Goal: Task Accomplishment & Management: Complete application form

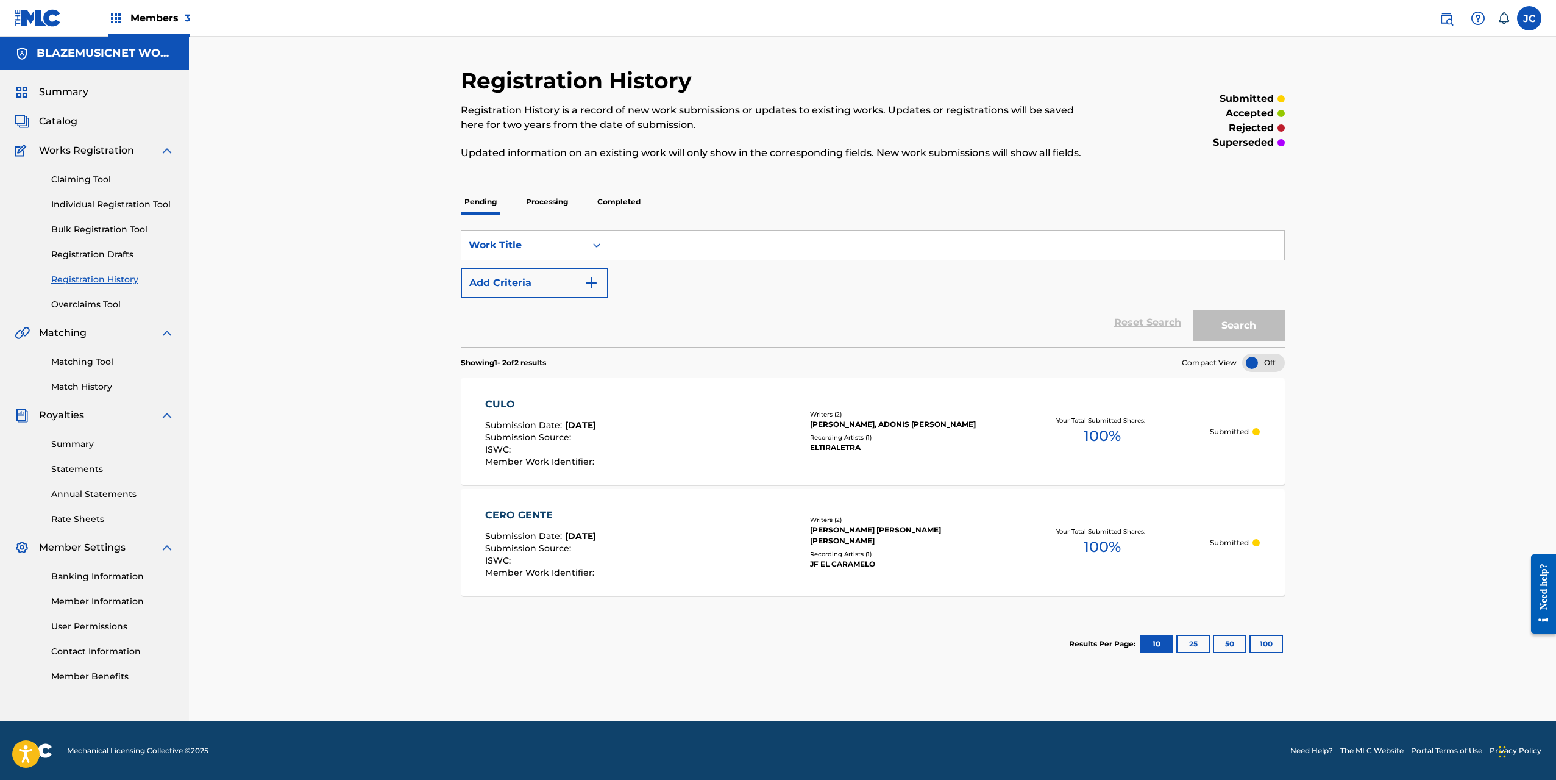
click at [129, 204] on link "Individual Registration Tool" at bounding box center [112, 204] width 123 height 13
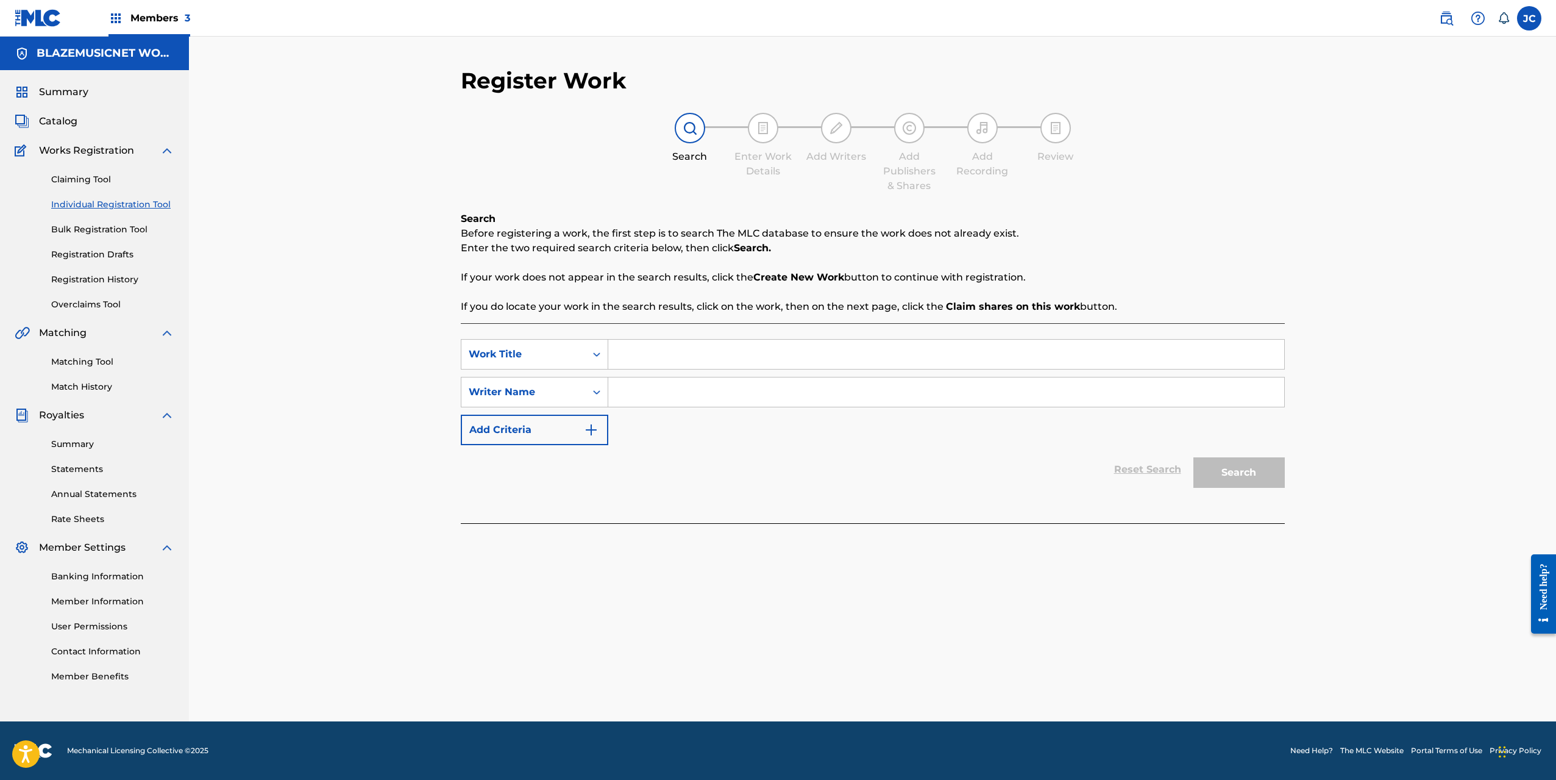
click at [644, 351] on input "Search Form" at bounding box center [946, 353] width 676 height 29
type input "BLANQUITO O MORENITO"
click at [639, 396] on input "Search Form" at bounding box center [946, 391] width 676 height 29
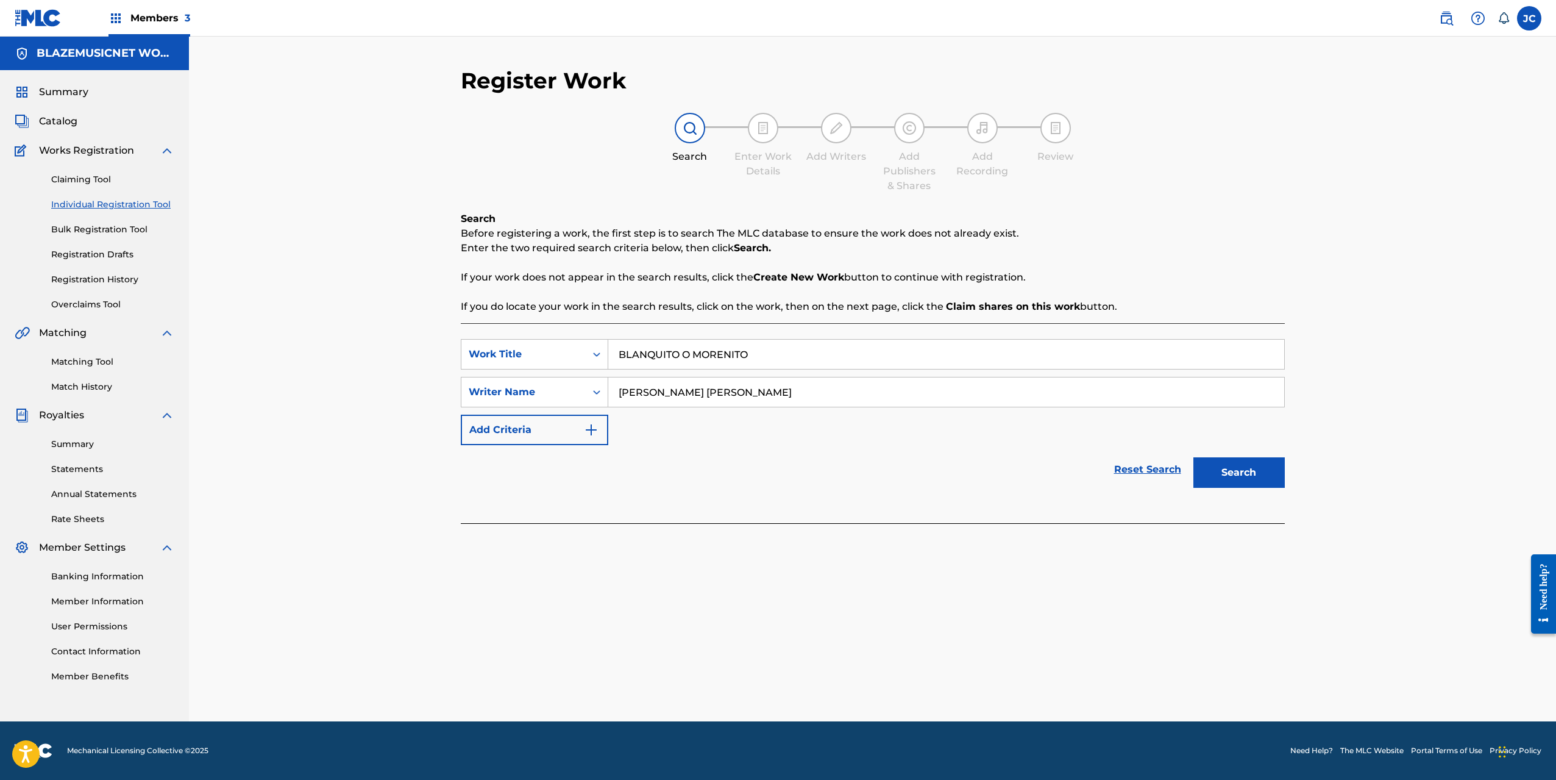
click at [639, 396] on input "[PERSON_NAME] [PERSON_NAME]" at bounding box center [946, 391] width 676 height 29
drag, startPoint x: 639, startPoint y: 396, endPoint x: 630, endPoint y: 395, distance: 9.2
click at [630, 395] on input "[PERSON_NAME] [PERSON_NAME]" at bounding box center [946, 391] width 676 height 29
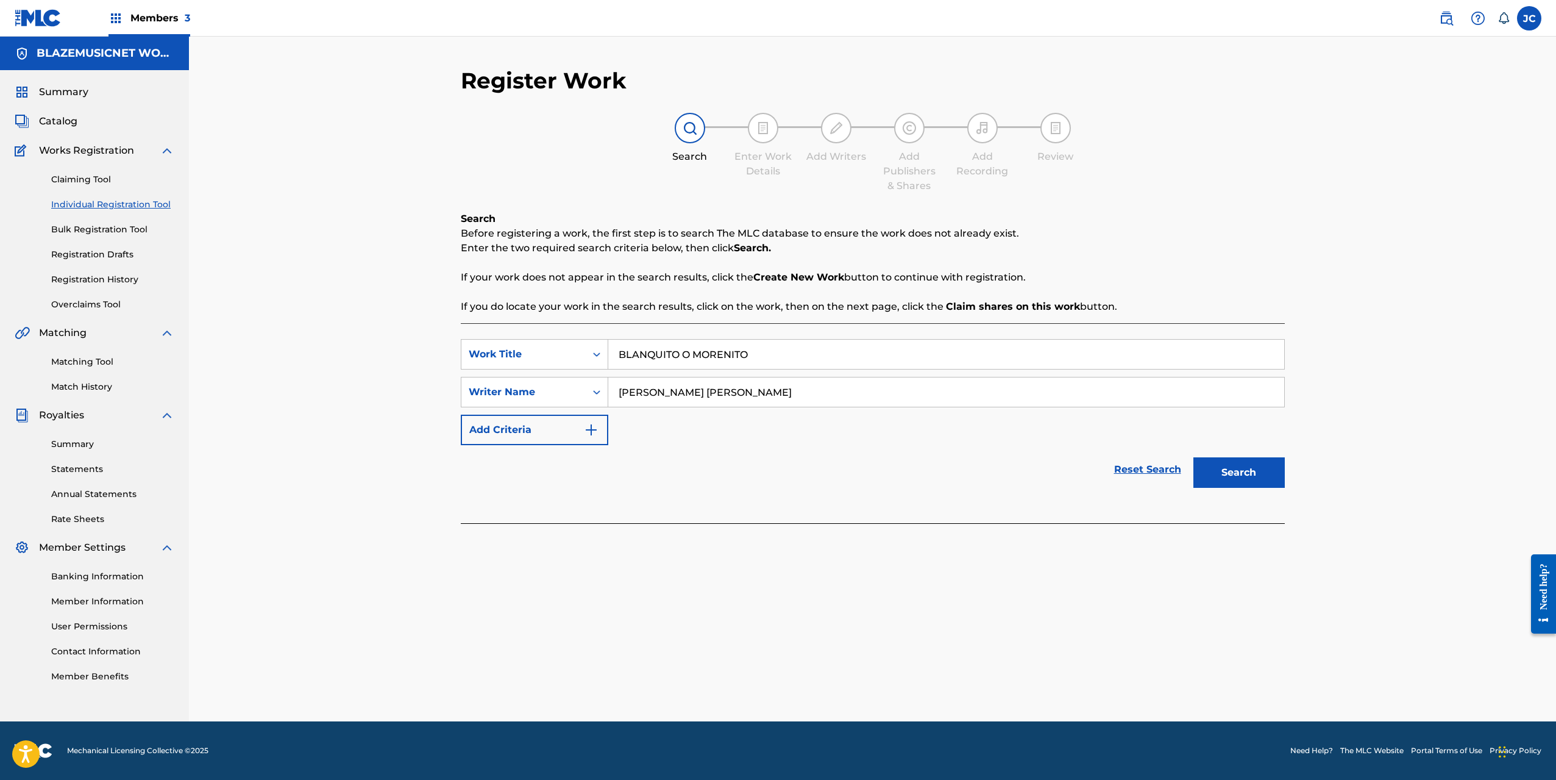
click at [630, 395] on input "[PERSON_NAME] [PERSON_NAME]" at bounding box center [946, 391] width 676 height 29
type input "[PERSON_NAME] [PERSON_NAME]"
click at [1229, 471] on button "Search" at bounding box center [1238, 472] width 91 height 30
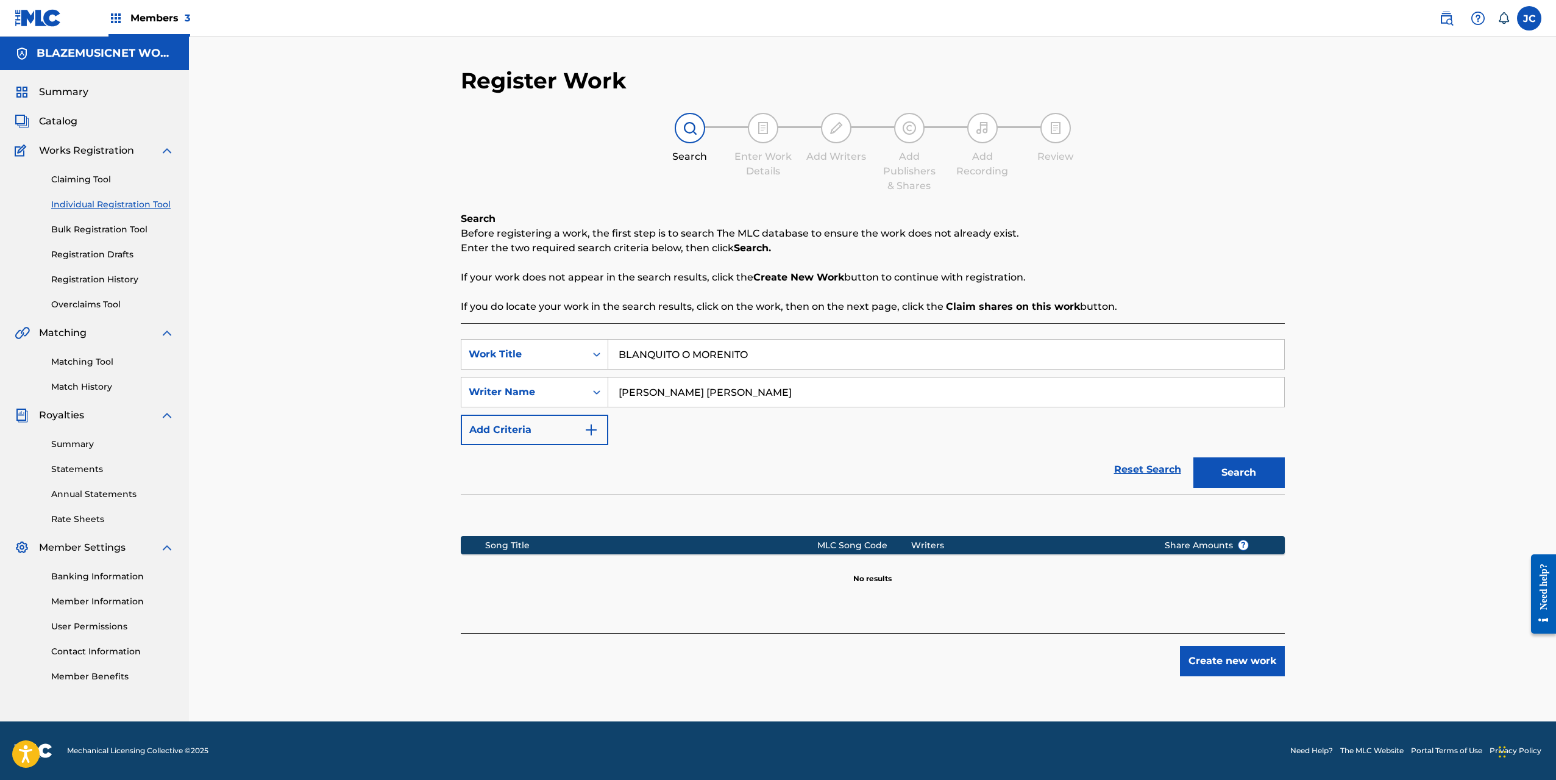
click at [1209, 663] on button "Create new work" at bounding box center [1232, 660] width 105 height 30
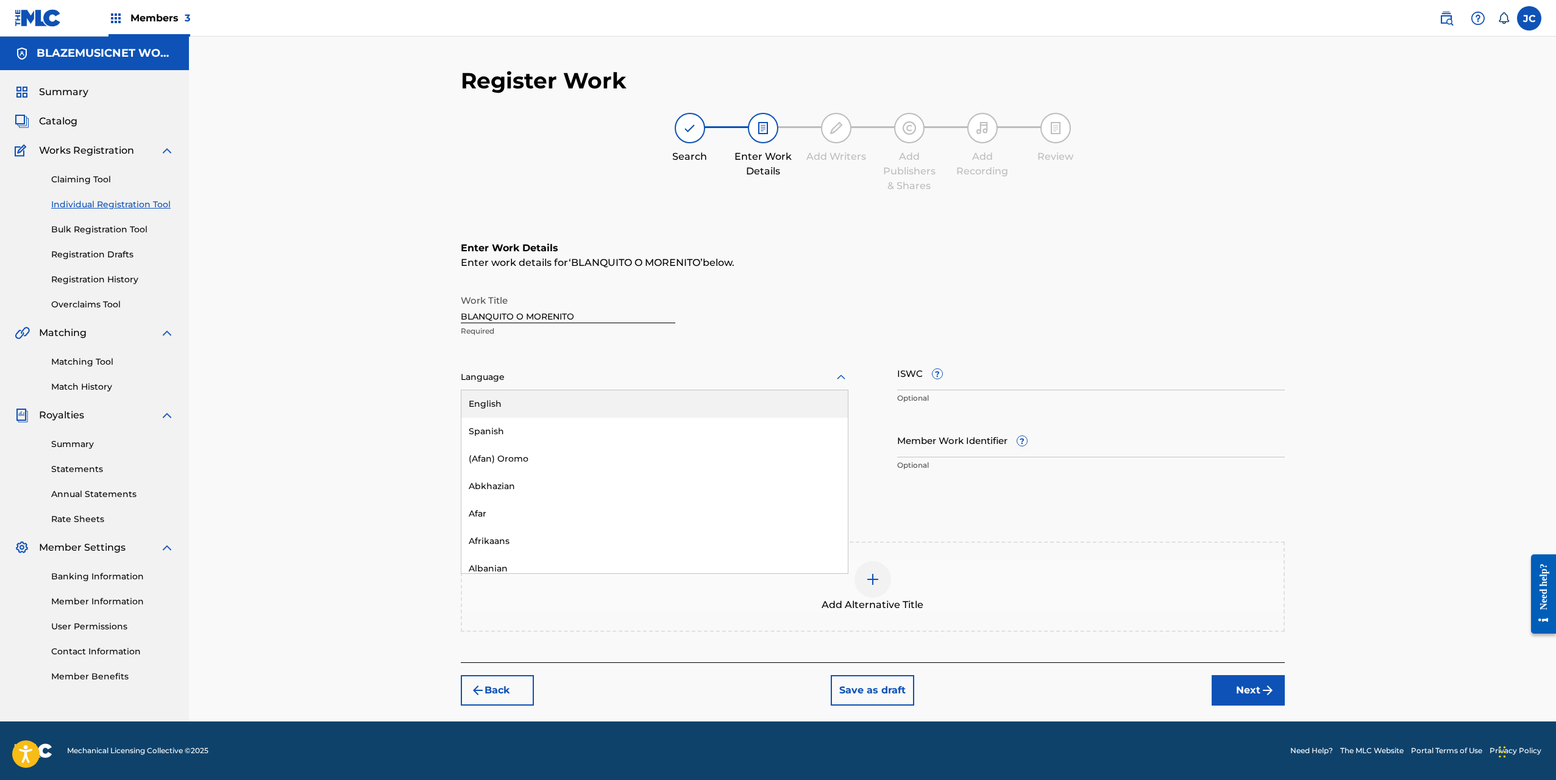
click at [607, 374] on div at bounding box center [655, 376] width 388 height 15
click at [560, 426] on div "Spanish" at bounding box center [654, 431] width 386 height 27
click at [543, 446] on input "Duration" at bounding box center [655, 439] width 388 height 35
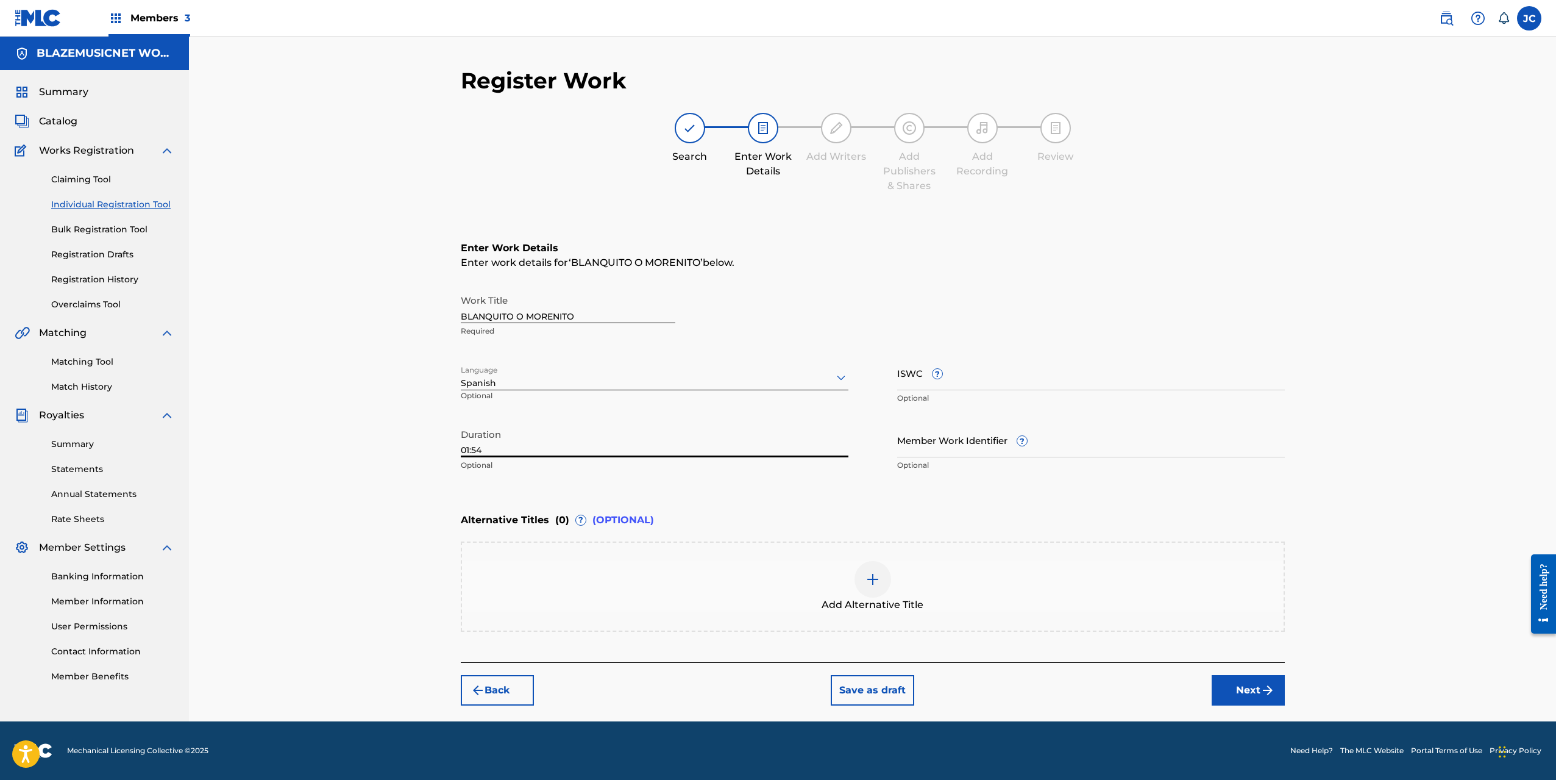
type input "01:54"
click at [439, 474] on div "Register Work Search Enter Work Details Add Writers Add Publishers & Shares Add…" at bounding box center [872, 379] width 1367 height 684
click at [1252, 687] on button "Next" at bounding box center [1248, 690] width 73 height 30
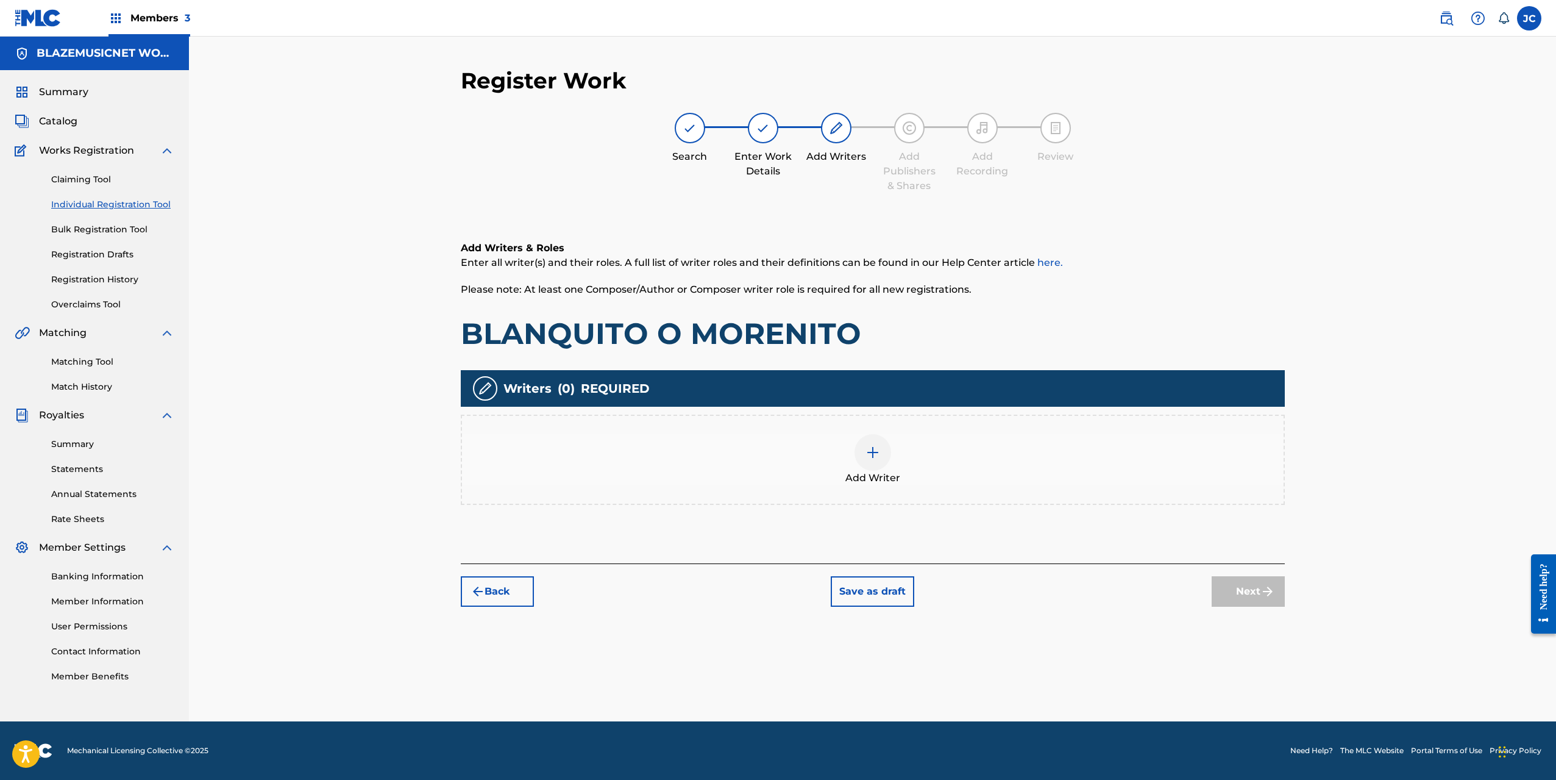
click at [874, 445] on img at bounding box center [872, 452] width 15 height 15
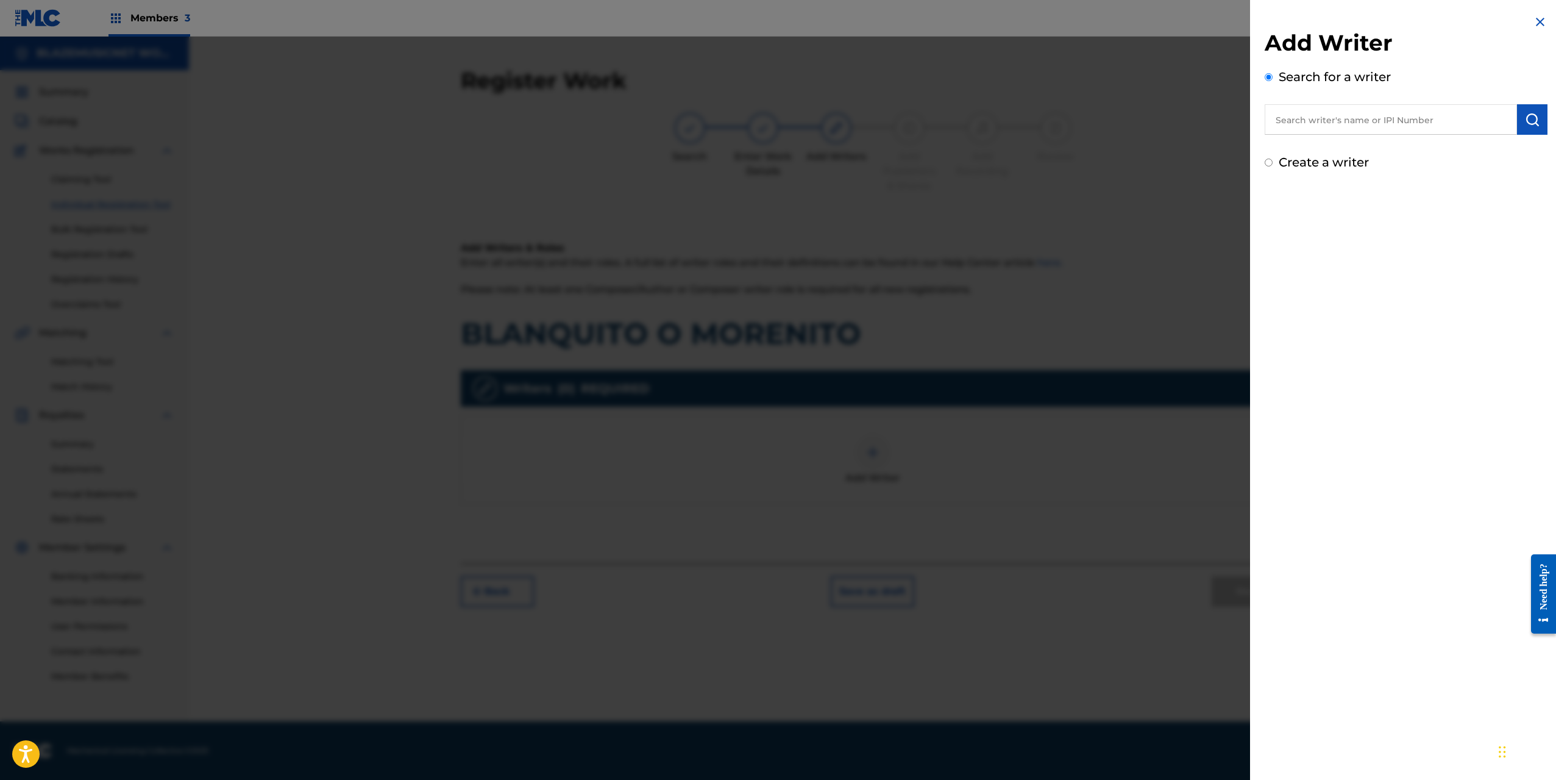
click at [1318, 111] on input "text" at bounding box center [1391, 119] width 252 height 30
paste input "[PERSON_NAME] [PERSON_NAME]"
click at [1431, 144] on div "[PERSON_NAME] [PERSON_NAME]" at bounding box center [1391, 148] width 252 height 22
type input "[PERSON_NAME] [PERSON_NAME]"
click at [1528, 119] on img "submit" at bounding box center [1532, 119] width 15 height 15
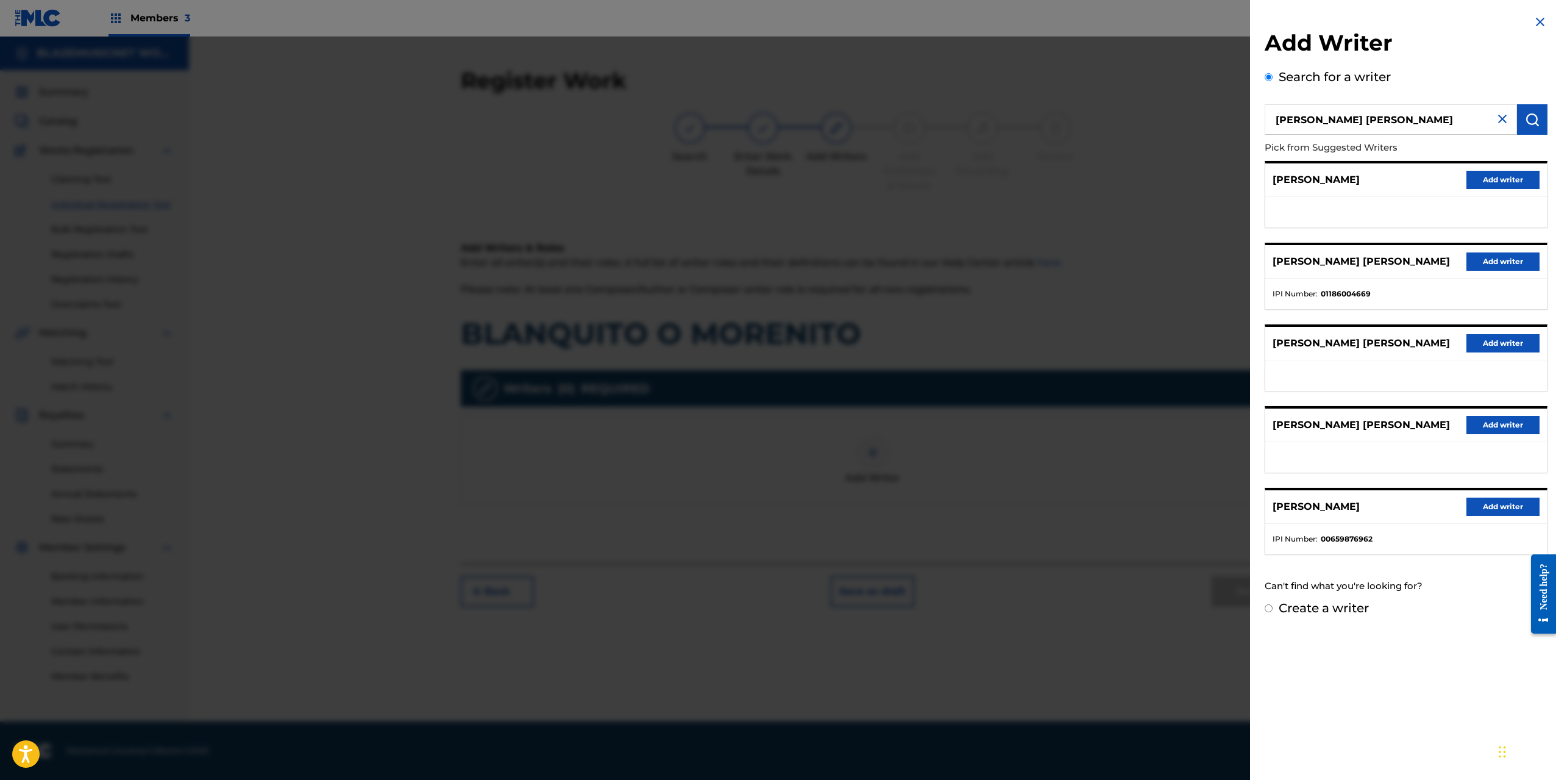
click at [1490, 263] on button "Add writer" at bounding box center [1502, 261] width 73 height 18
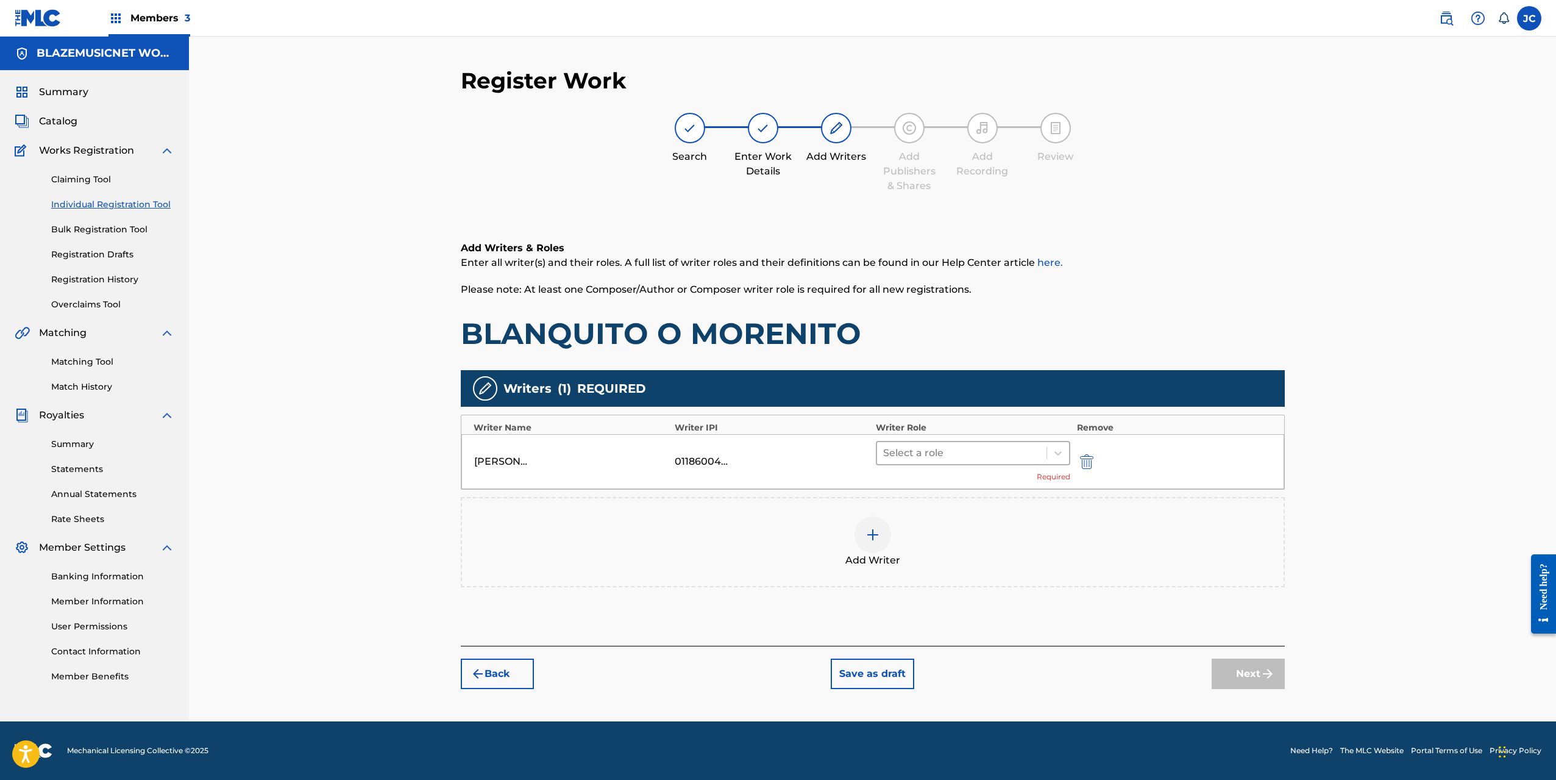
click at [947, 453] on div at bounding box center [962, 452] width 158 height 17
click at [947, 478] on div "Composer/Author" at bounding box center [973, 484] width 195 height 24
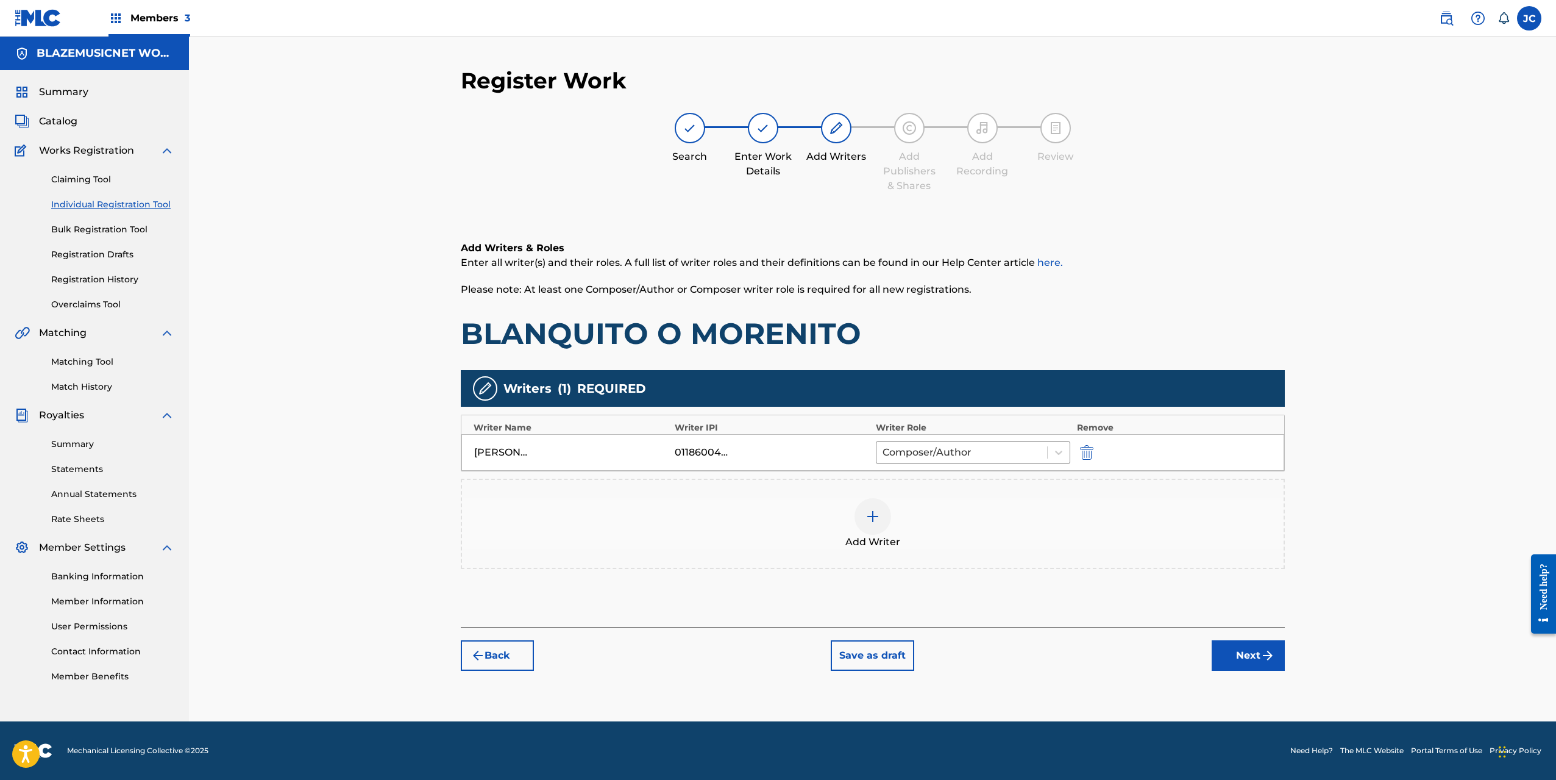
click at [864, 517] on div at bounding box center [873, 516] width 37 height 37
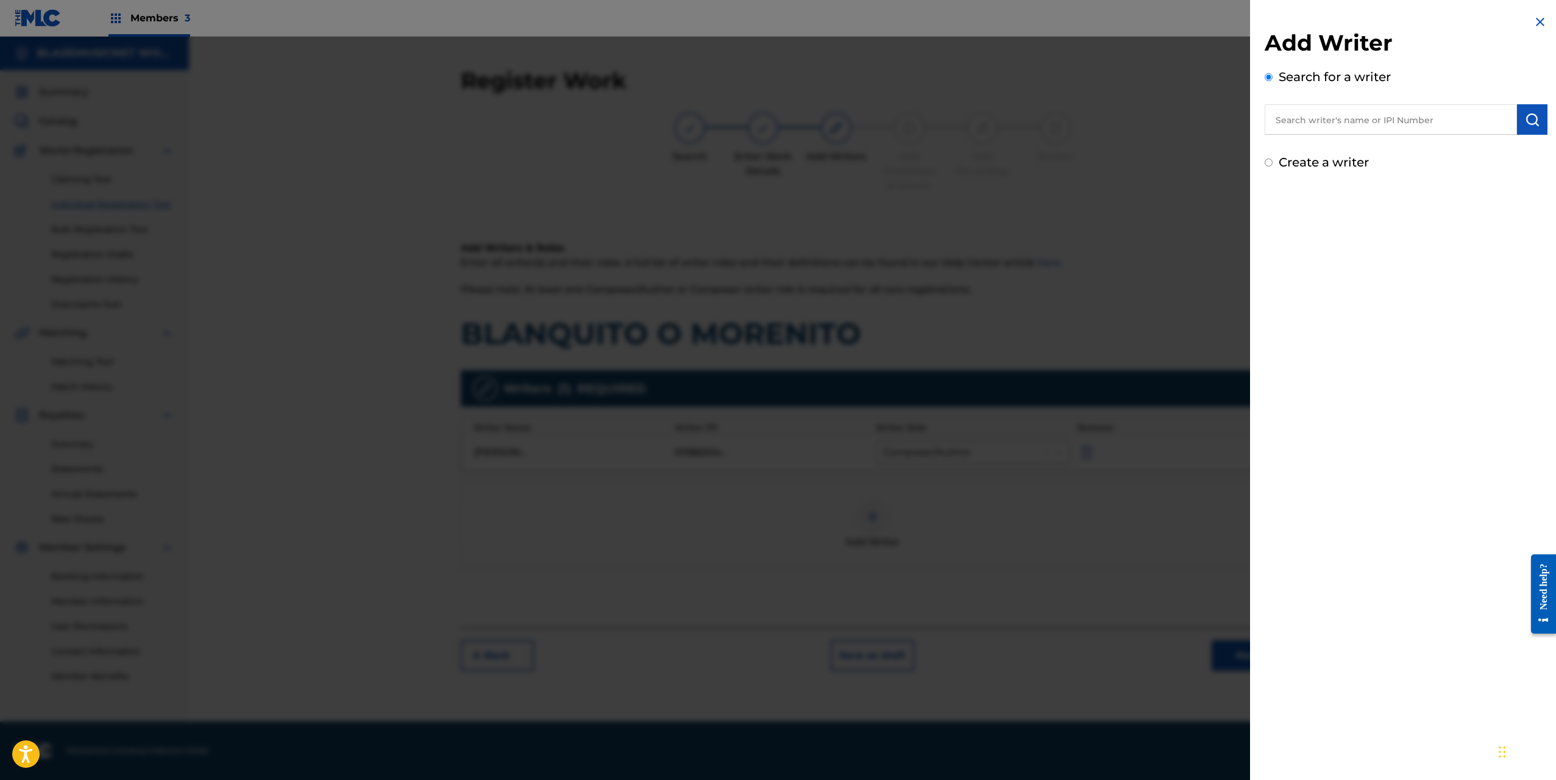
click at [1337, 127] on input "text" at bounding box center [1391, 119] width 252 height 30
type input "00852406739"
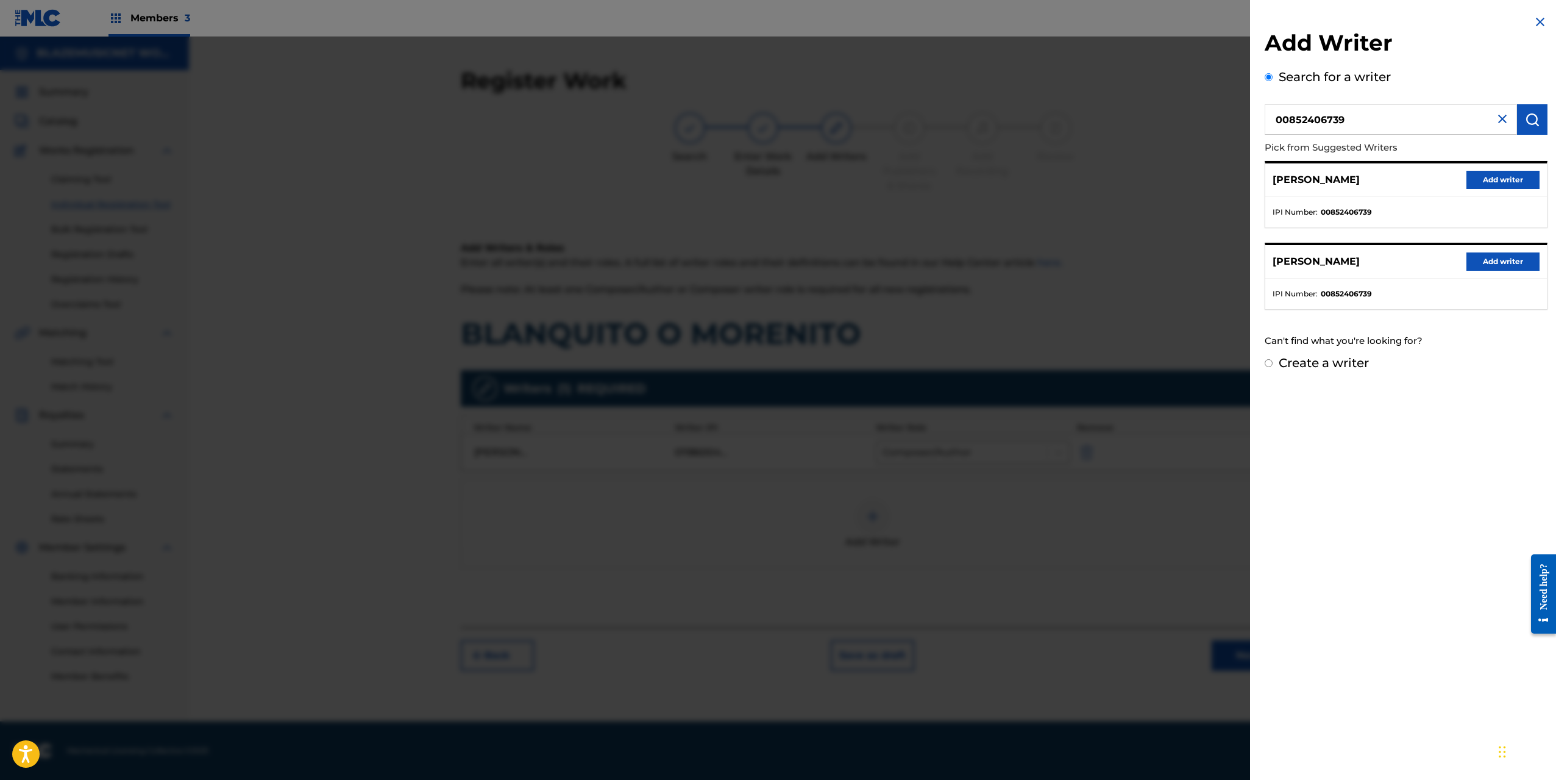
click at [1503, 180] on button "Add writer" at bounding box center [1502, 180] width 73 height 18
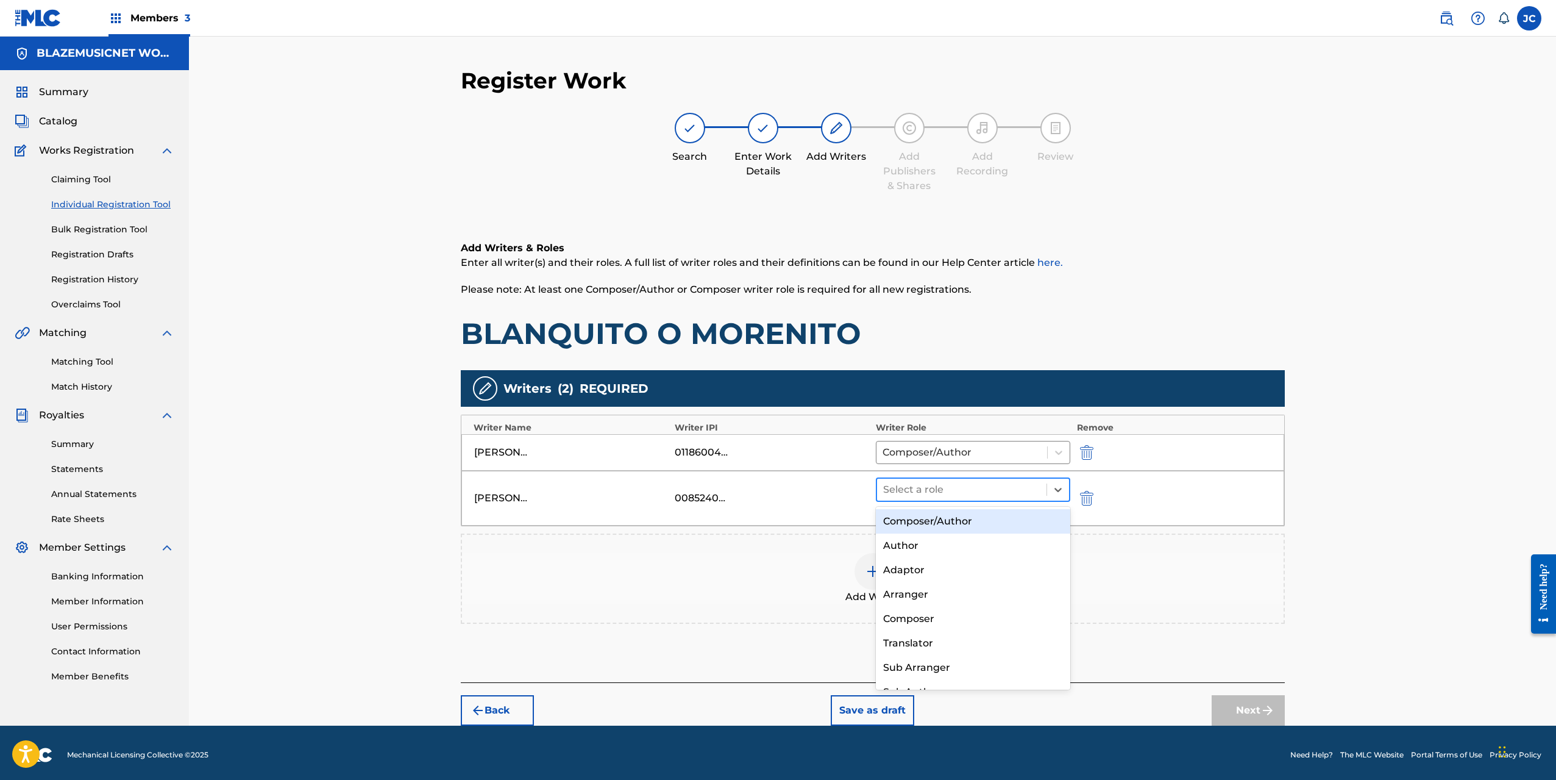
click at [966, 492] on div at bounding box center [962, 489] width 158 height 17
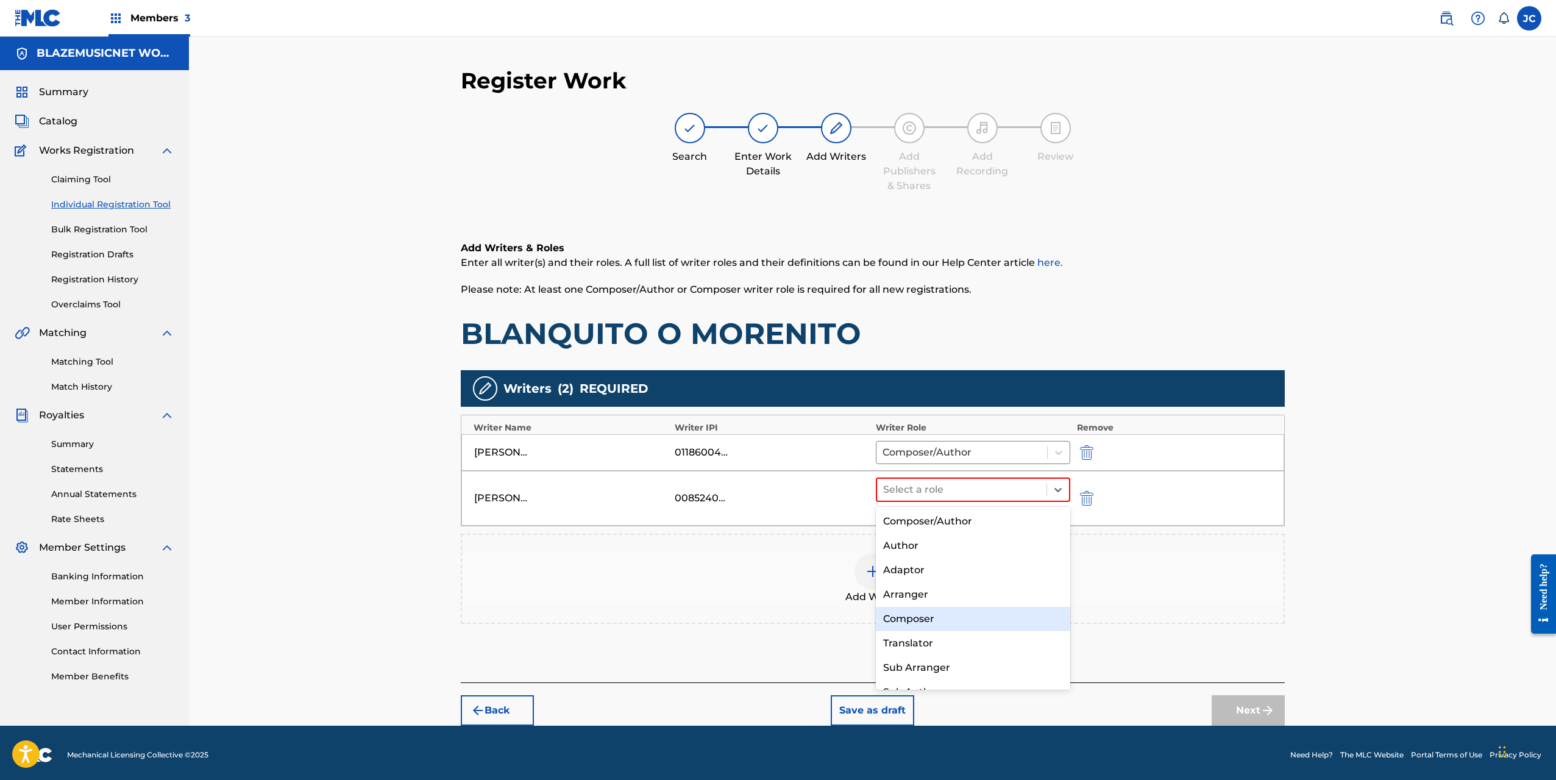
click at [939, 620] on div "Composer" at bounding box center [973, 618] width 195 height 24
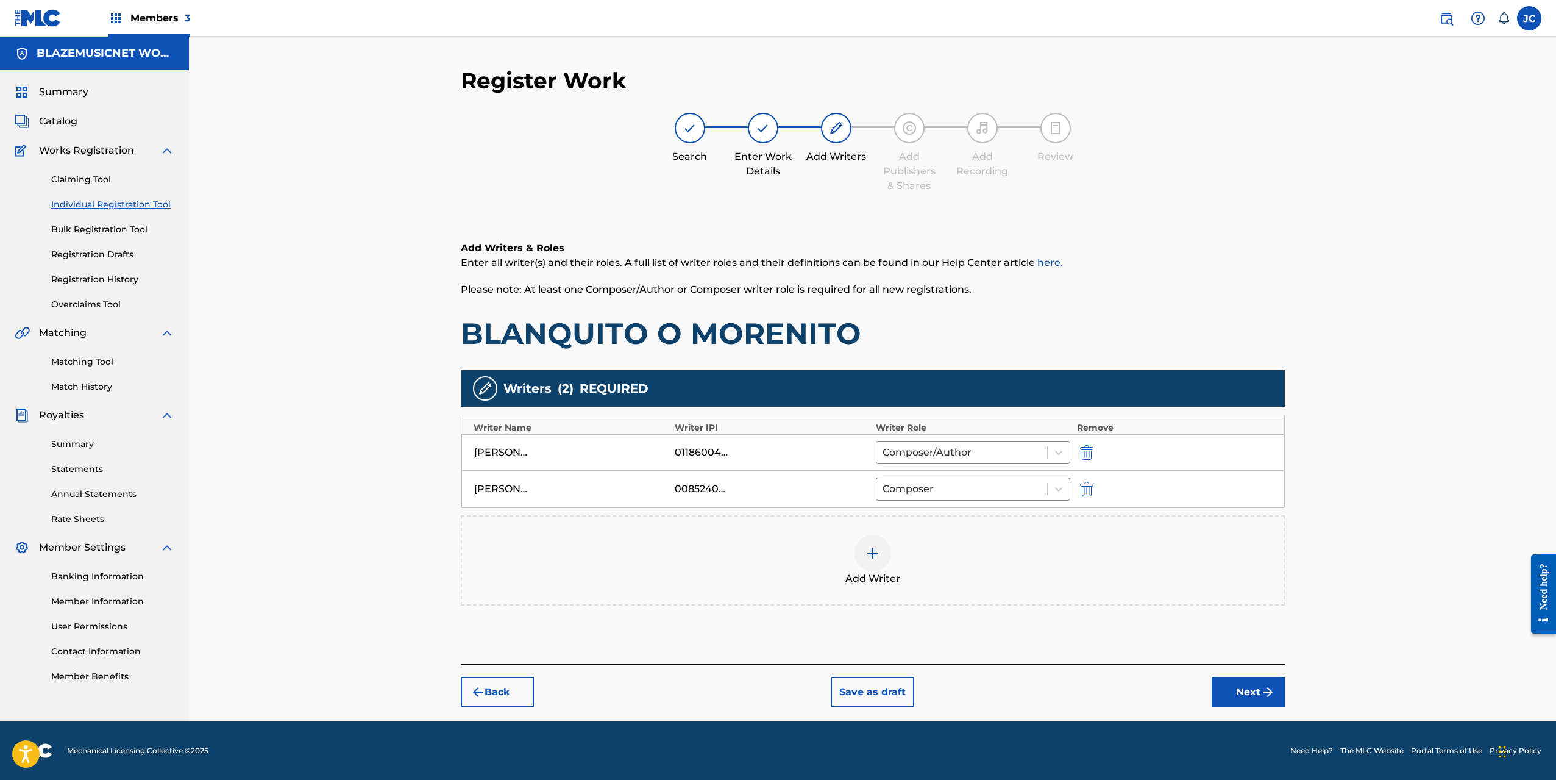
click at [873, 552] on img at bounding box center [872, 553] width 15 height 15
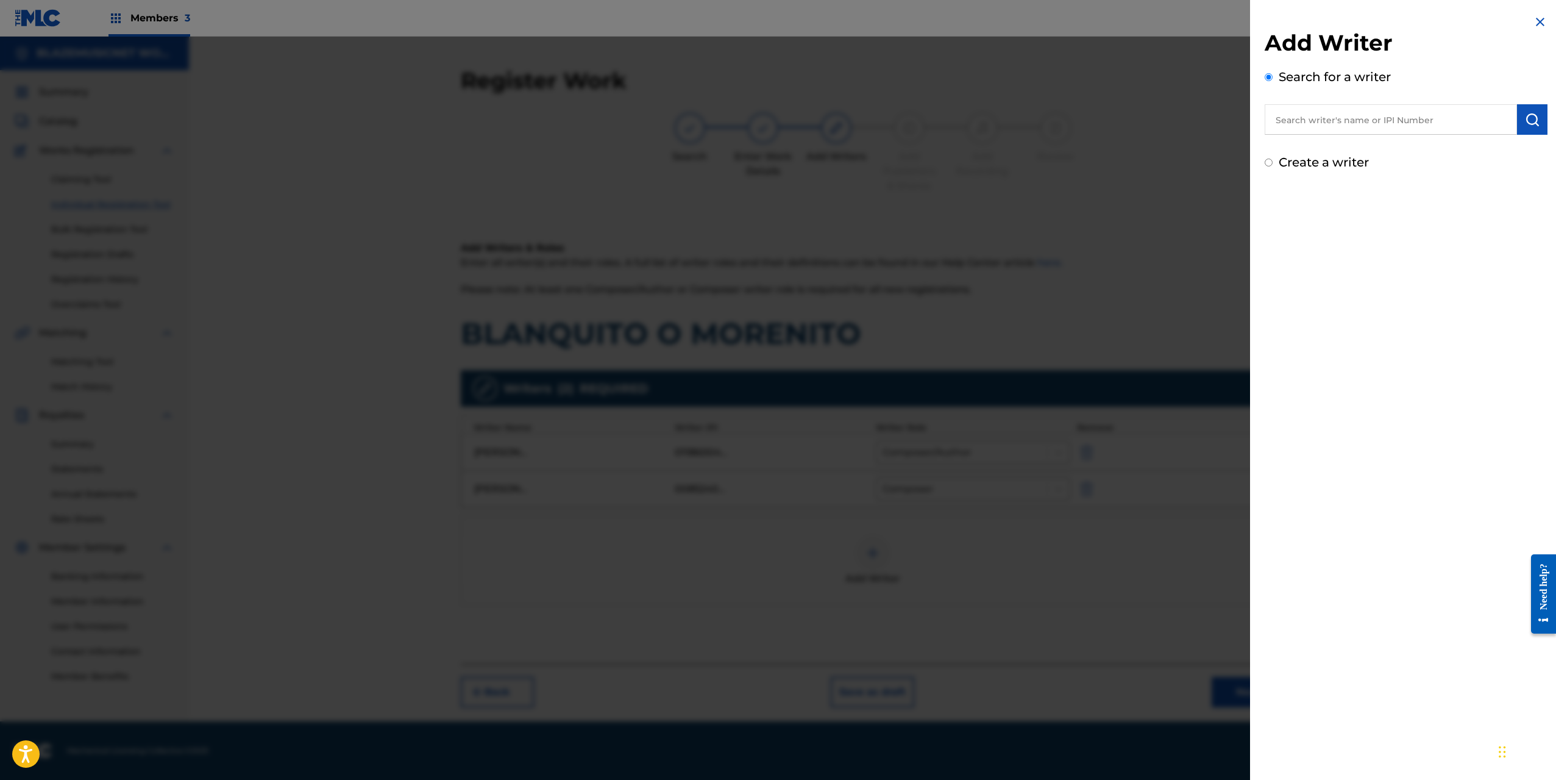
click at [1299, 118] on input "text" at bounding box center [1391, 119] width 252 height 30
type input "01112940693"
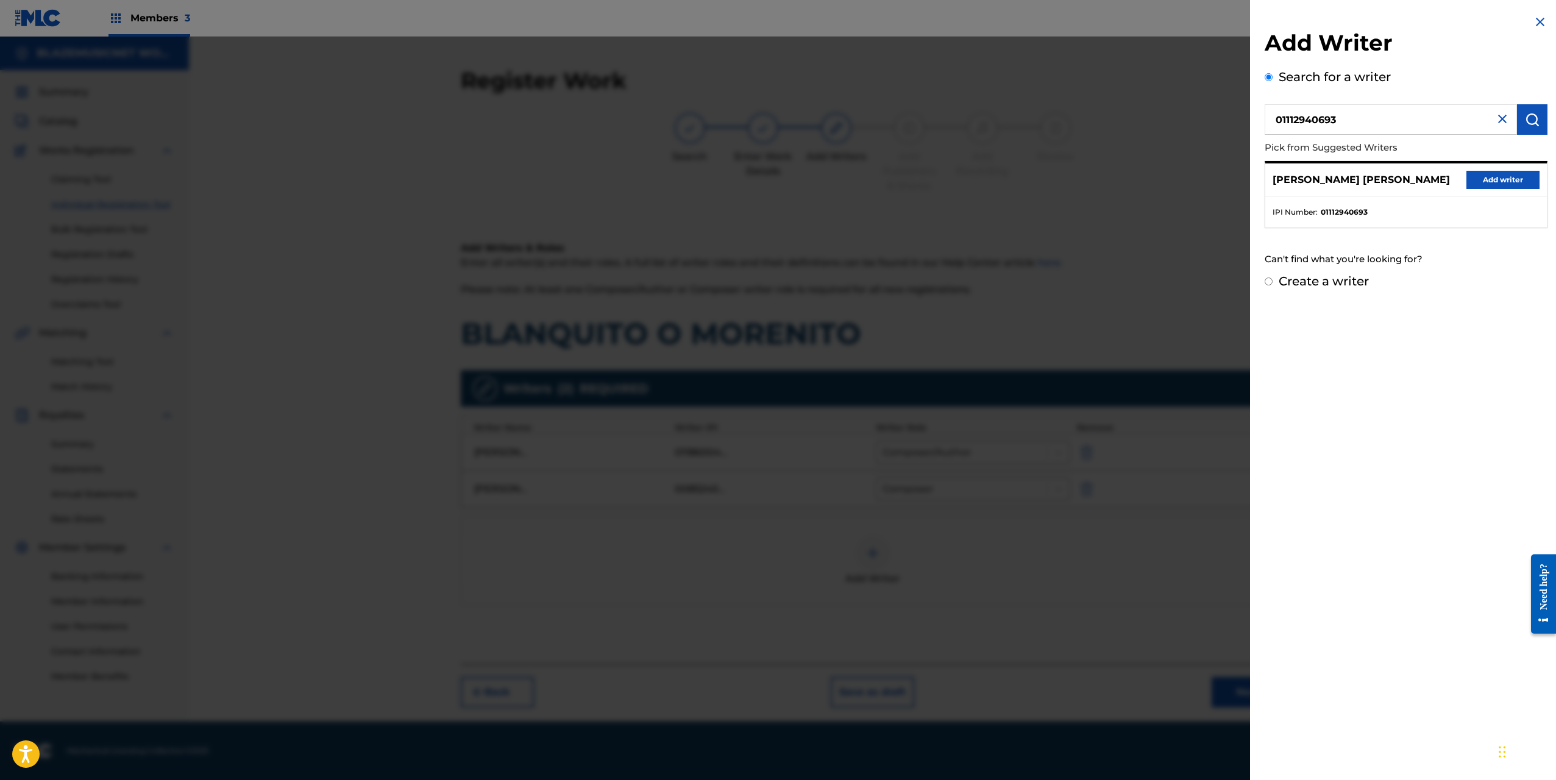
click at [1518, 176] on button "Add writer" at bounding box center [1502, 180] width 73 height 18
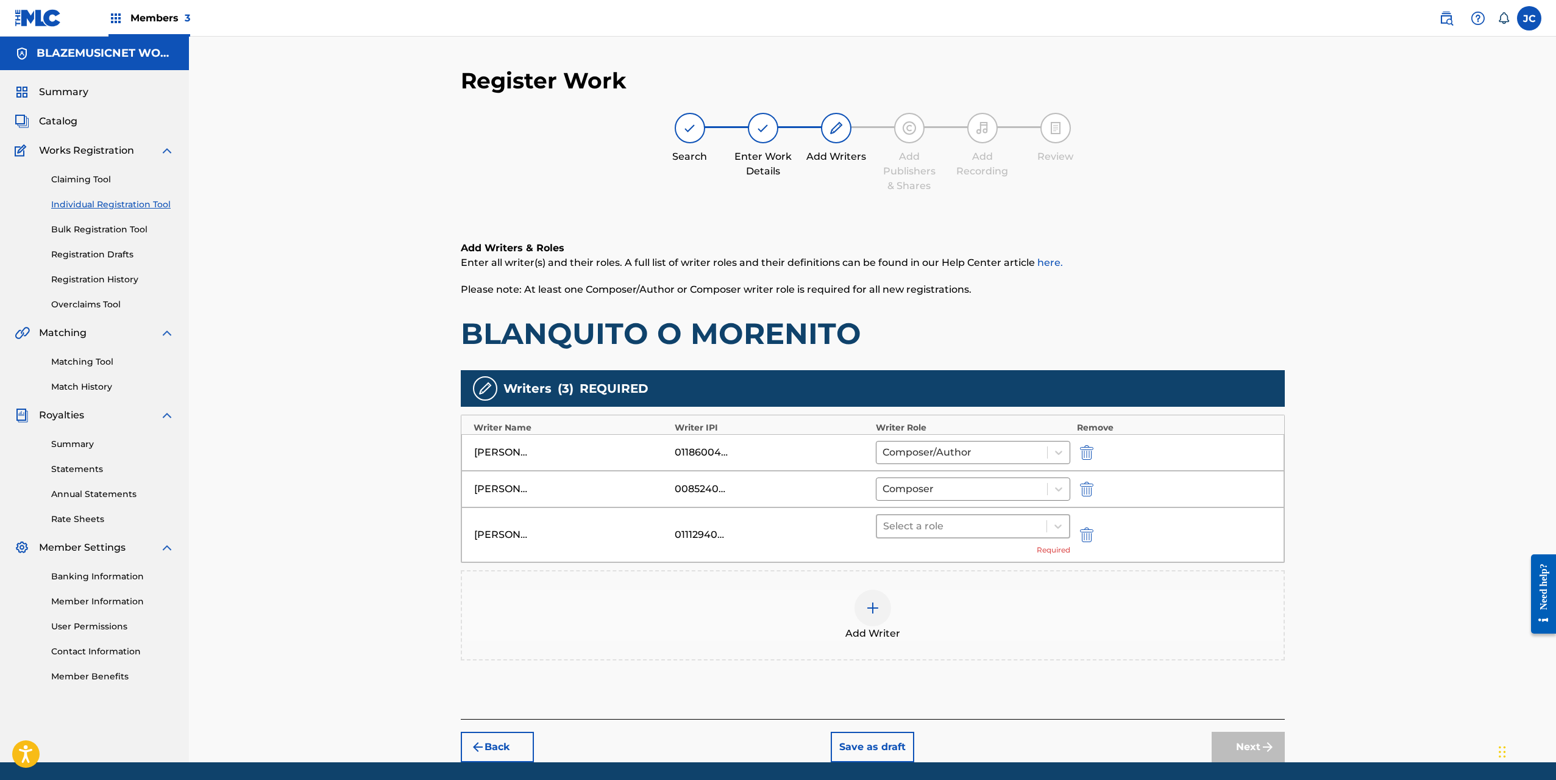
click at [923, 527] on div at bounding box center [962, 525] width 158 height 17
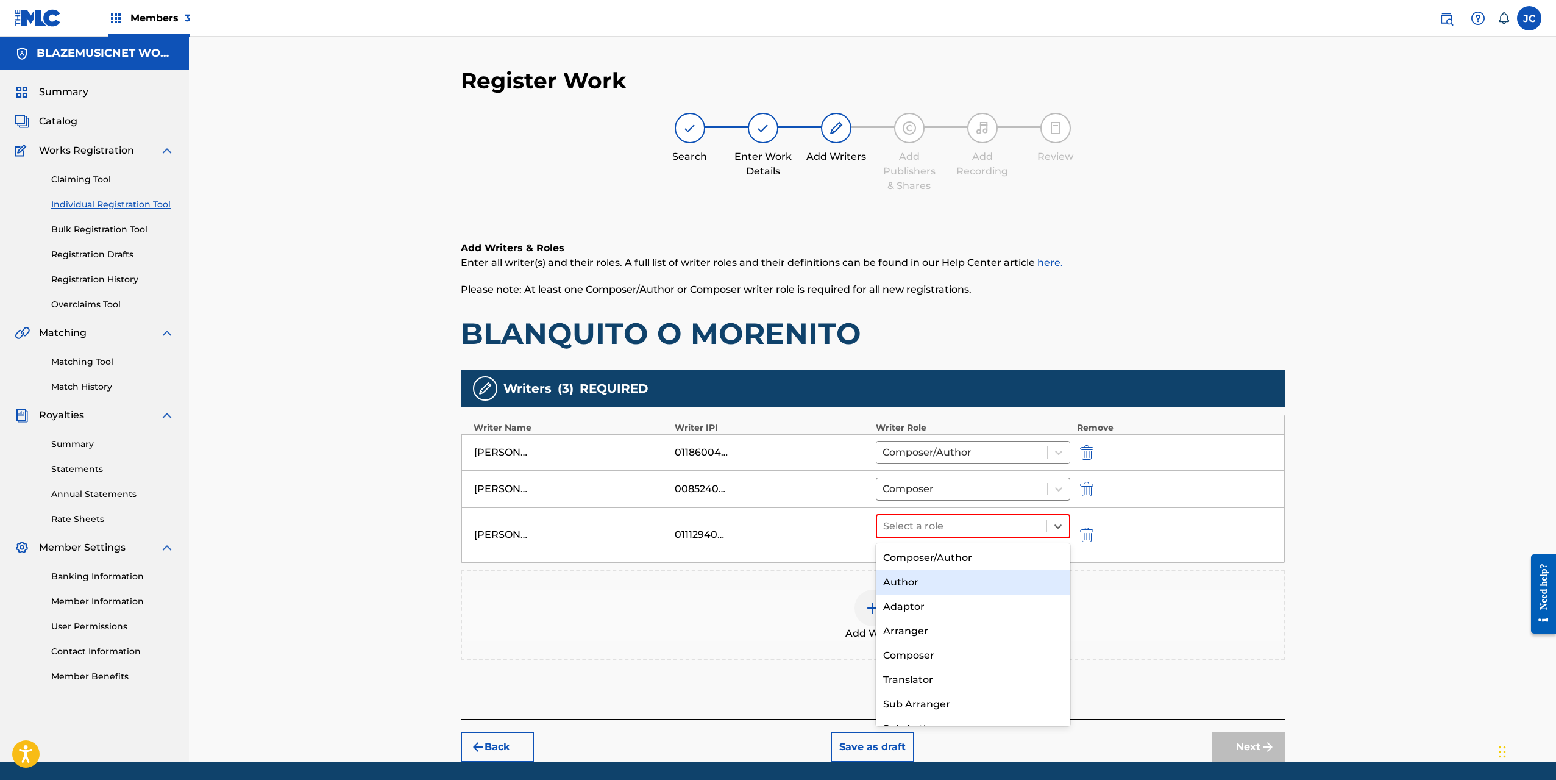
click at [931, 590] on div "Author" at bounding box center [973, 582] width 195 height 24
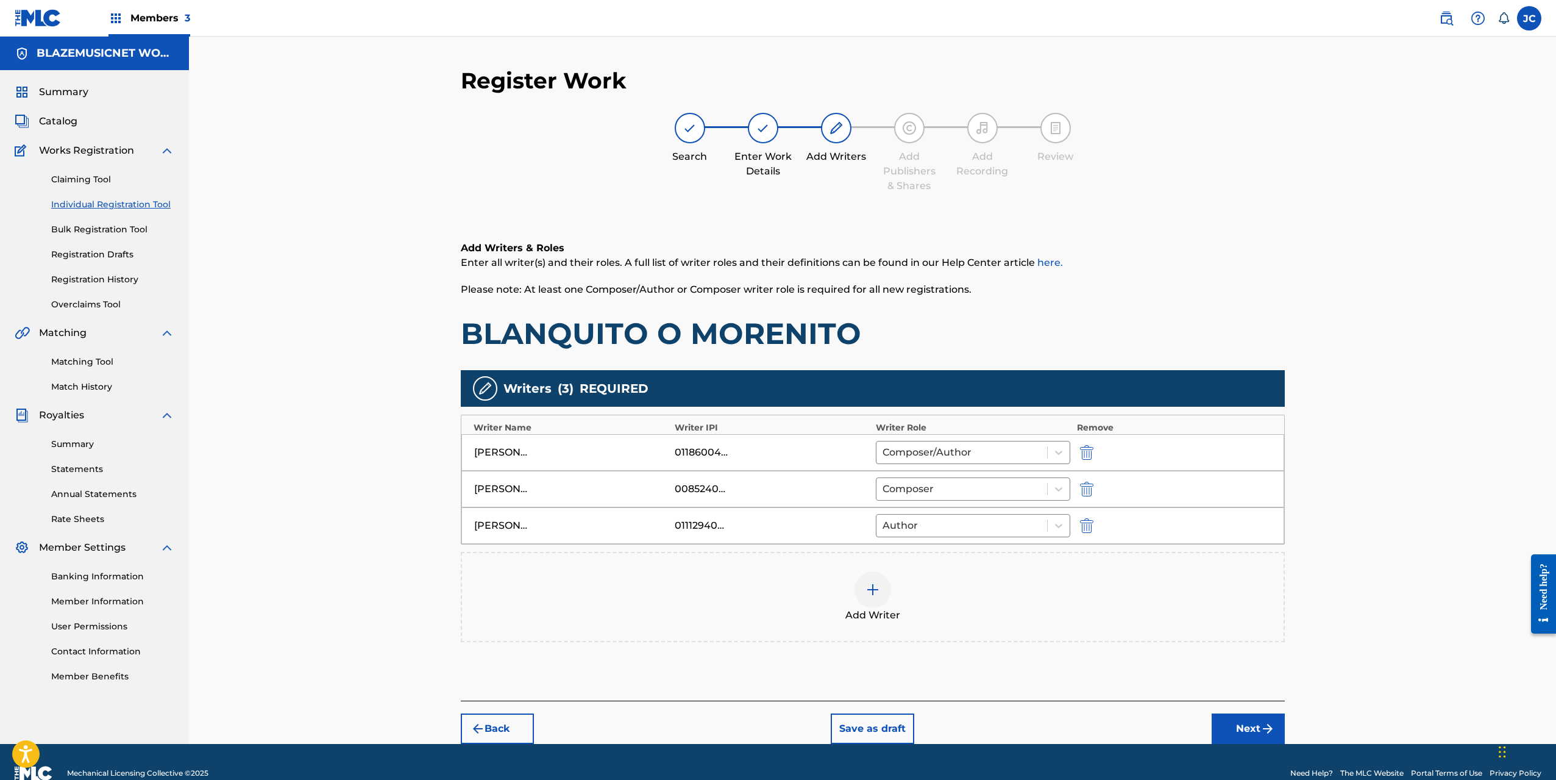
click at [875, 594] on img at bounding box center [872, 589] width 15 height 15
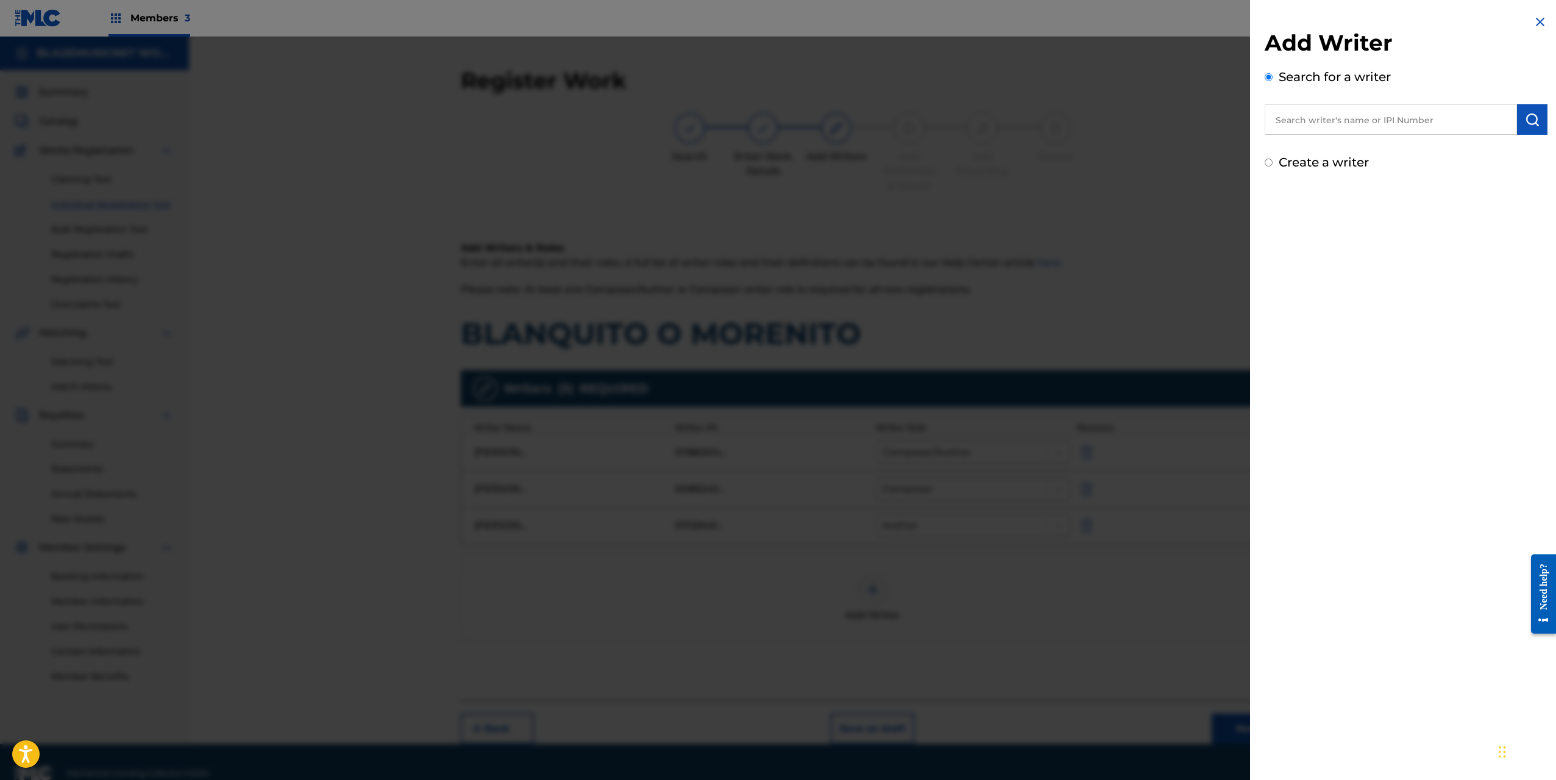
click at [1297, 116] on input "text" at bounding box center [1391, 119] width 252 height 30
type input "01124780668"
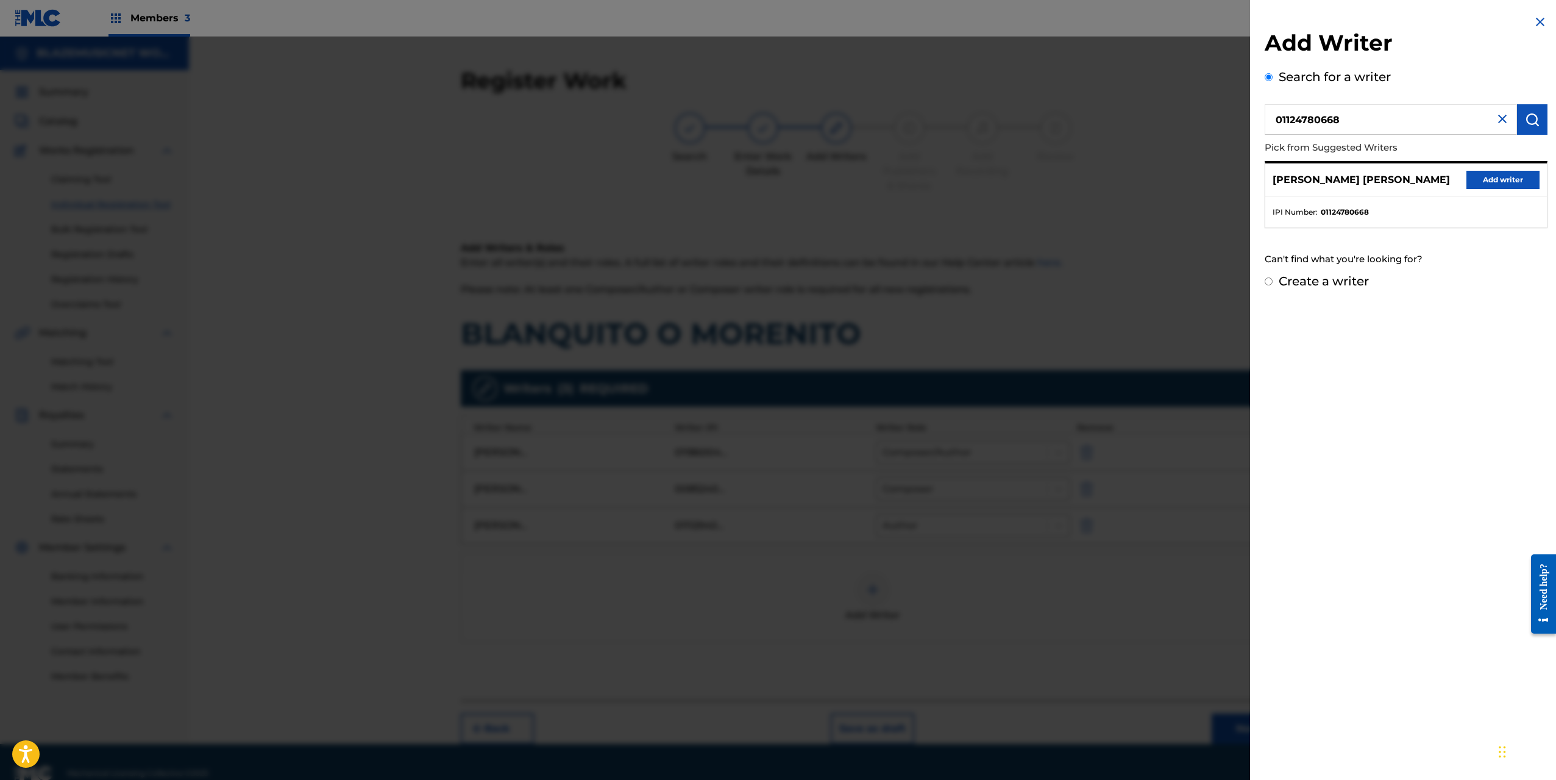
click at [1487, 182] on button "Add writer" at bounding box center [1502, 180] width 73 height 18
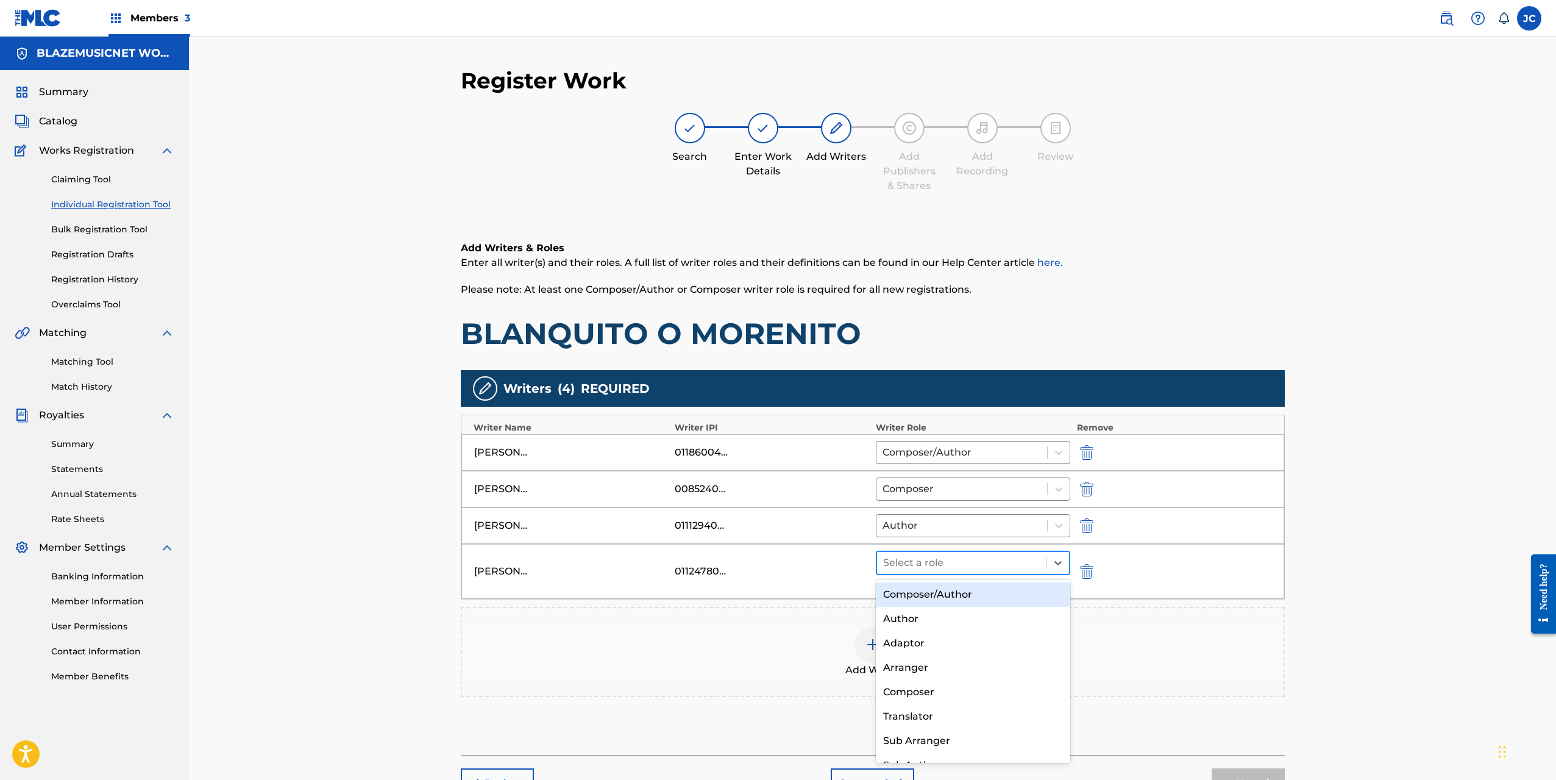
click at [924, 561] on div at bounding box center [962, 562] width 158 height 17
click at [929, 613] on div "Author" at bounding box center [973, 618] width 195 height 24
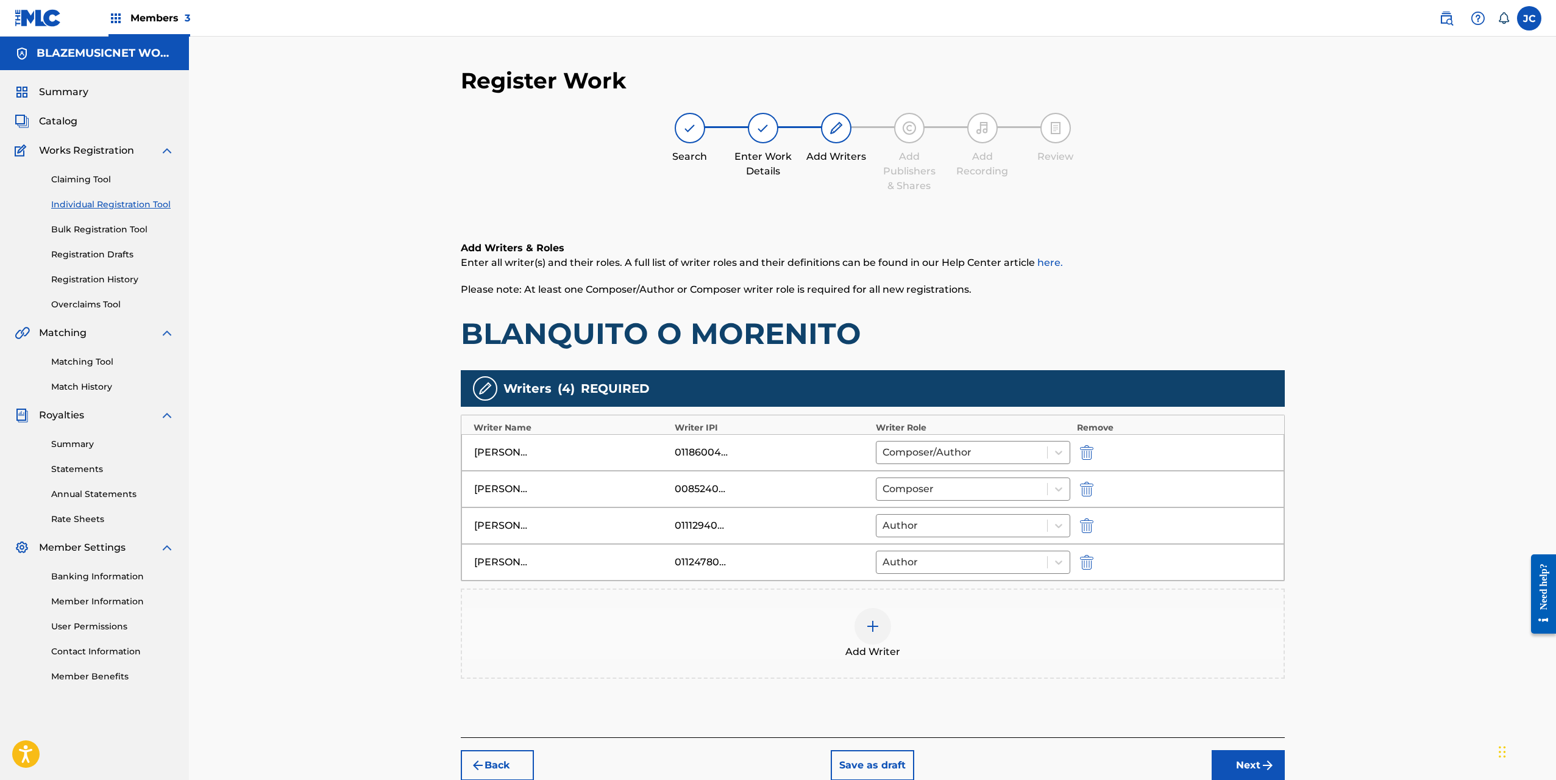
click at [876, 619] on img at bounding box center [872, 626] width 15 height 15
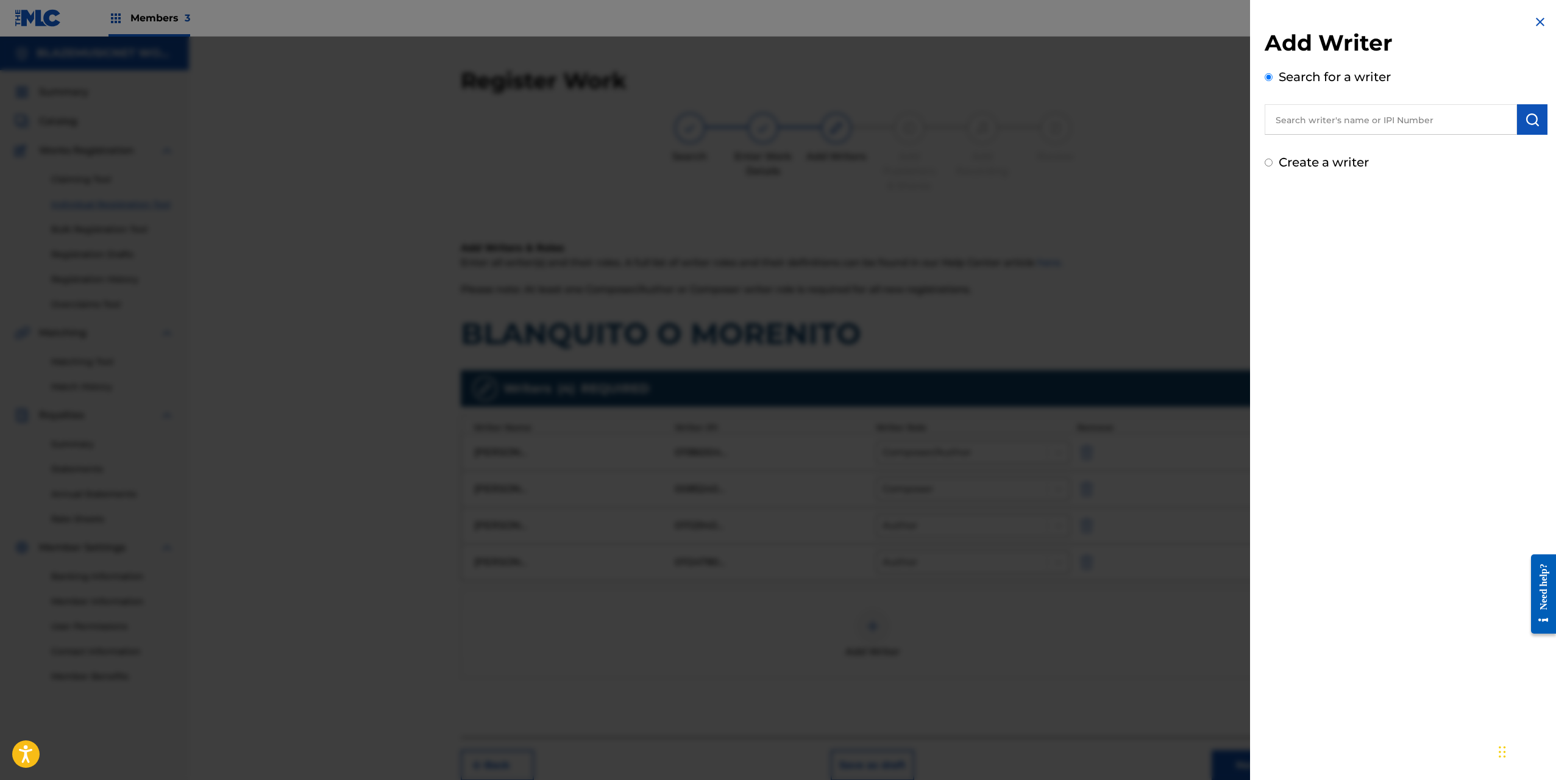
click at [1304, 119] on input "text" at bounding box center [1391, 119] width 252 height 30
click at [1312, 118] on input "00857632209" at bounding box center [1391, 119] width 252 height 30
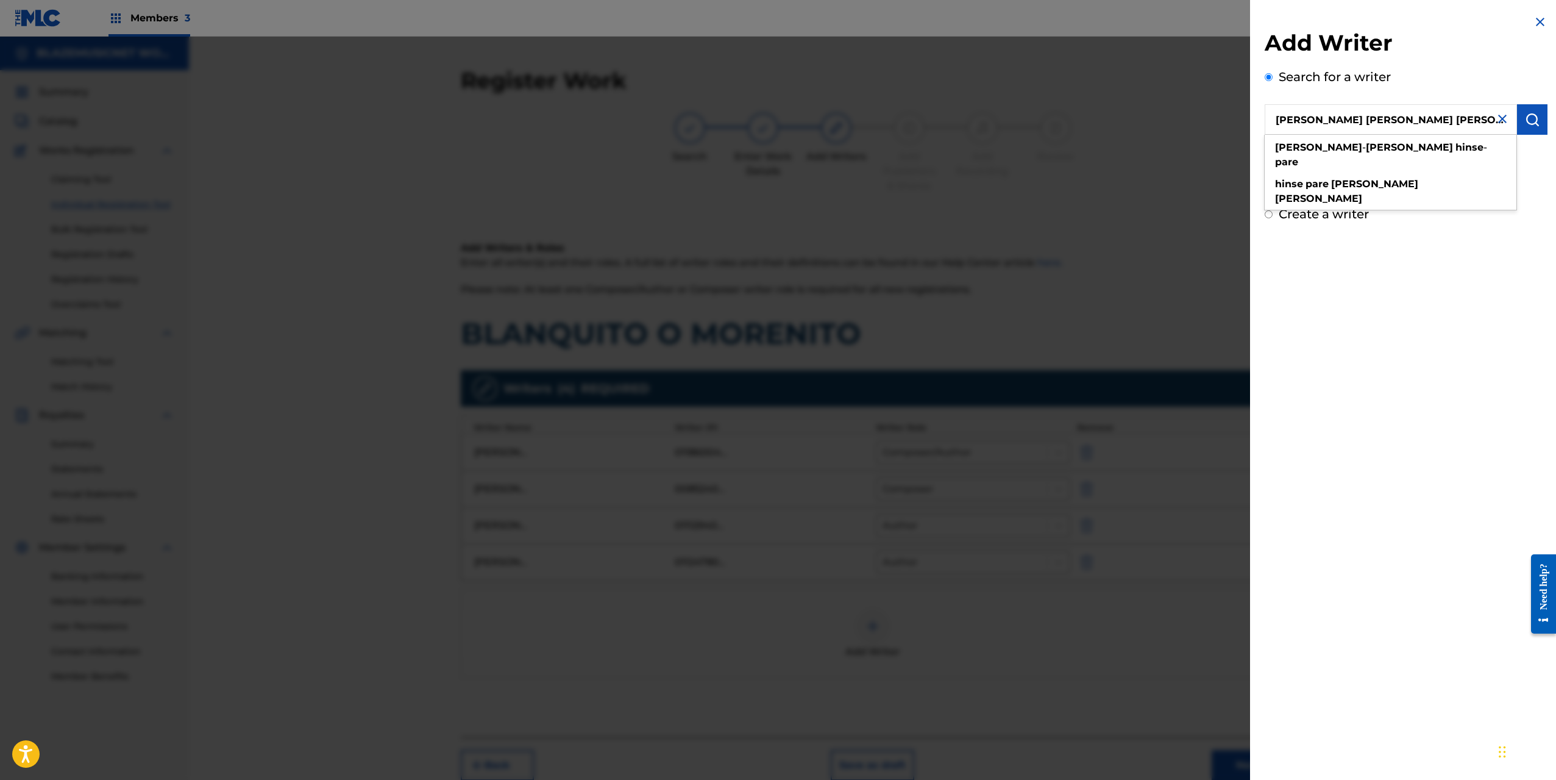
type input "[PERSON_NAME] [PERSON_NAME] [PERSON_NAME]"
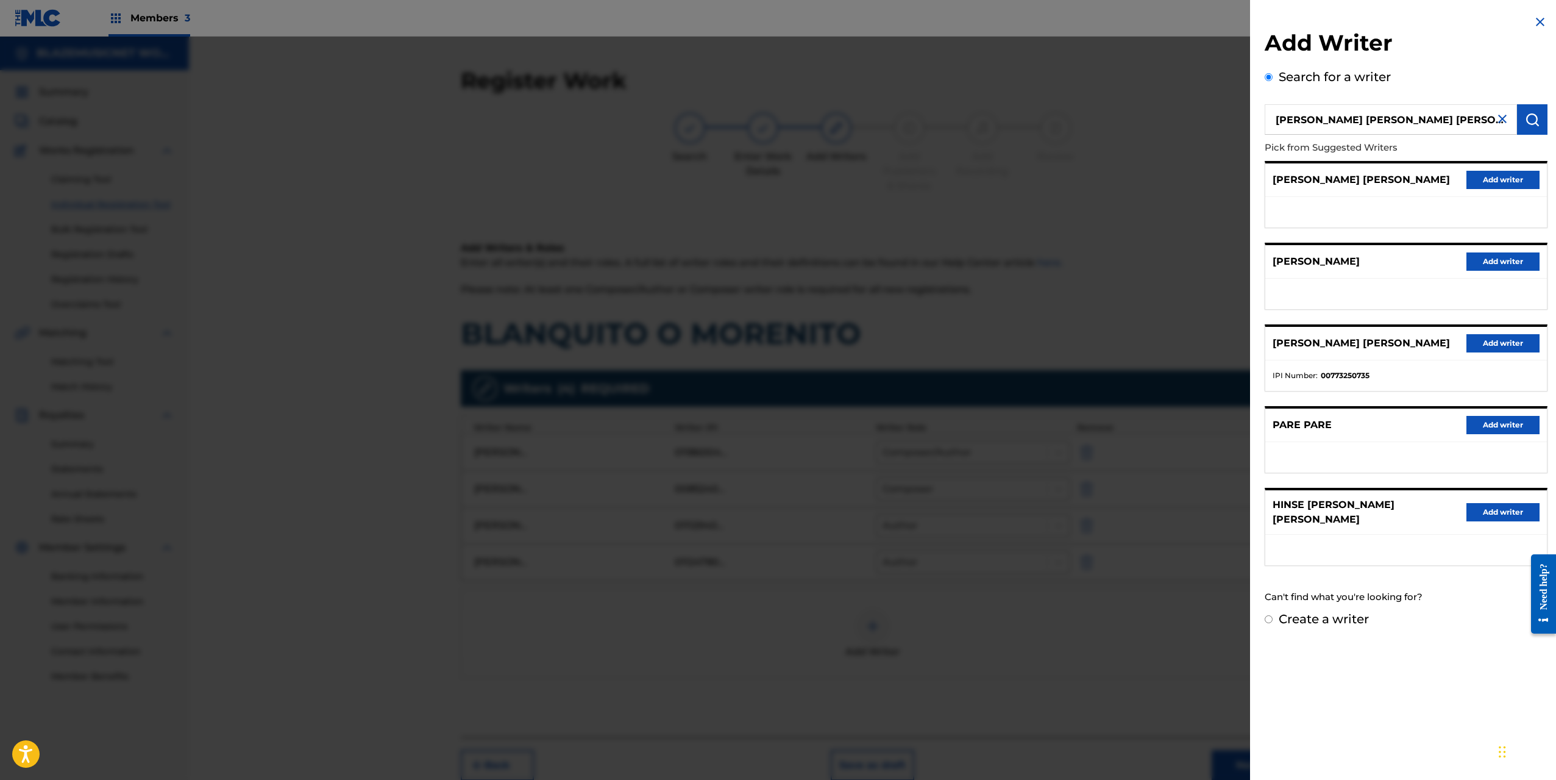
click at [1306, 124] on input "[PERSON_NAME] [PERSON_NAME] [PERSON_NAME]" at bounding box center [1391, 119] width 252 height 30
click at [1321, 611] on label "Create a writer" at bounding box center [1324, 618] width 90 height 15
radio input "true"
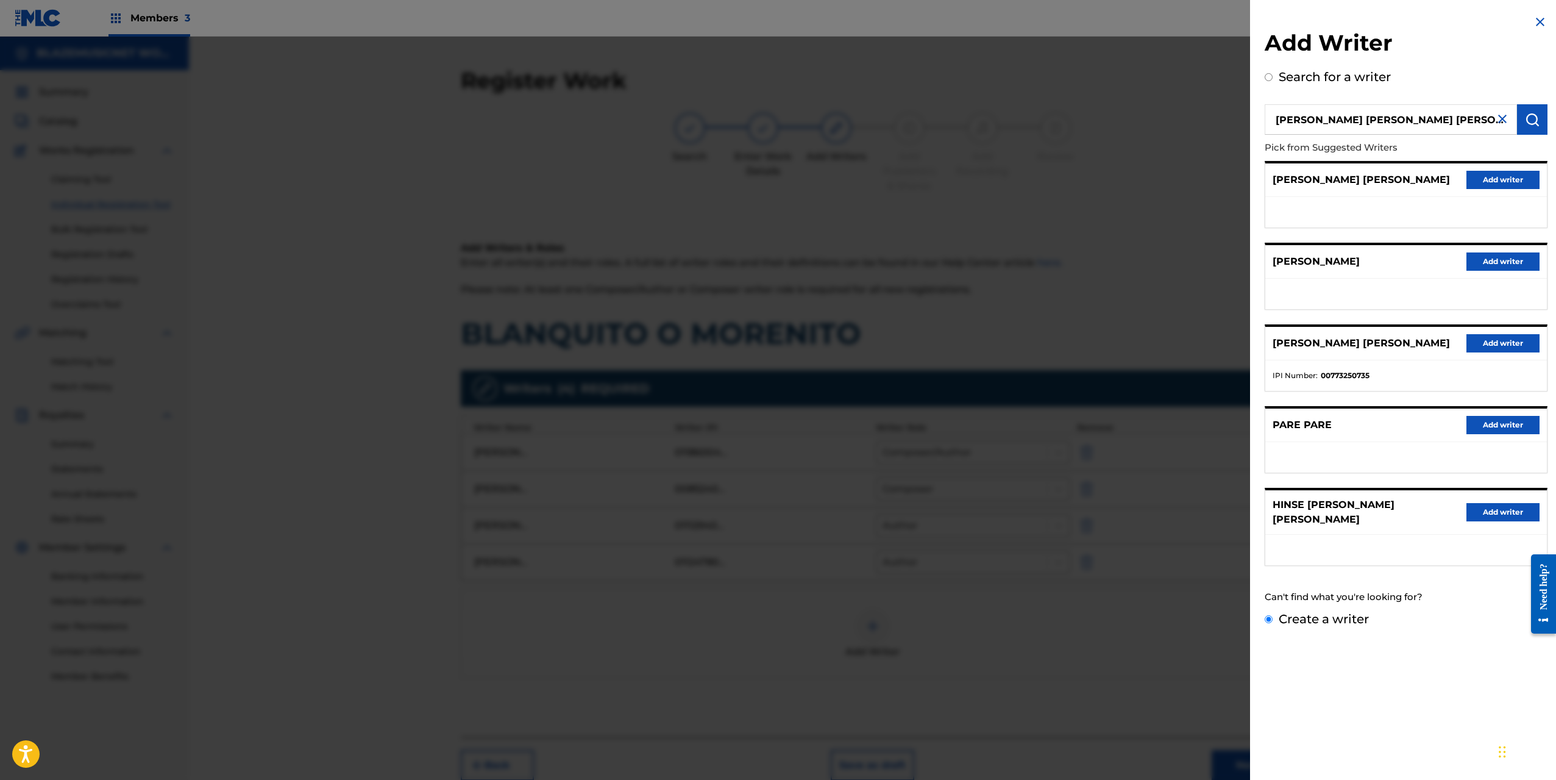
click at [1273, 615] on input "Create a writer" at bounding box center [1269, 619] width 8 height 8
radio input "false"
radio input "true"
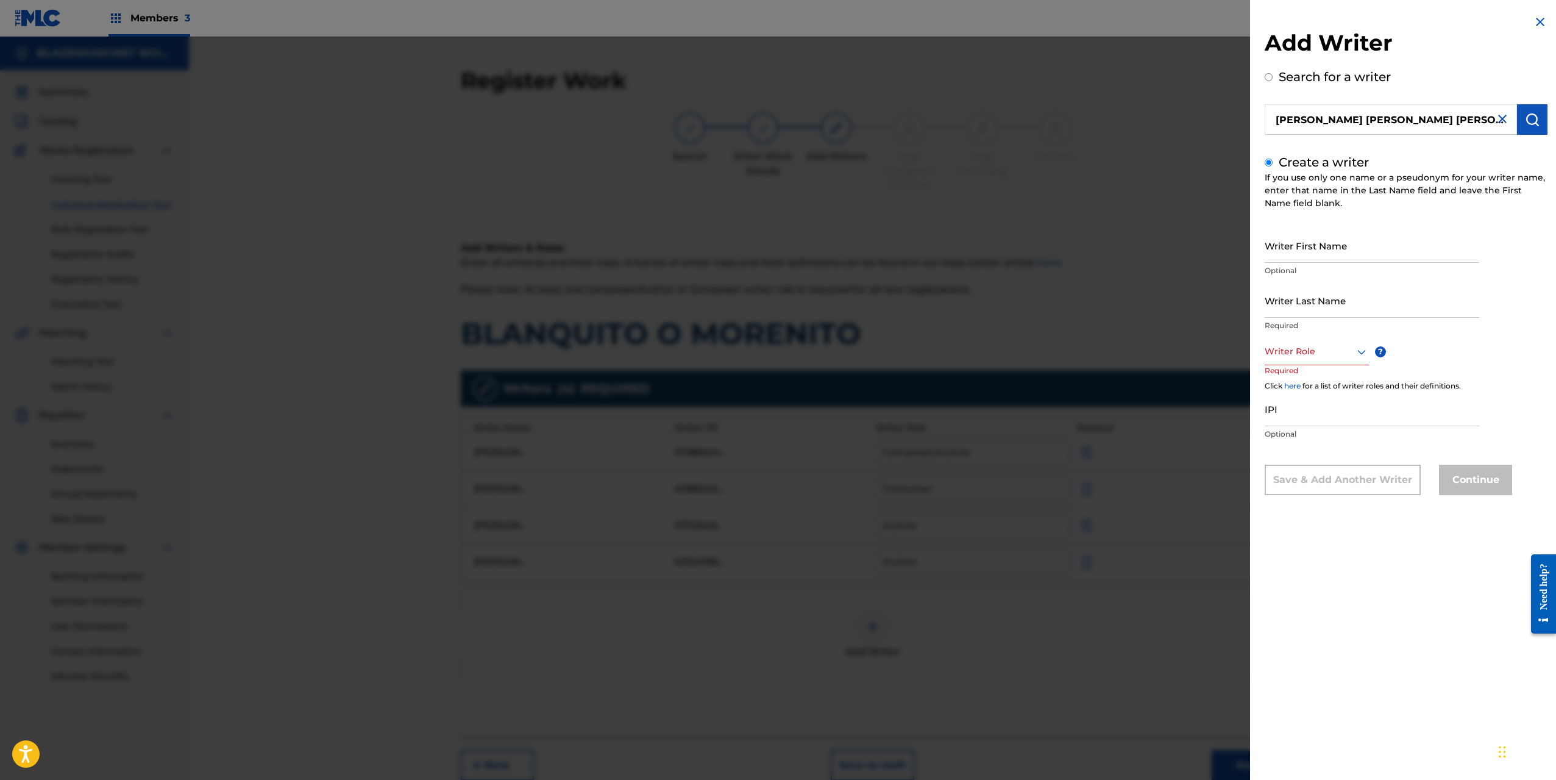
click at [1306, 247] on input "Writer First Name" at bounding box center [1372, 245] width 215 height 35
paste input "[PERSON_NAME] [PERSON_NAME] [PERSON_NAME]"
drag, startPoint x: 1332, startPoint y: 257, endPoint x: 1423, endPoint y: 254, distance: 91.5
click at [1423, 254] on input "[PERSON_NAME] [PERSON_NAME] [PERSON_NAME]" at bounding box center [1372, 245] width 215 height 35
type input "[PERSON_NAME] [PERSON_NAME]"
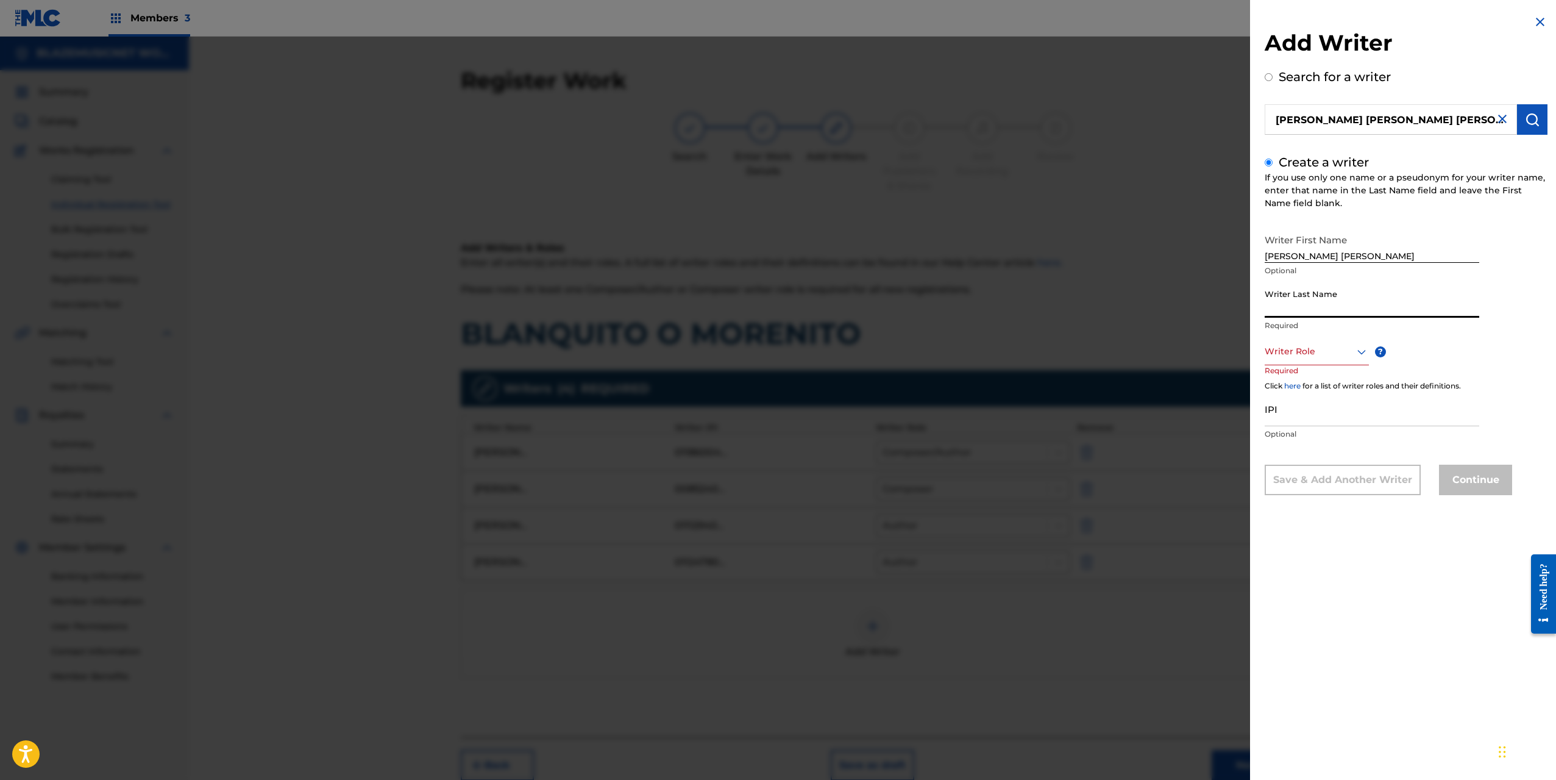
click at [1326, 305] on input "Writer Last Name" at bounding box center [1372, 300] width 215 height 35
paste input "[PERSON_NAME] [PERSON_NAME] [PERSON_NAME]"
drag, startPoint x: 1335, startPoint y: 304, endPoint x: 1231, endPoint y: 320, distance: 105.4
click at [1231, 320] on div "Add Writer Search for a writer [PERSON_NAME] [PERSON_NAME] [PERSON_NAME] Create…" at bounding box center [778, 408] width 1556 height 743
type input "HINSE PARE"
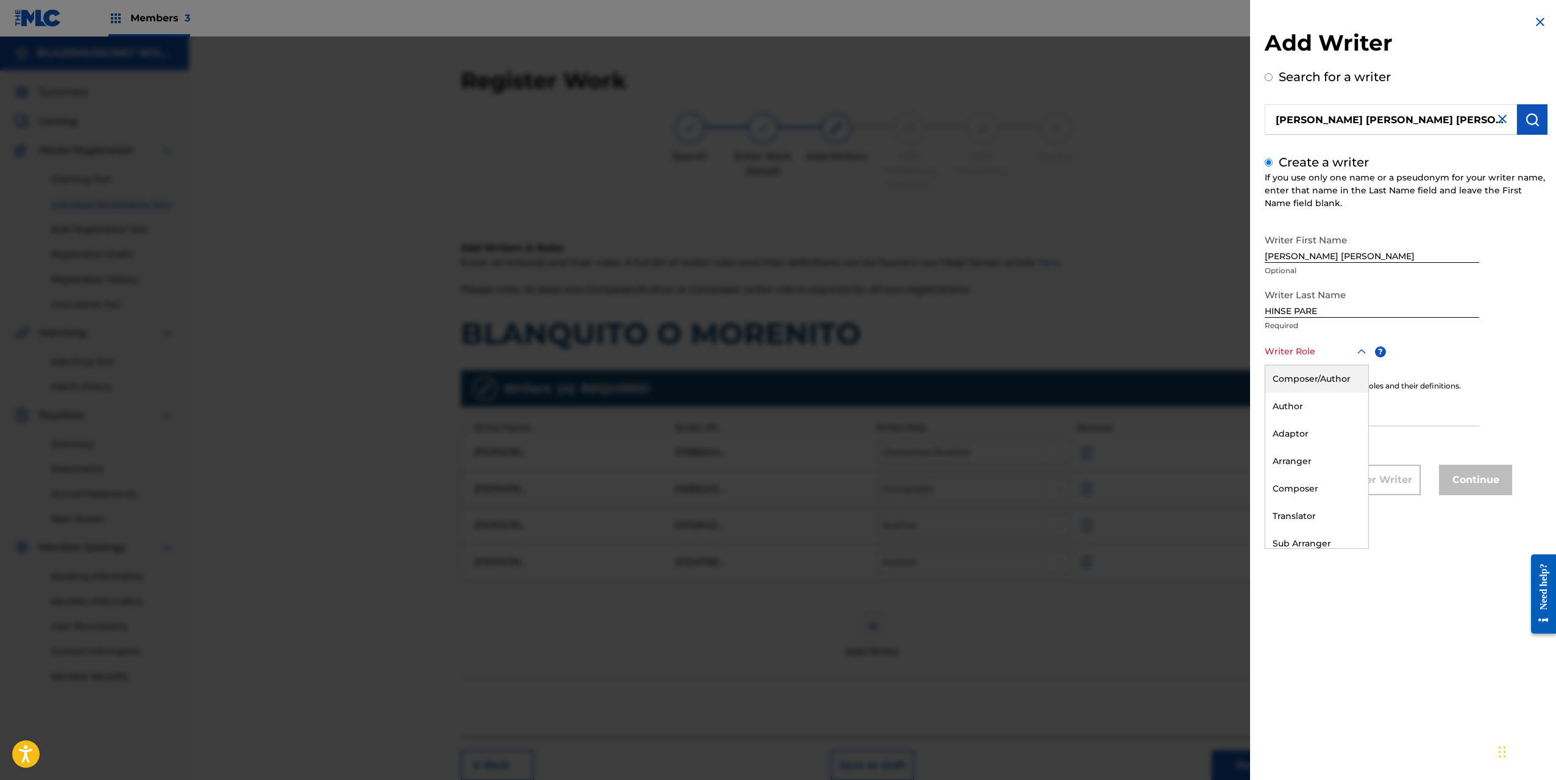
click at [1334, 359] on div "Writer Role" at bounding box center [1317, 351] width 104 height 27
click at [1318, 483] on div "Composer" at bounding box center [1316, 488] width 103 height 27
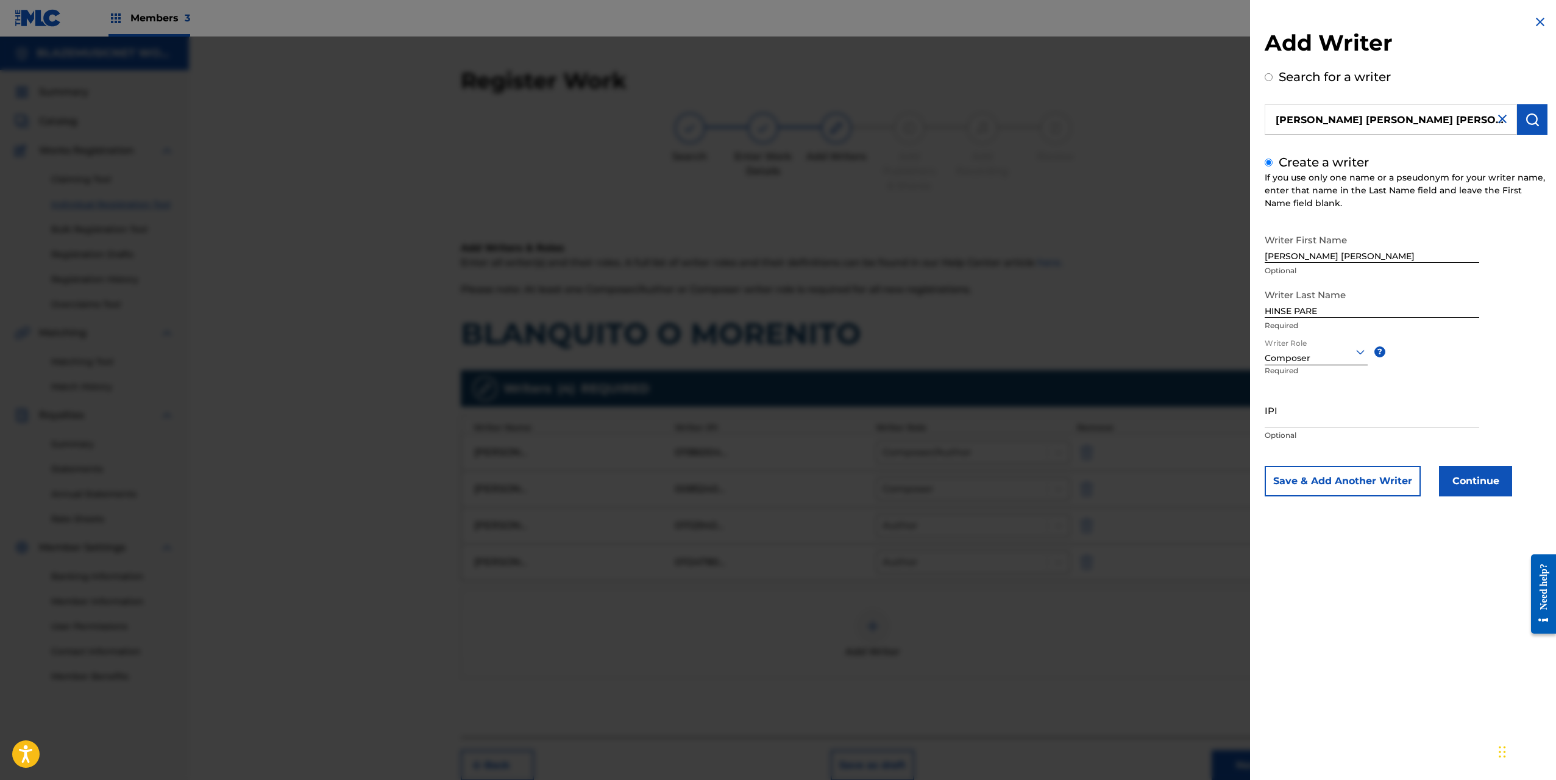
click at [1290, 417] on input "IPI" at bounding box center [1372, 410] width 215 height 35
type input "00857632209"
click at [1490, 476] on button "Continue" at bounding box center [1475, 481] width 73 height 30
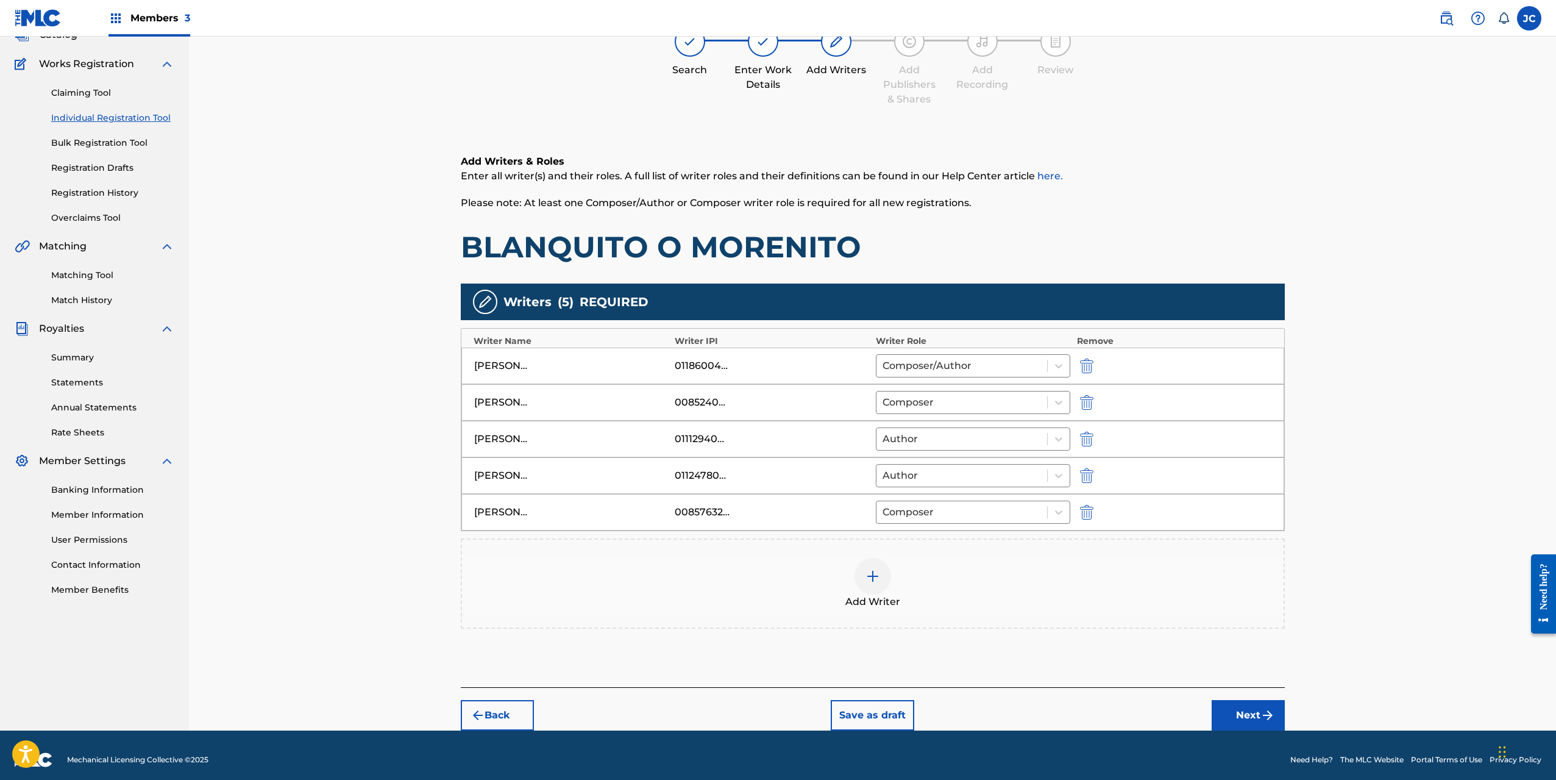
scroll to position [96, 0]
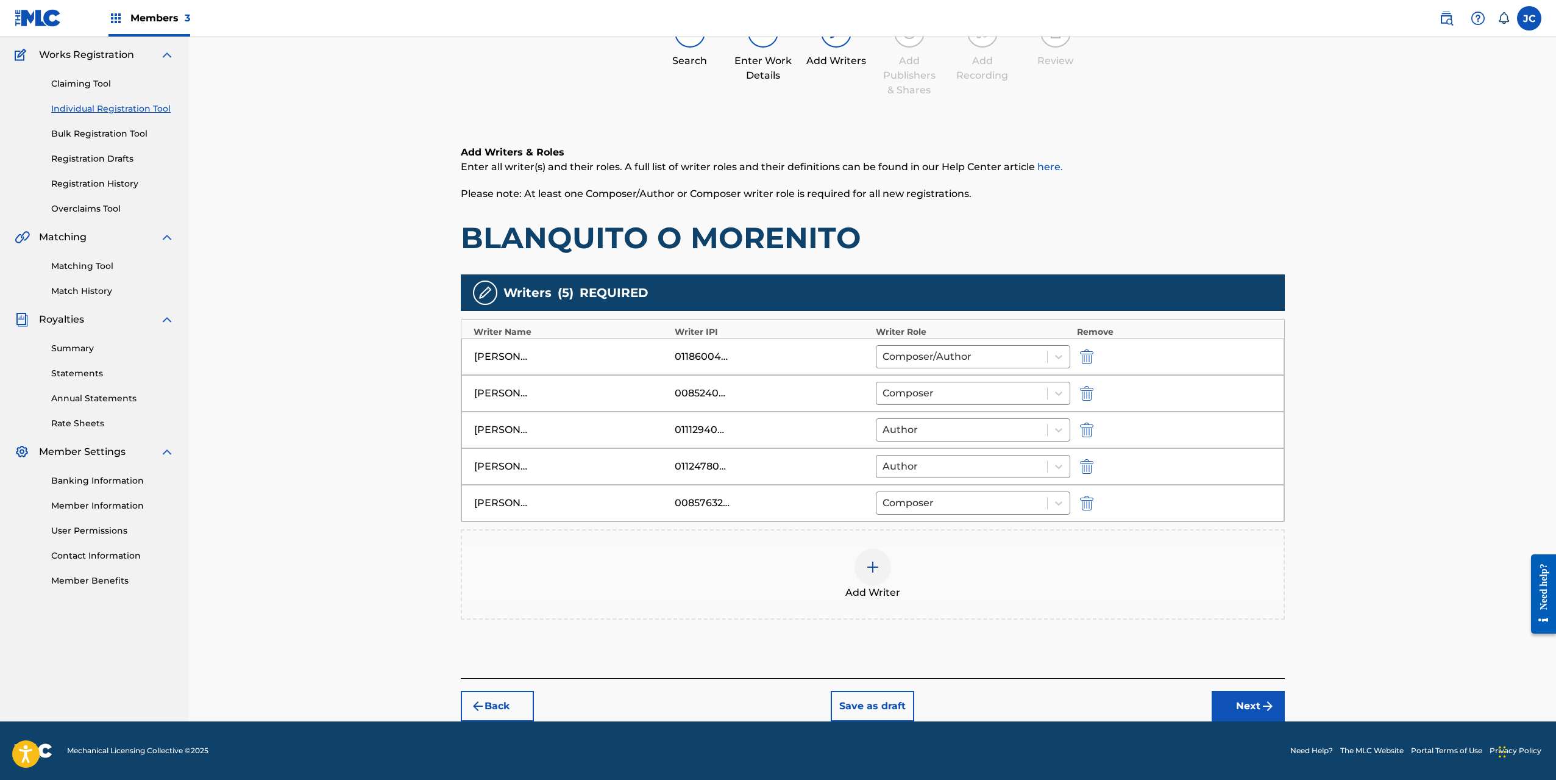
click at [869, 572] on img at bounding box center [872, 567] width 15 height 15
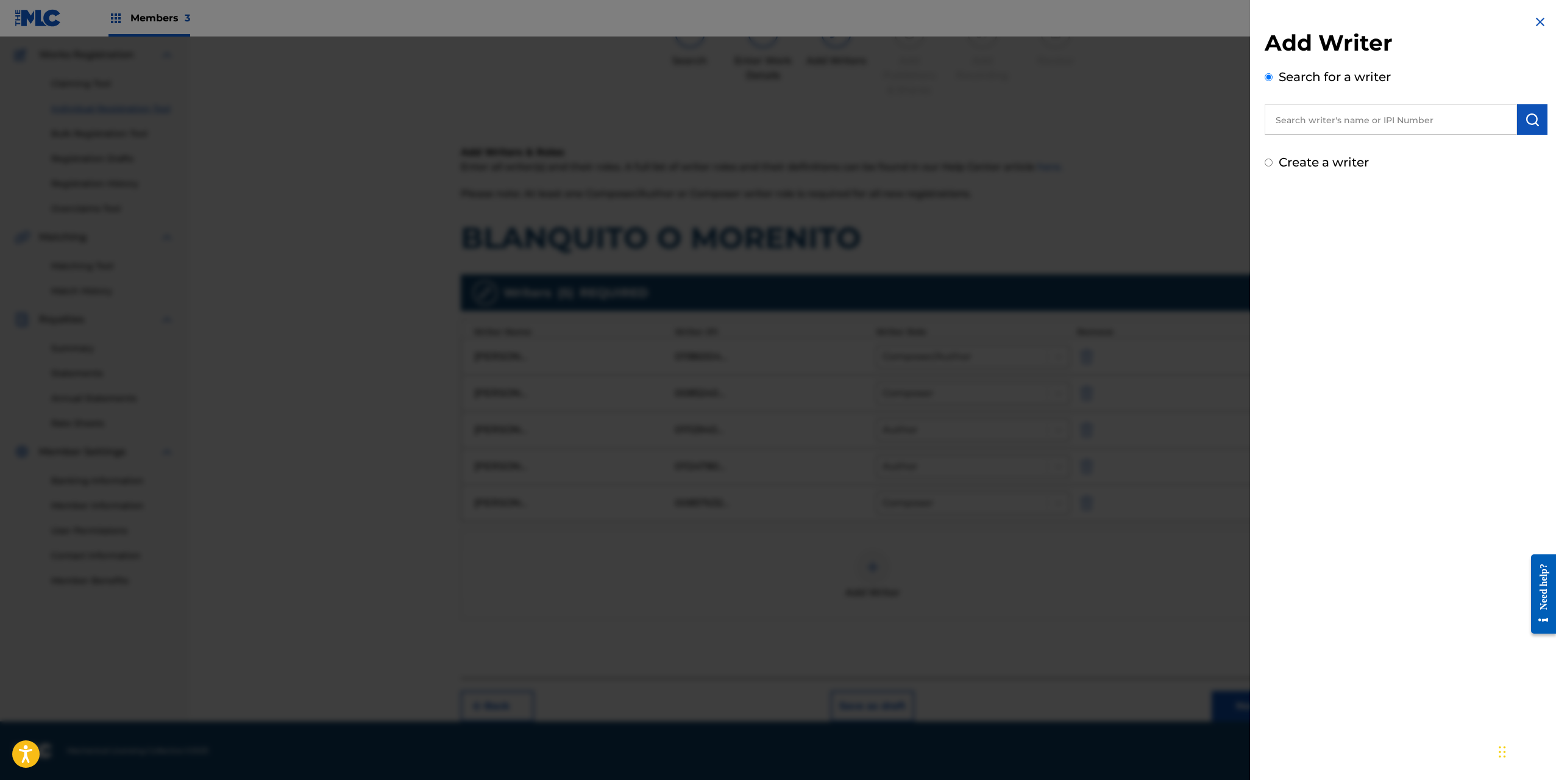
click at [1318, 121] on input "text" at bounding box center [1391, 119] width 252 height 30
type input "01090932655"
click at [1307, 215] on label "Create a writer" at bounding box center [1324, 214] width 90 height 15
radio input "true"
click at [1273, 215] on input "Create a writer" at bounding box center [1269, 214] width 8 height 8
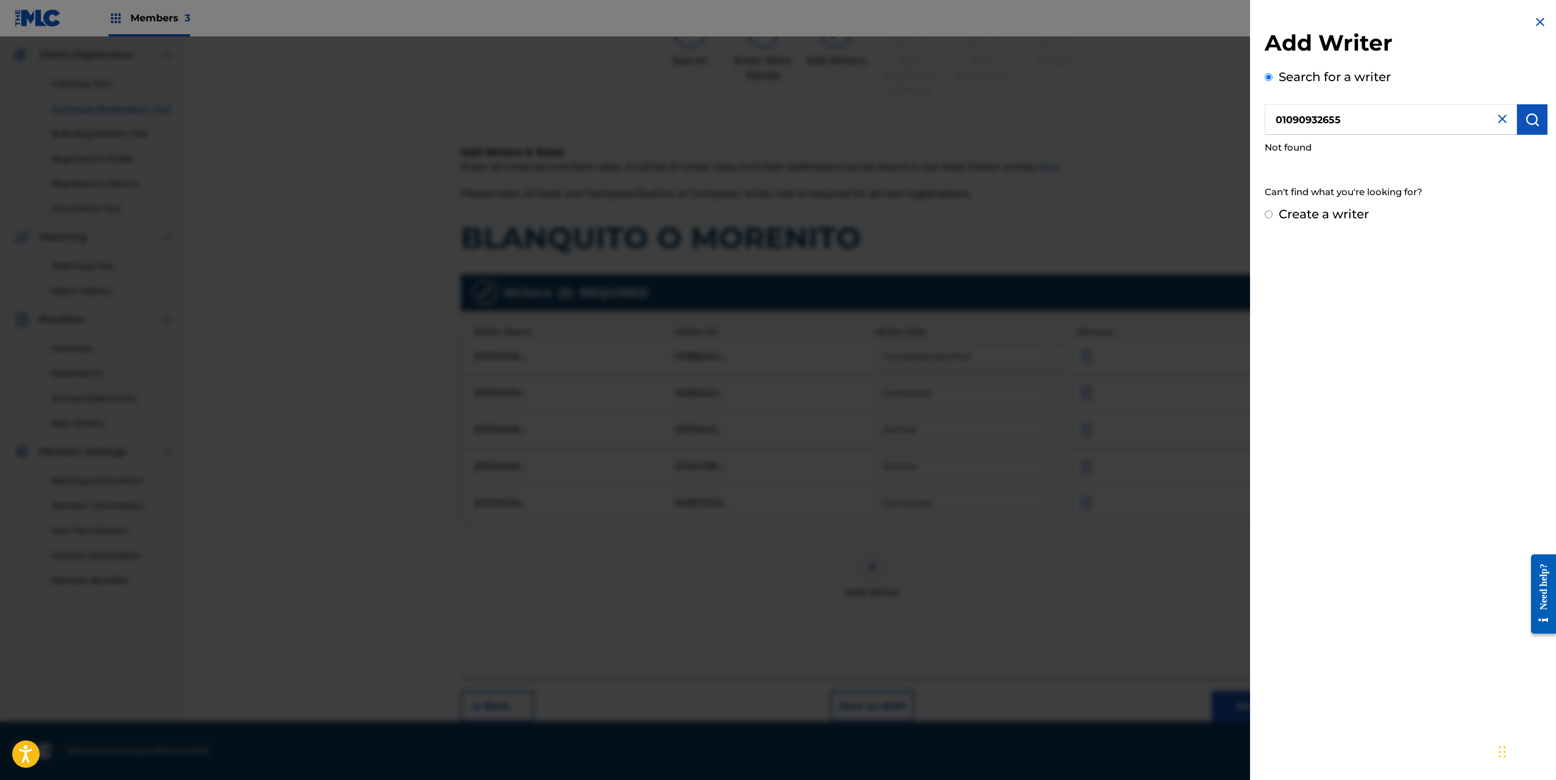
radio input "false"
radio input "true"
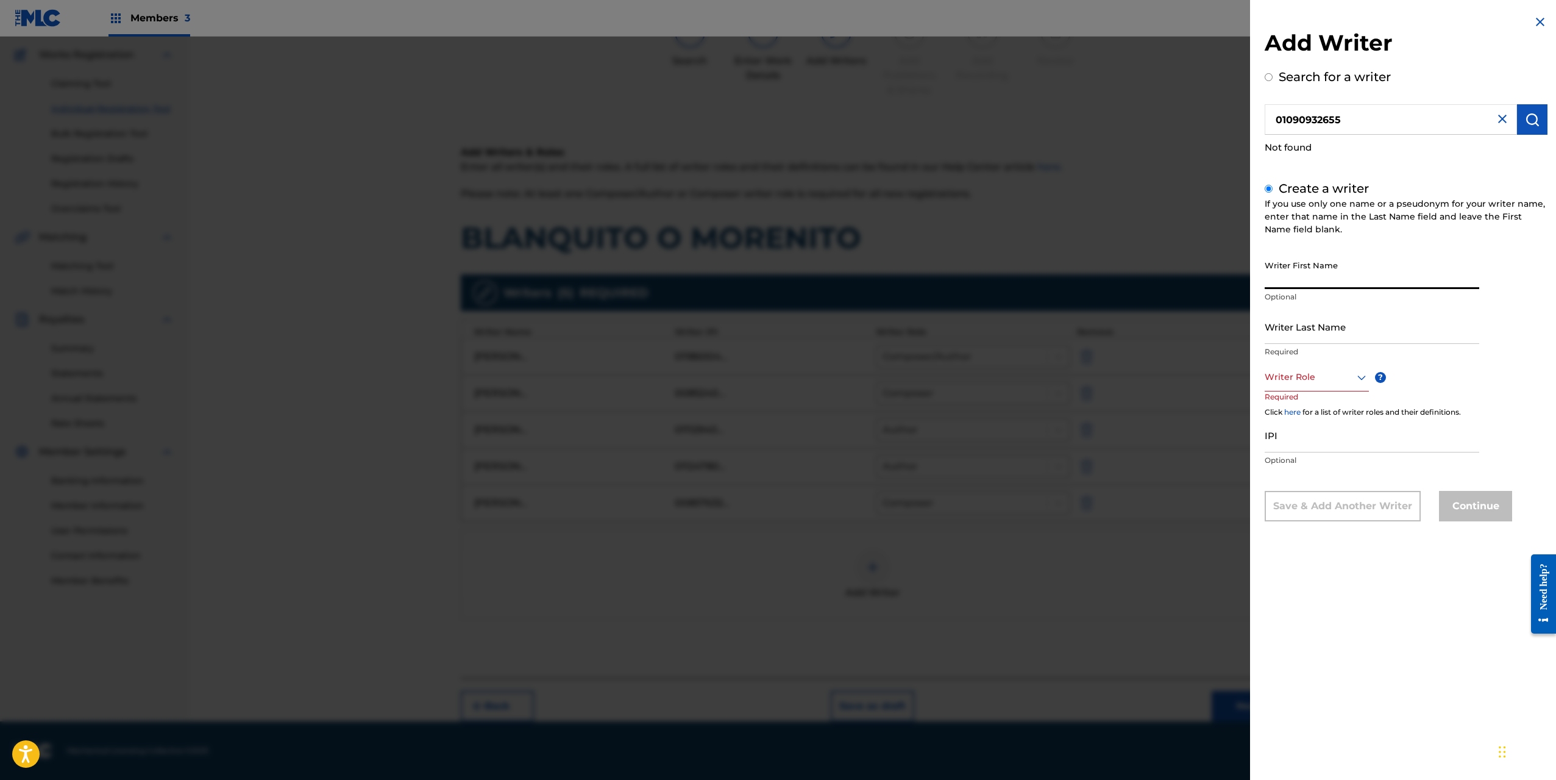
click at [1289, 268] on input "Writer First Name" at bounding box center [1372, 271] width 215 height 35
type input "[PERSON_NAME]"
click at [1503, 125] on img at bounding box center [1502, 119] width 15 height 15
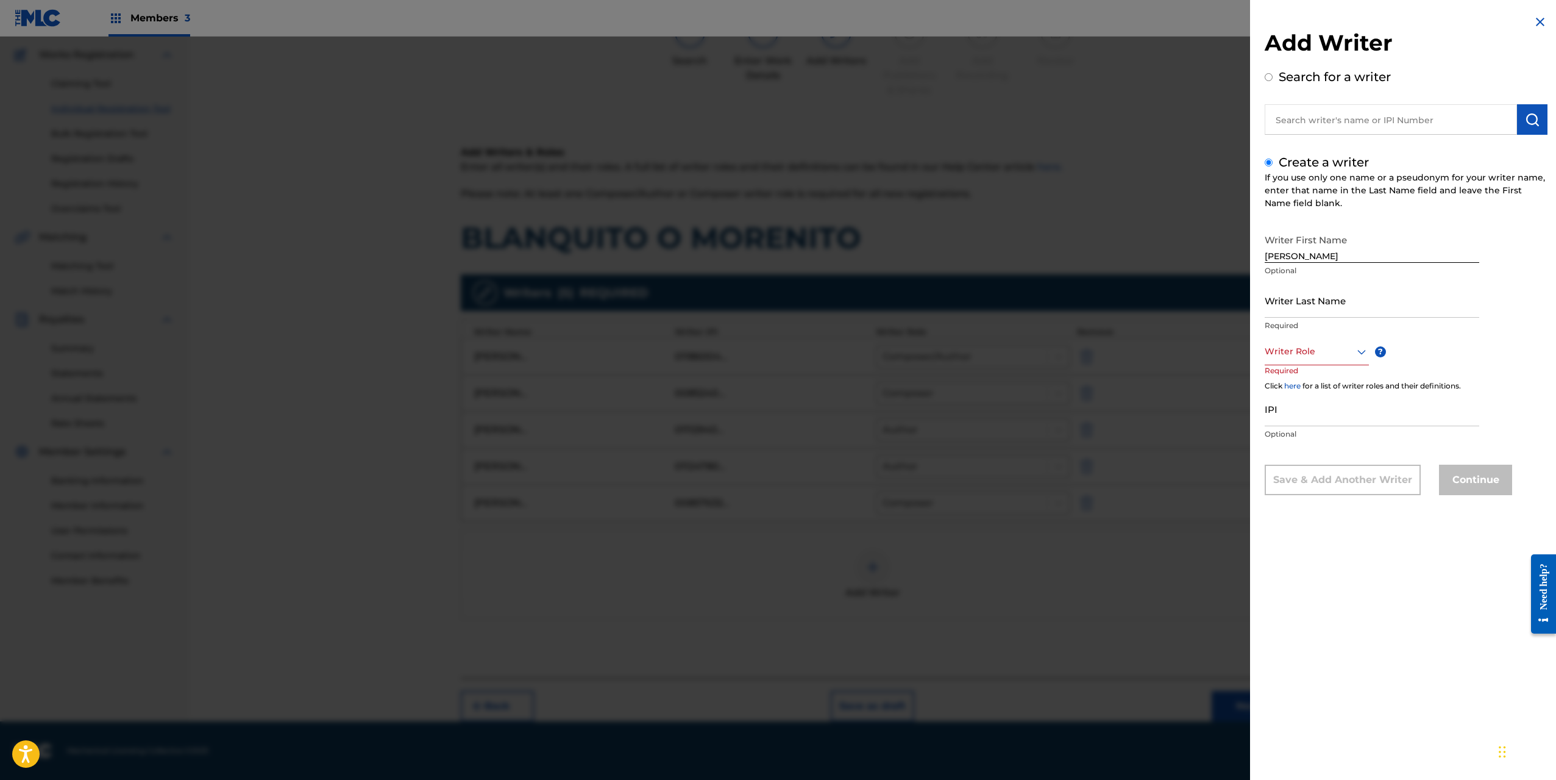
click at [1401, 120] on input "text" at bounding box center [1391, 119] width 252 height 30
radio input "true"
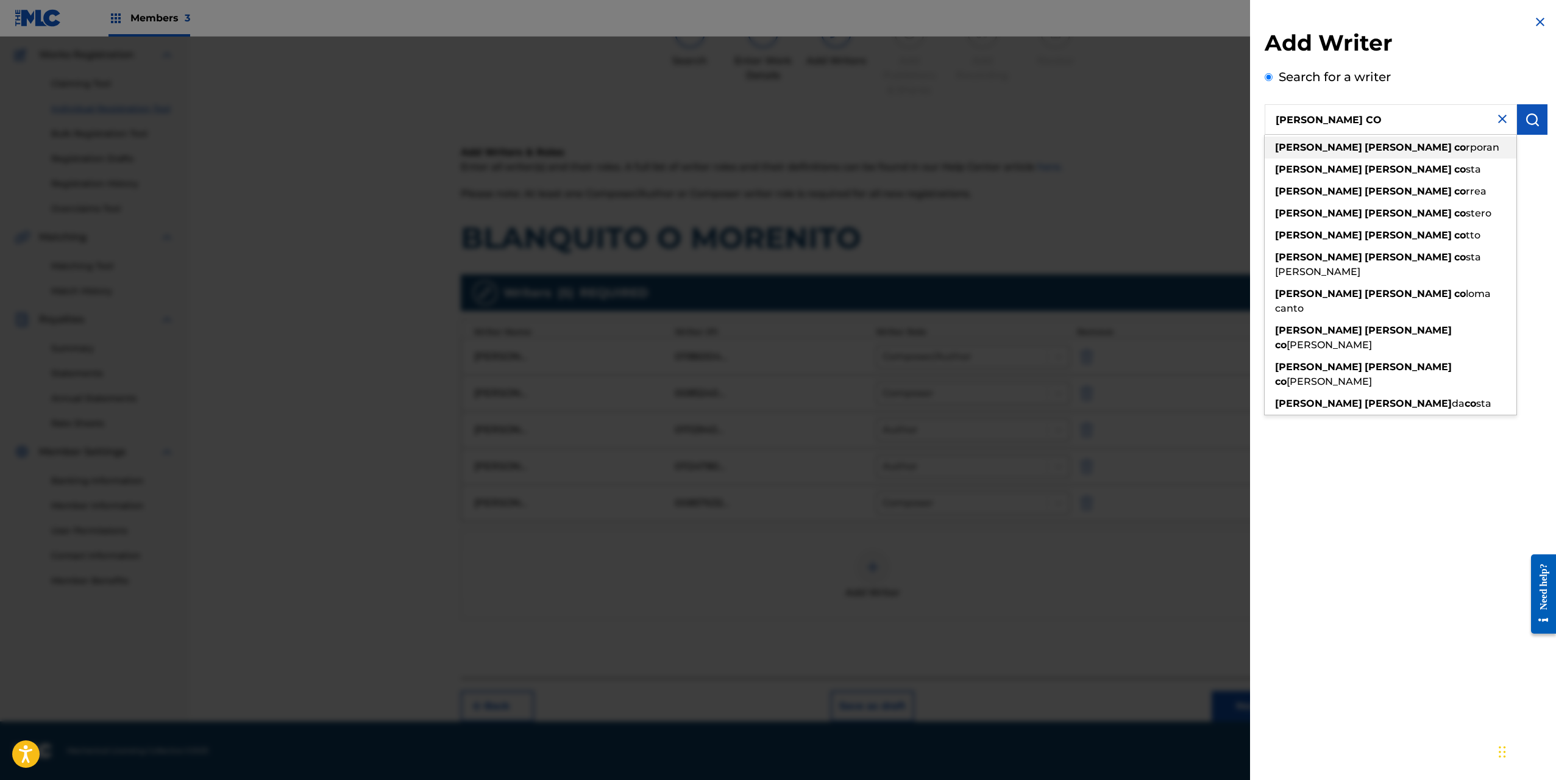
click at [1382, 149] on div "[PERSON_NAME] co rporan" at bounding box center [1391, 148] width 252 height 22
type input "[PERSON_NAME] [PERSON_NAME]"
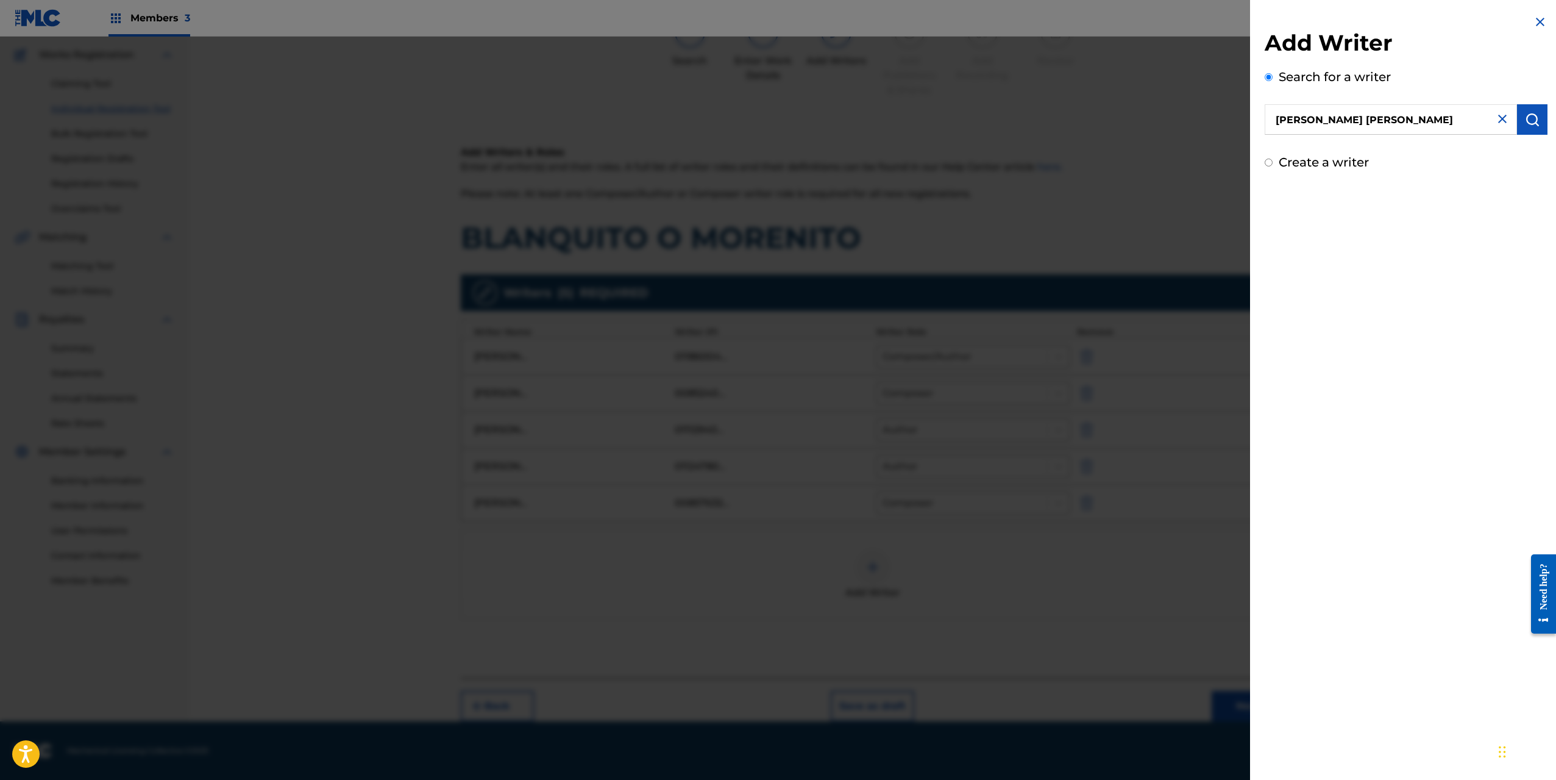
click at [1540, 128] on button "submit" at bounding box center [1532, 119] width 30 height 30
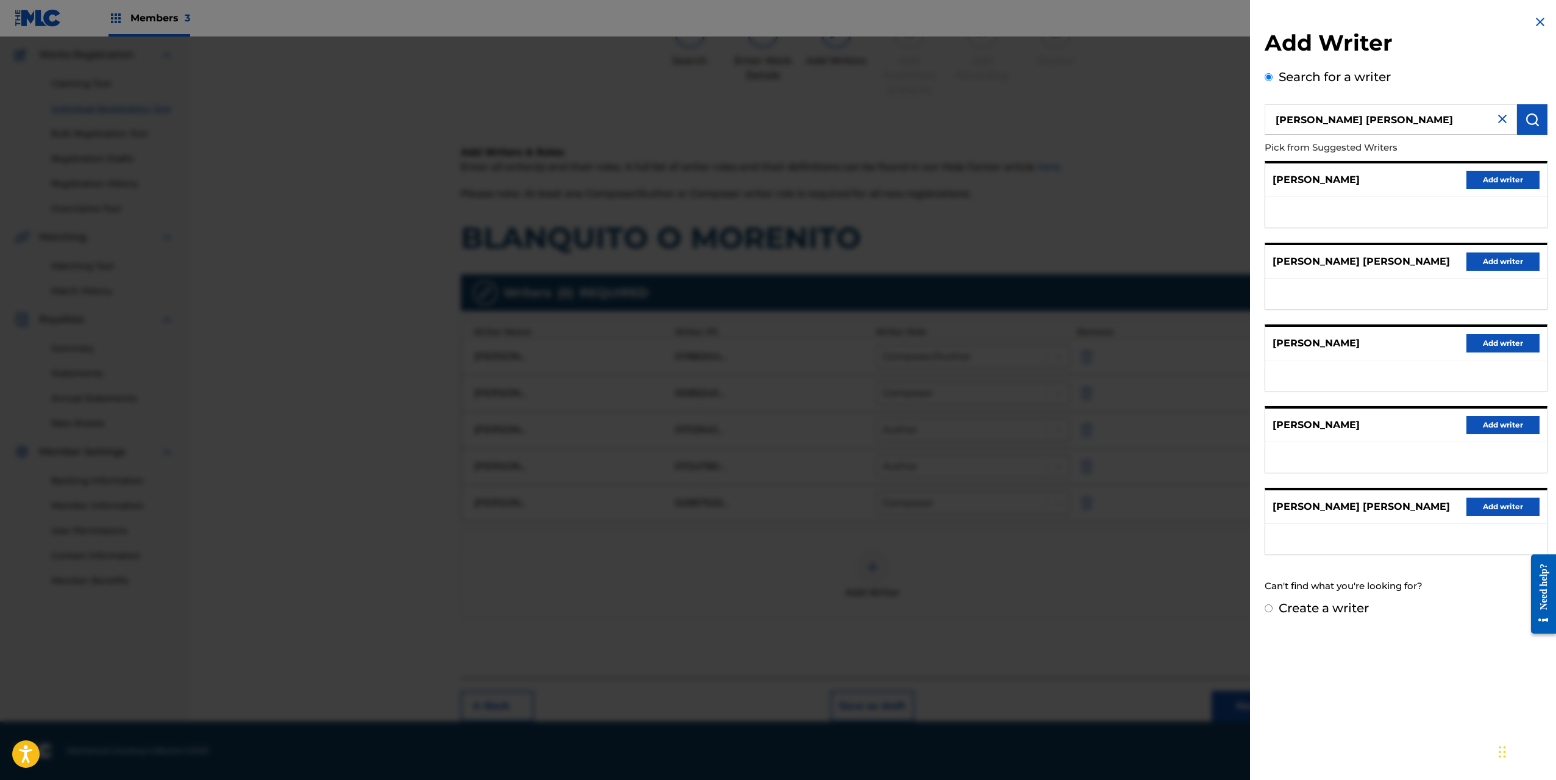
click at [1323, 608] on label "Create a writer" at bounding box center [1324, 607] width 90 height 15
radio input "true"
click at [1273, 608] on input "Create a writer" at bounding box center [1269, 608] width 8 height 8
radio input "false"
radio input "true"
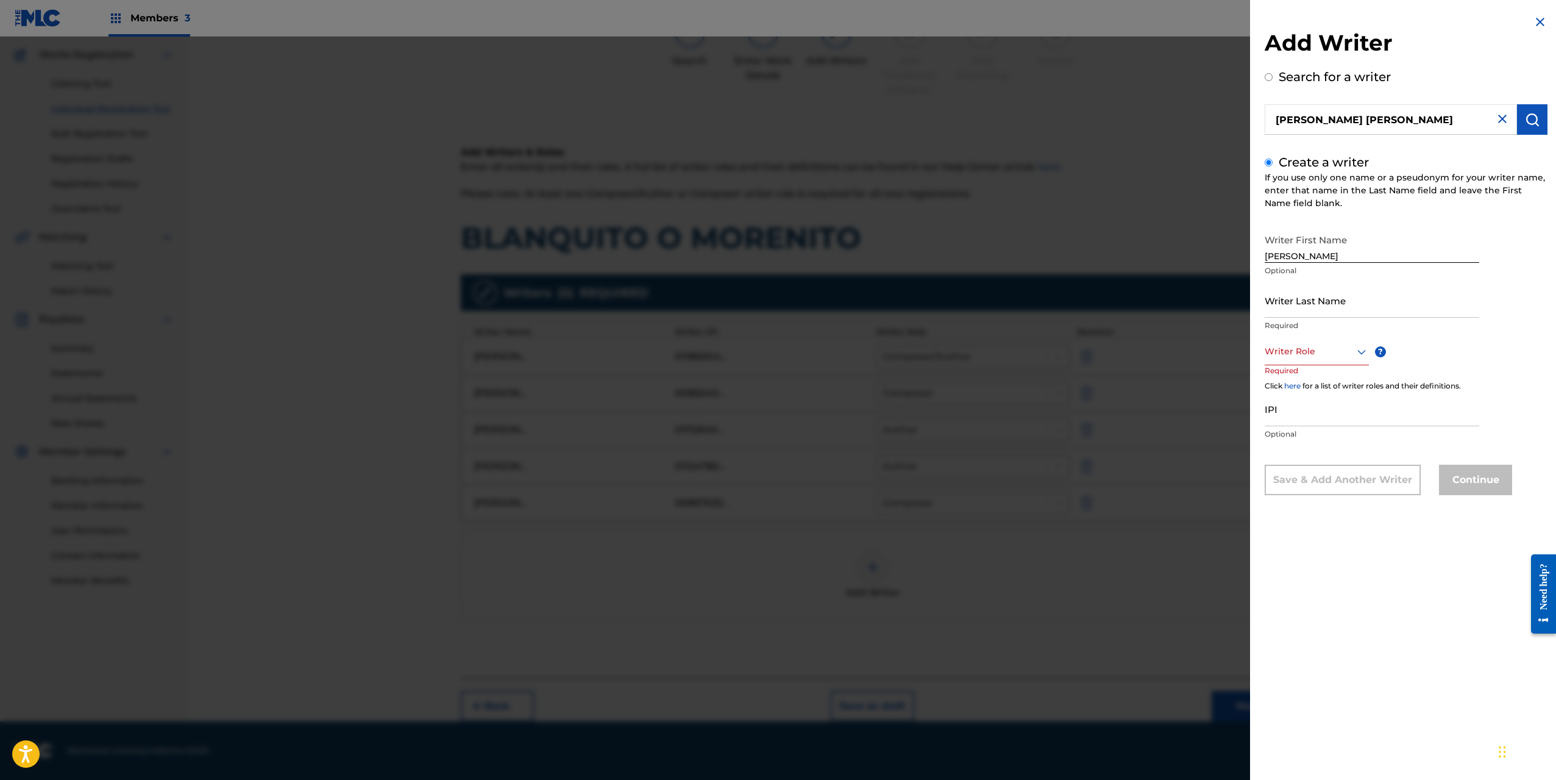
click at [1301, 304] on input "Writer Last Name" at bounding box center [1372, 300] width 215 height 35
click at [1298, 254] on input "[PERSON_NAME]" at bounding box center [1372, 245] width 215 height 35
type input "[PERSON_NAME]"
click at [1291, 300] on input "Writer Last Name" at bounding box center [1372, 300] width 215 height 35
type input "[PERSON_NAME]"
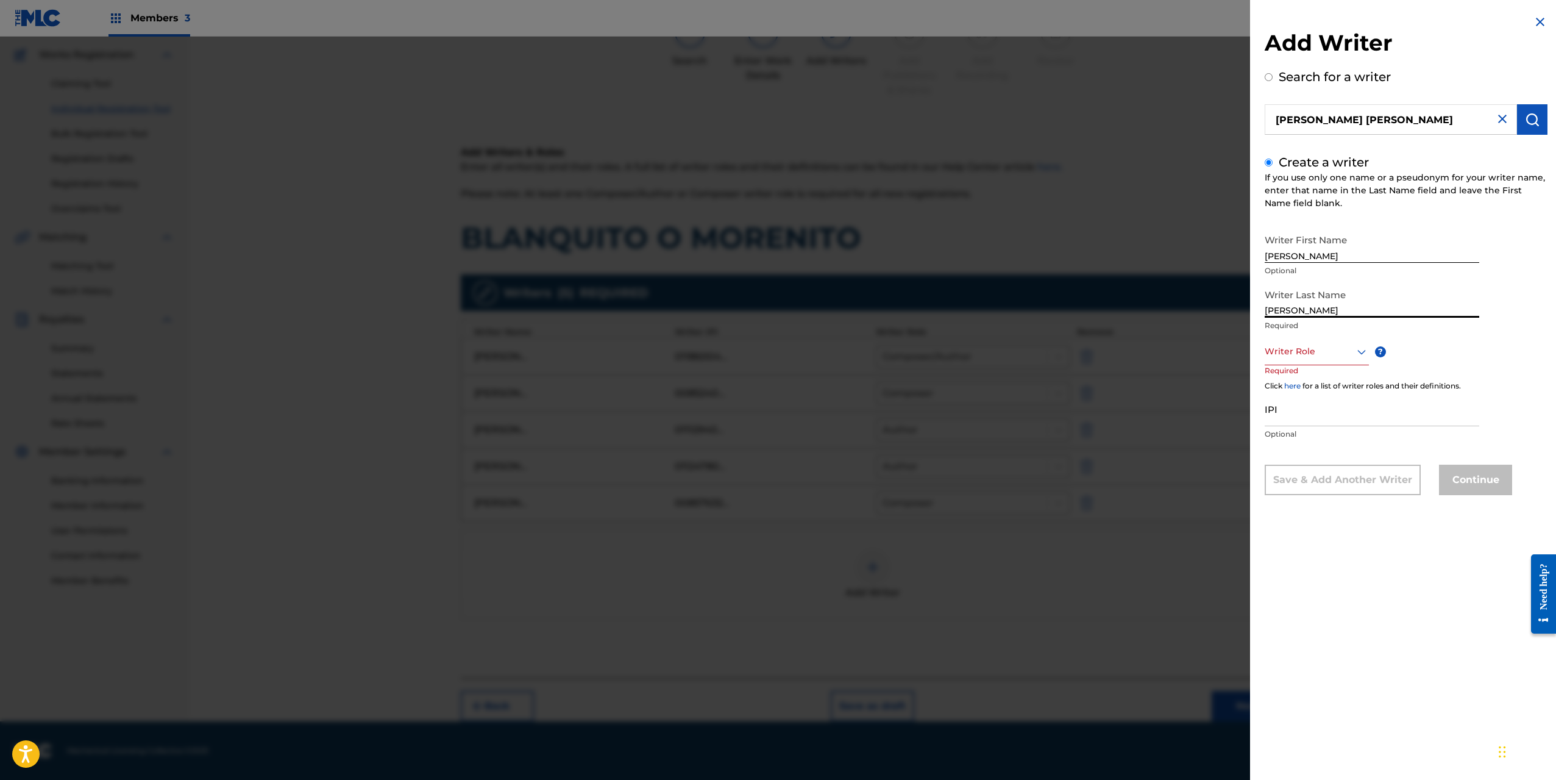
click at [1295, 355] on div at bounding box center [1317, 351] width 104 height 15
click at [1321, 412] on div "Author" at bounding box center [1316, 406] width 103 height 27
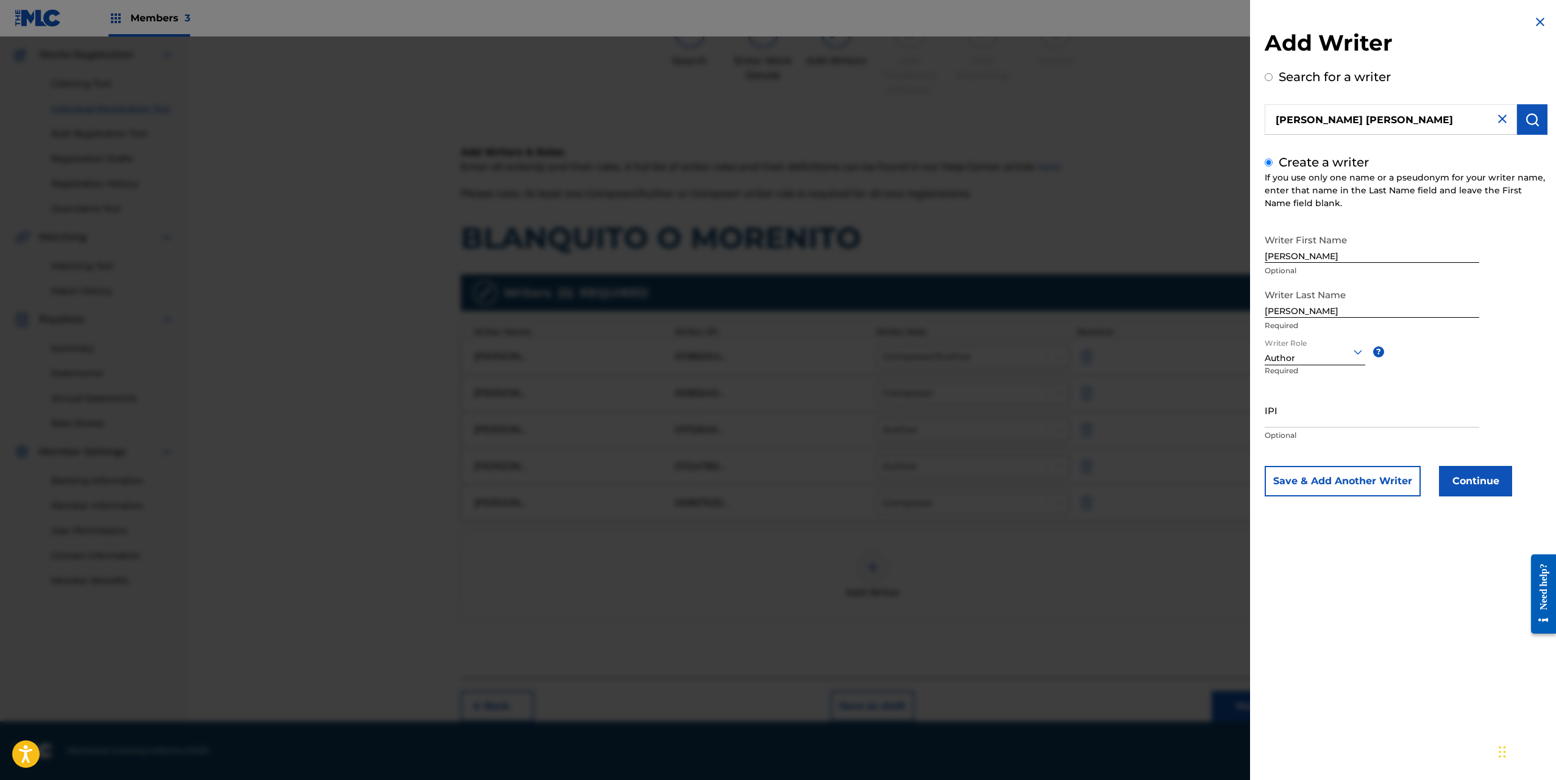
click at [1290, 415] on input "IPI" at bounding box center [1372, 410] width 215 height 35
type input "01090932655"
click at [1477, 468] on button "Continue" at bounding box center [1475, 481] width 73 height 30
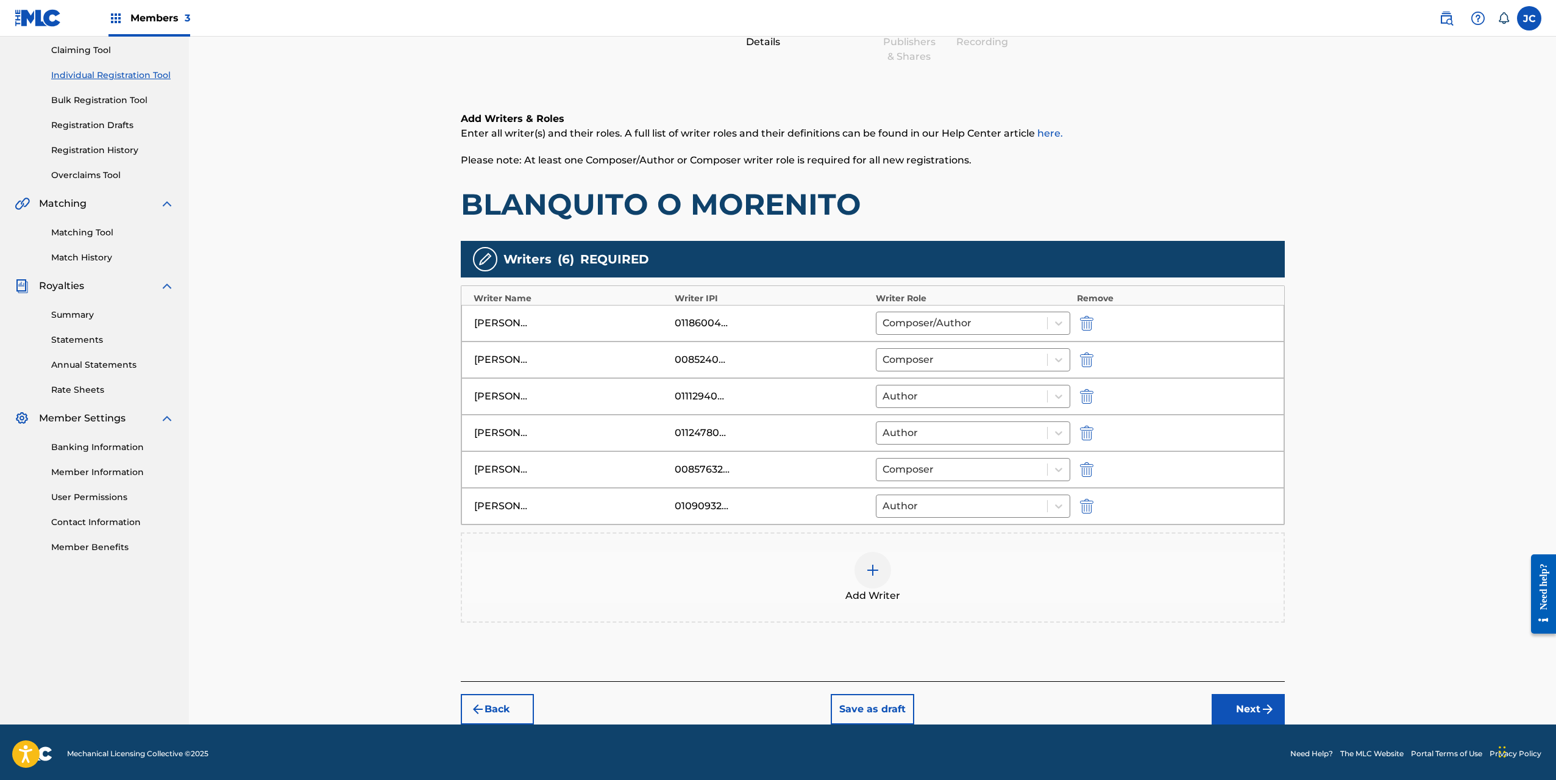
scroll to position [132, 0]
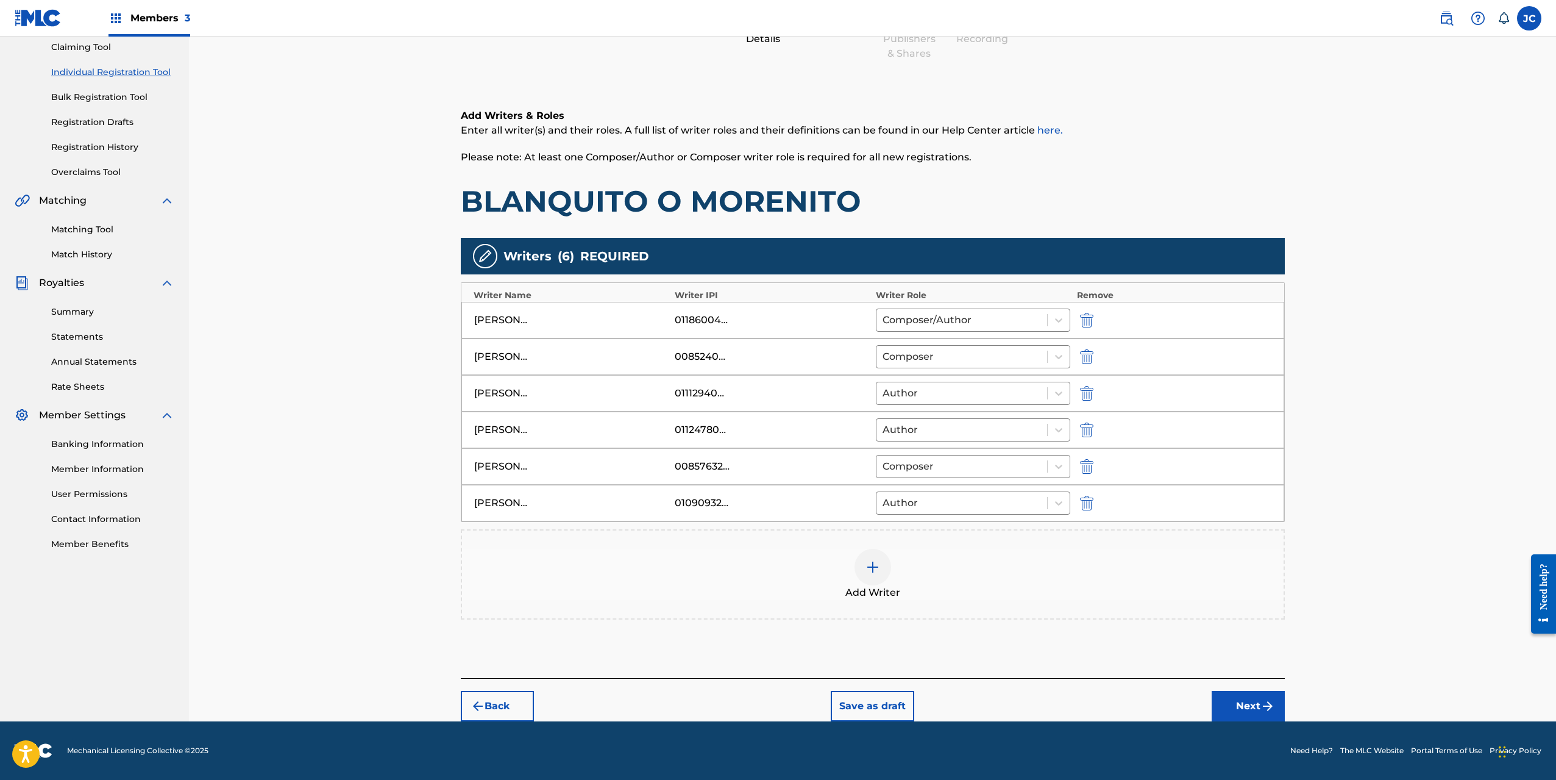
click at [1256, 698] on button "Next" at bounding box center [1248, 706] width 73 height 30
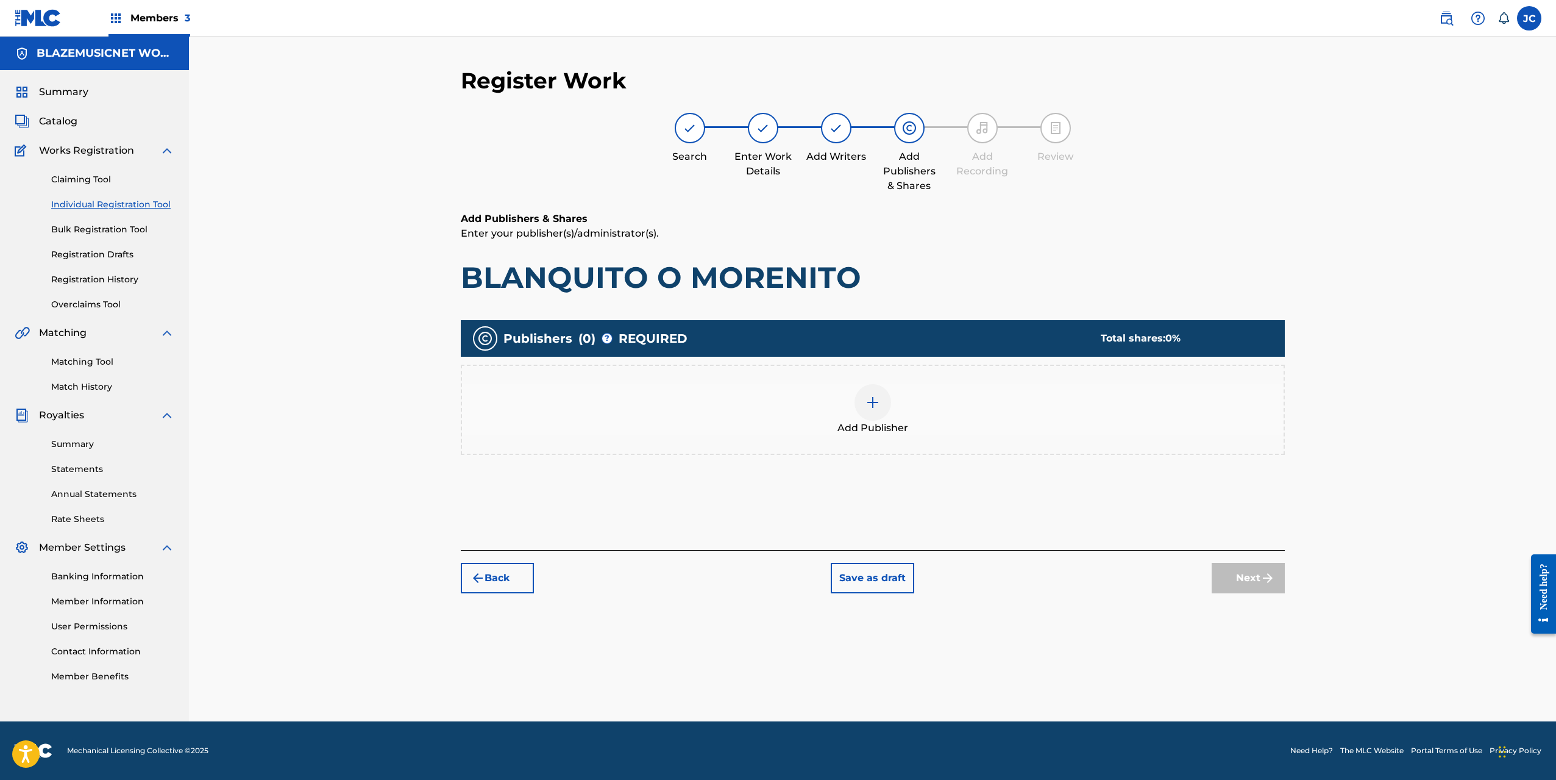
click at [844, 401] on div "Add Publisher" at bounding box center [873, 409] width 822 height 51
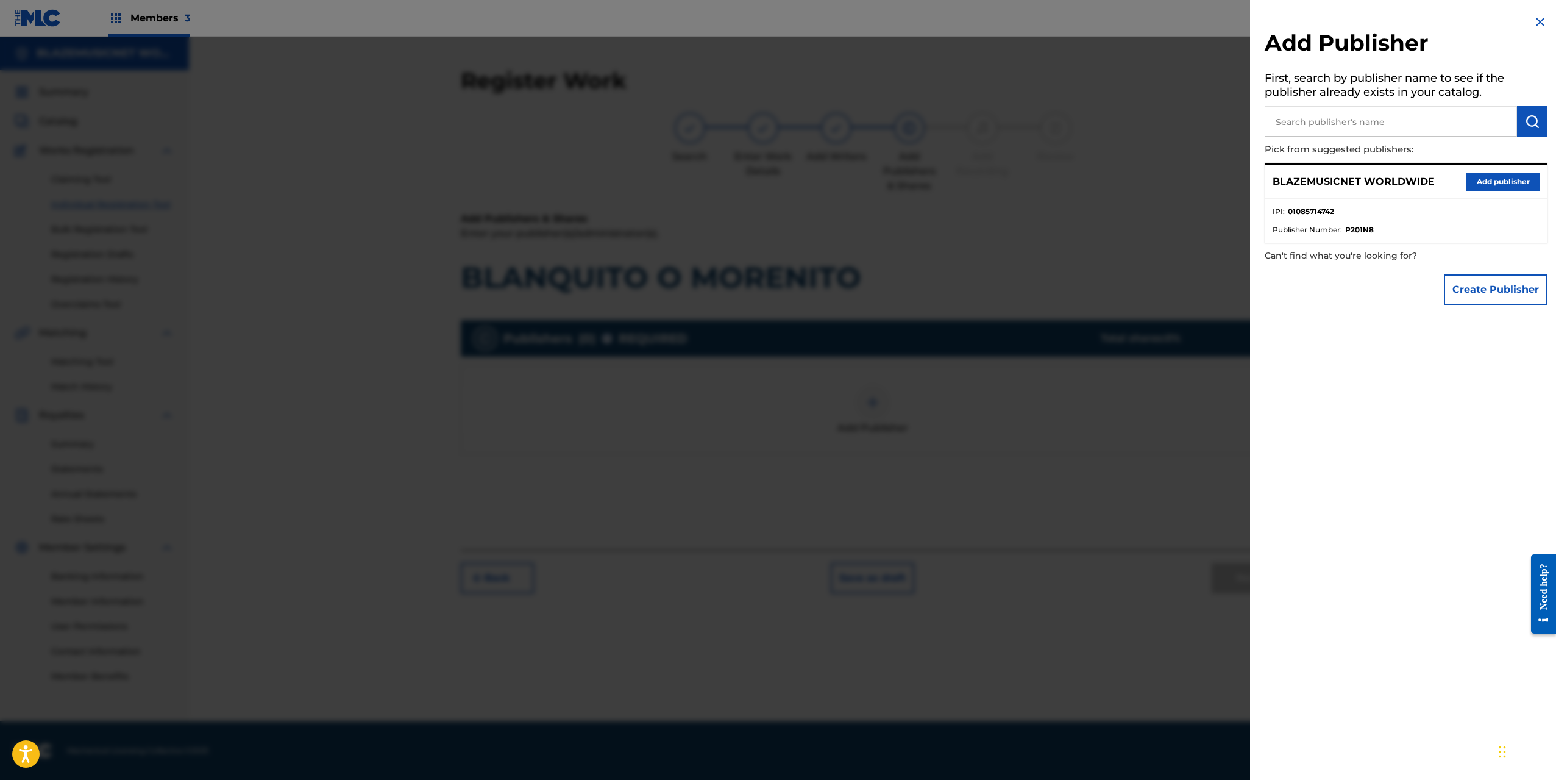
click at [1485, 180] on button "Add publisher" at bounding box center [1502, 181] width 73 height 18
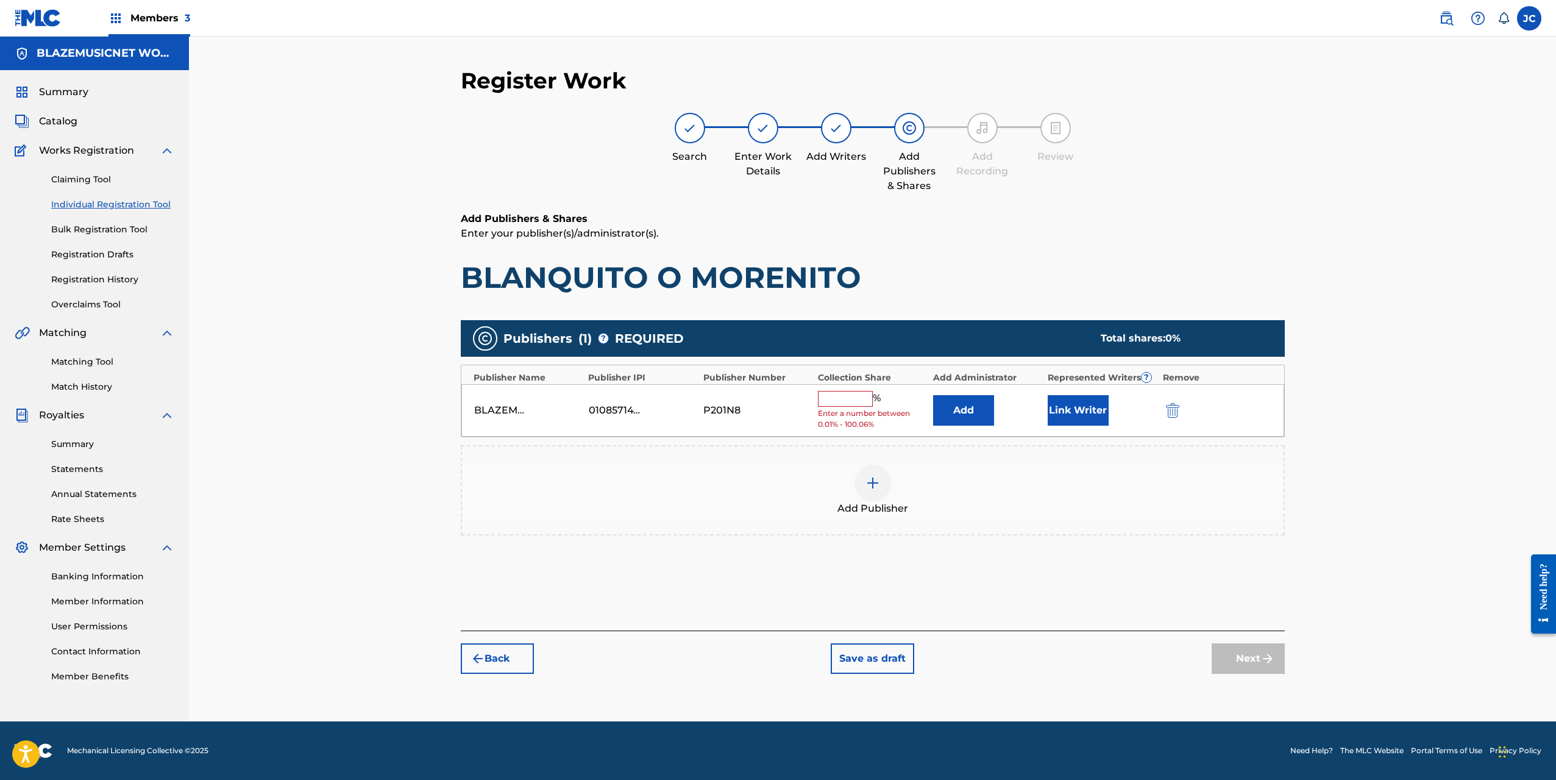
click at [840, 399] on input "text" at bounding box center [845, 399] width 55 height 16
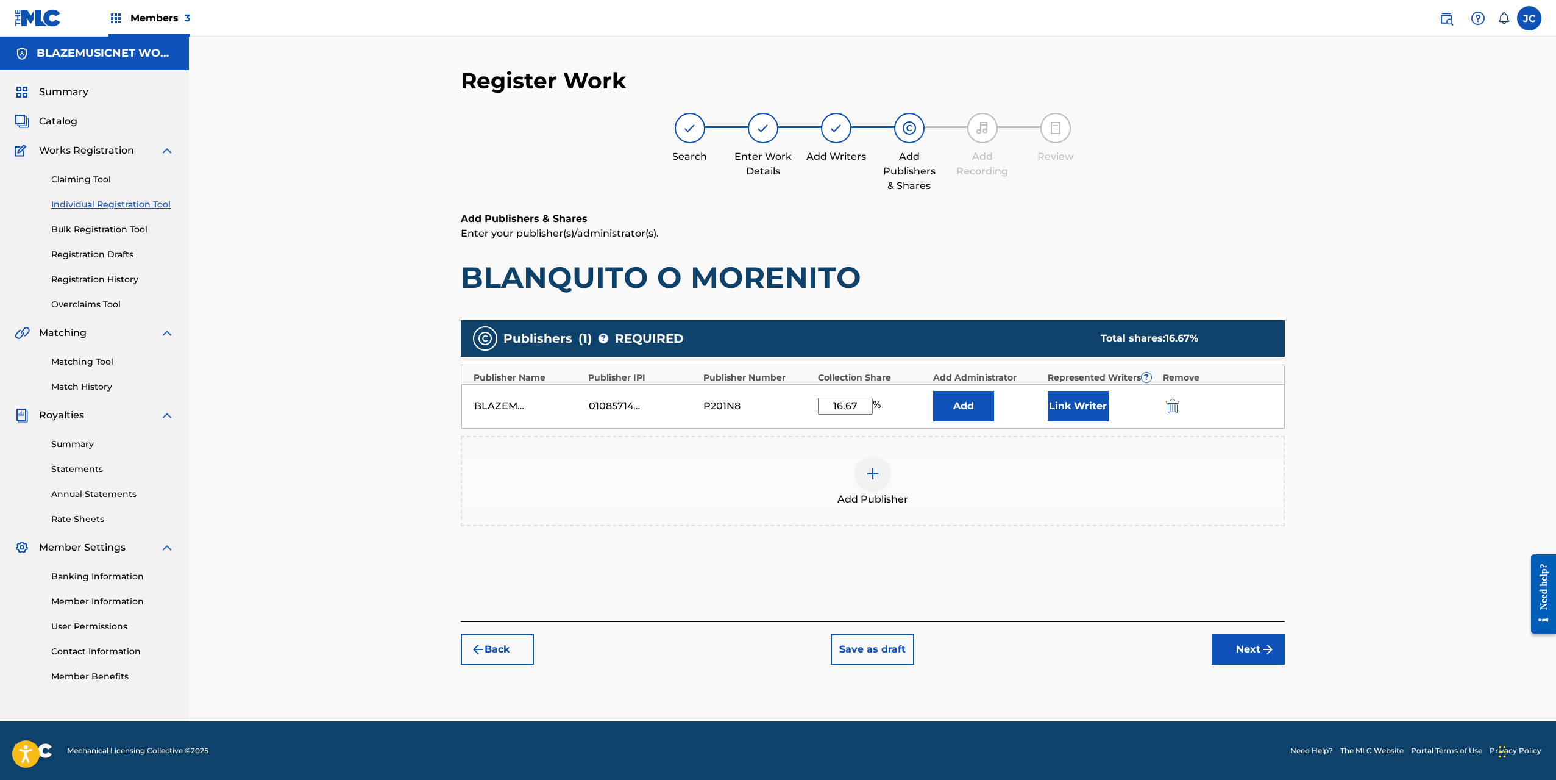
type input "16.67"
click at [1081, 405] on button "Link Writer" at bounding box center [1078, 406] width 61 height 30
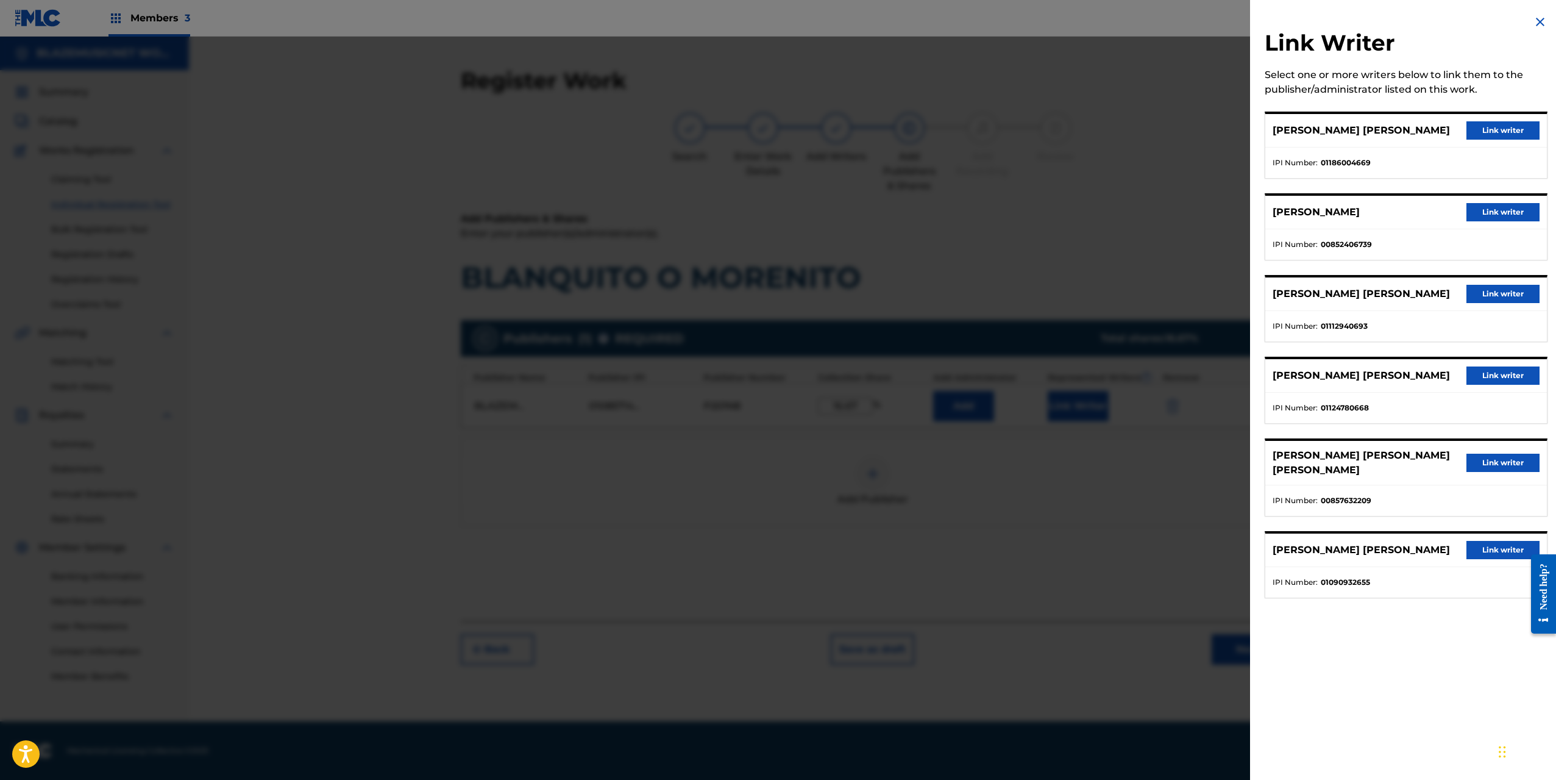
click at [1501, 128] on button "Link writer" at bounding box center [1502, 130] width 73 height 18
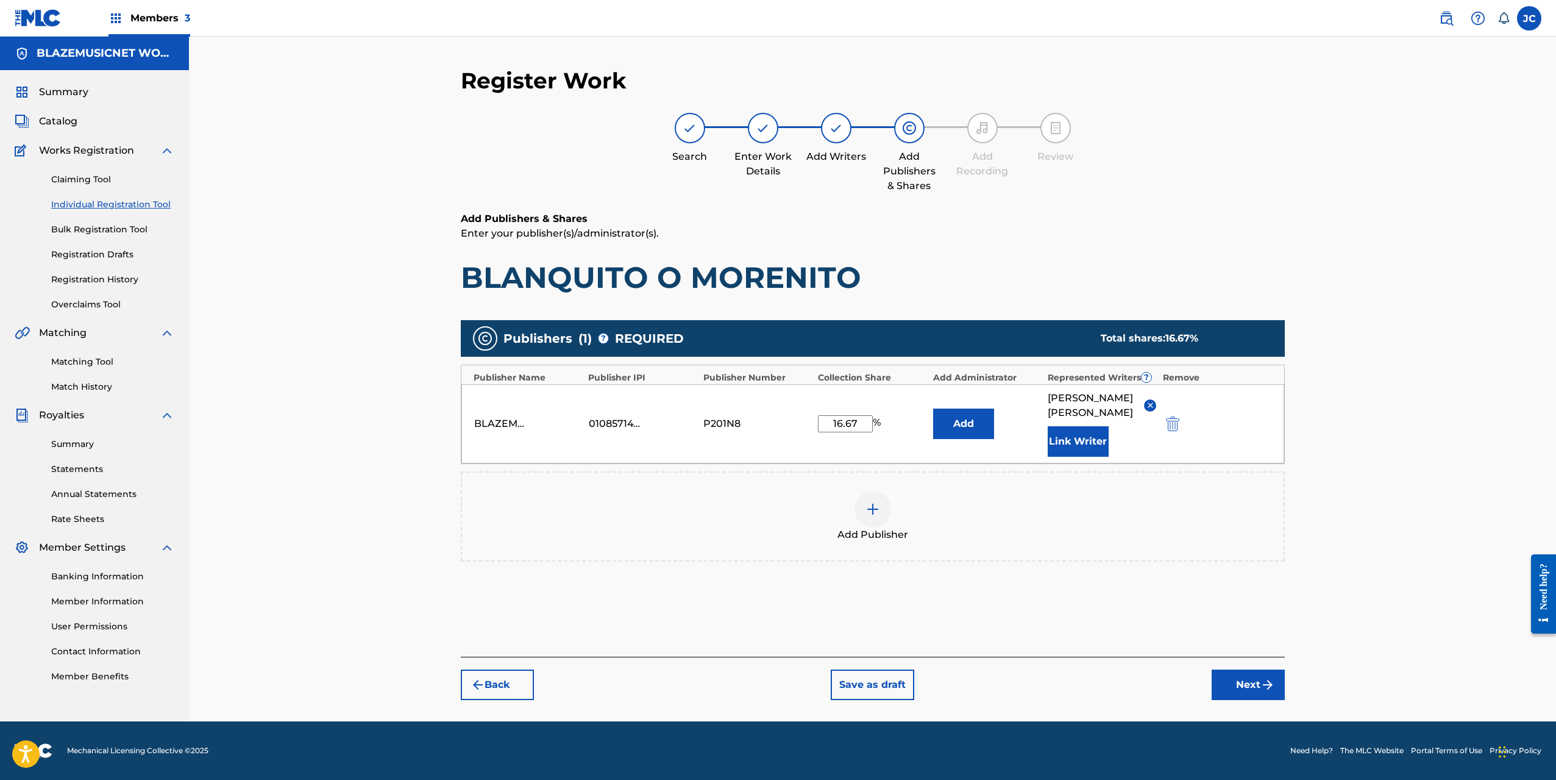
click at [1253, 695] on button "Next" at bounding box center [1248, 684] width 73 height 30
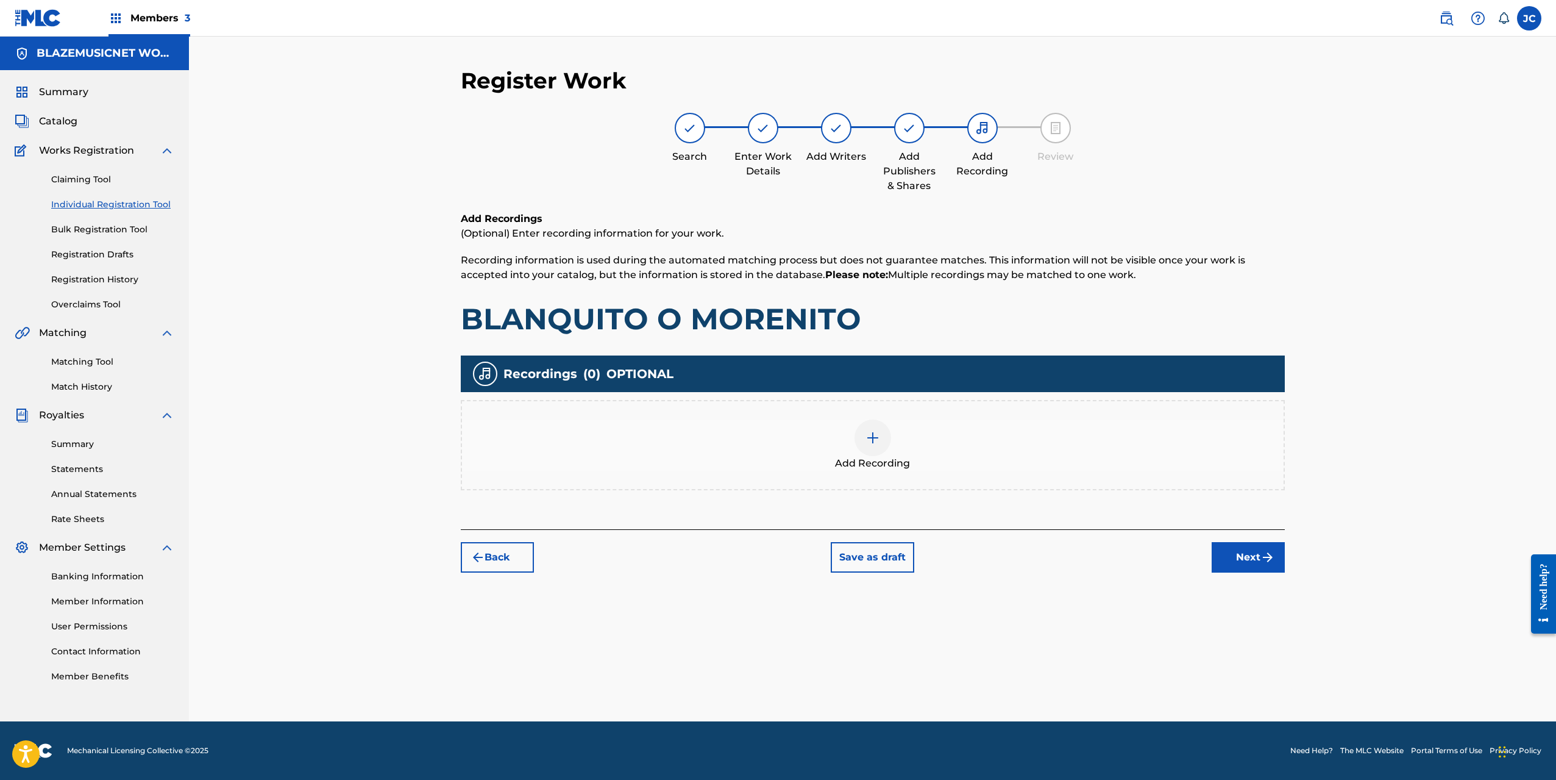
click at [867, 443] on img at bounding box center [872, 437] width 15 height 15
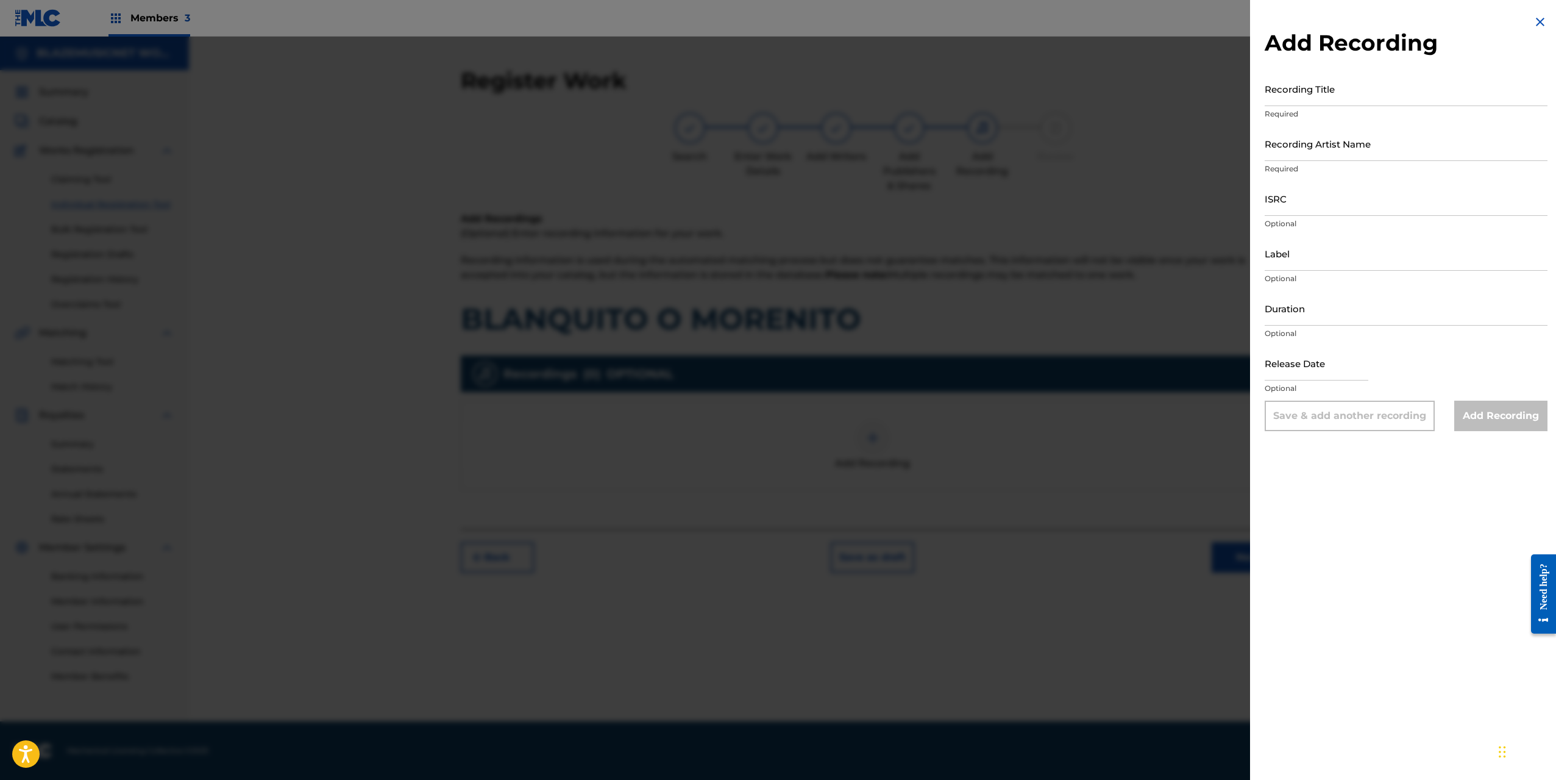
click at [1297, 99] on input "Recording Title" at bounding box center [1406, 88] width 283 height 35
type input "BLANQUITO O MORENITO"
click at [1292, 149] on input "Recording Artist Name" at bounding box center [1406, 143] width 283 height 35
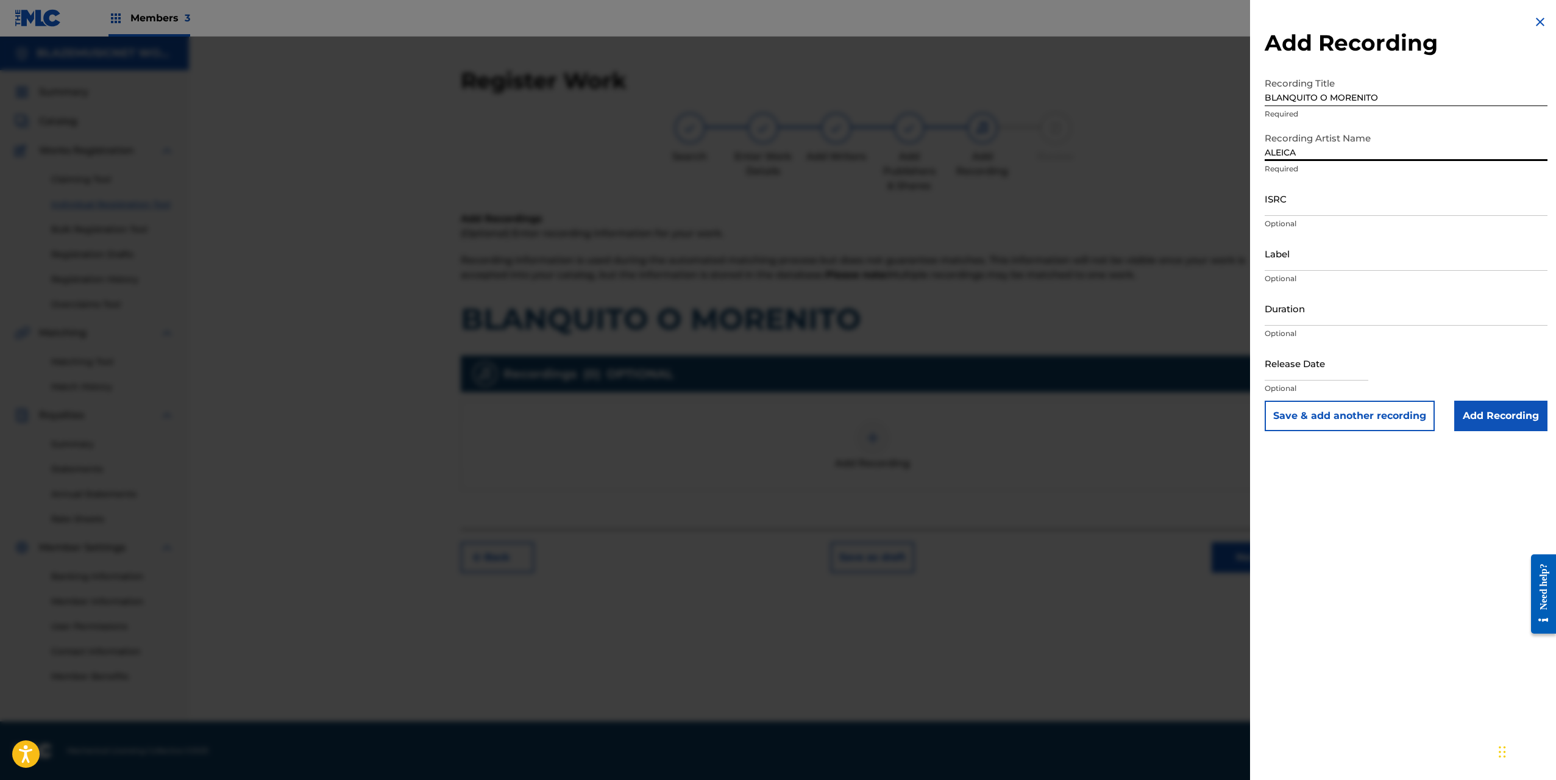
type input "ALEICA"
